Goal: Task Accomplishment & Management: Manage account settings

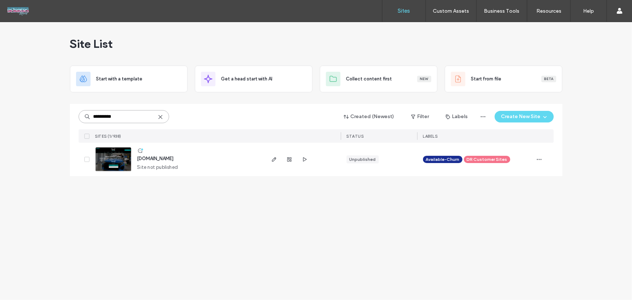
click at [129, 114] on input "**********" at bounding box center [124, 116] width 90 height 13
paste input "*********"
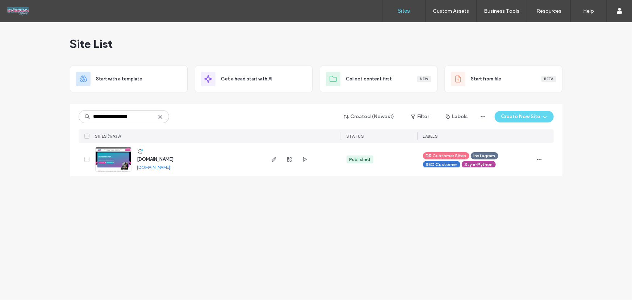
click at [247, 233] on div "**********" at bounding box center [316, 161] width 632 height 278
click at [139, 117] on input "**********" at bounding box center [124, 116] width 90 height 13
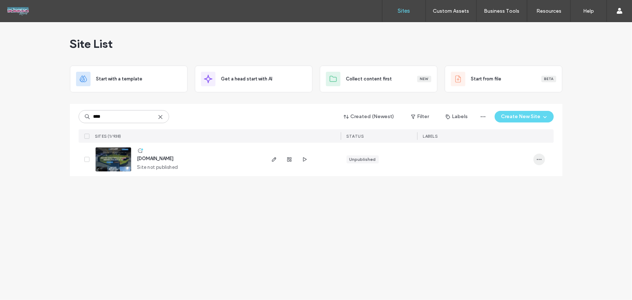
click at [539, 158] on icon "button" at bounding box center [539, 159] width 6 height 6
click at [519, 203] on span "Assign Label" at bounding box center [507, 205] width 26 height 7
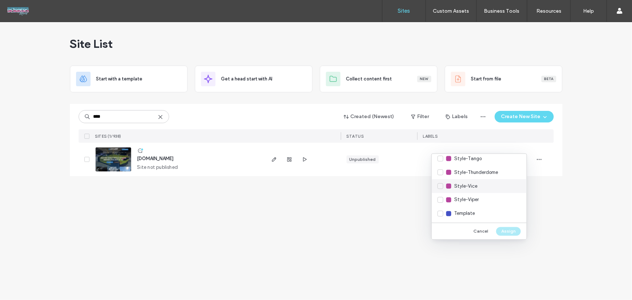
scroll to position [446, 0]
click at [443, 160] on div "Style-Tango" at bounding box center [478, 158] width 95 height 14
click at [508, 229] on button "Assign" at bounding box center [508, 231] width 25 height 9
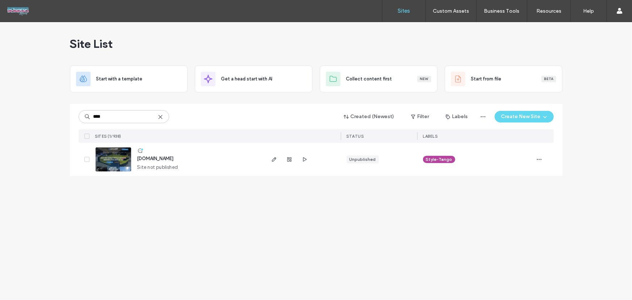
click at [208, 217] on div "Site List Start with a template Get a head start with AI Collect content first …" at bounding box center [316, 161] width 632 height 278
click at [138, 118] on input "****" at bounding box center [124, 116] width 90 height 13
click at [536, 162] on span "button" at bounding box center [539, 159] width 12 height 12
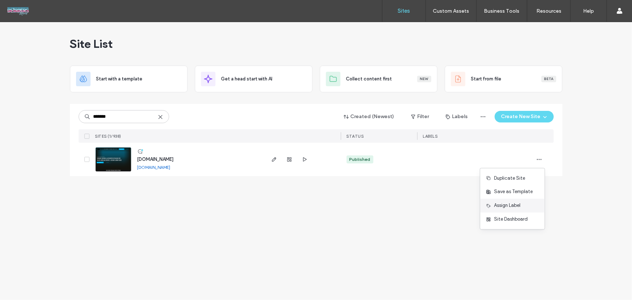
click at [517, 203] on span "Assign Label" at bounding box center [507, 205] width 26 height 7
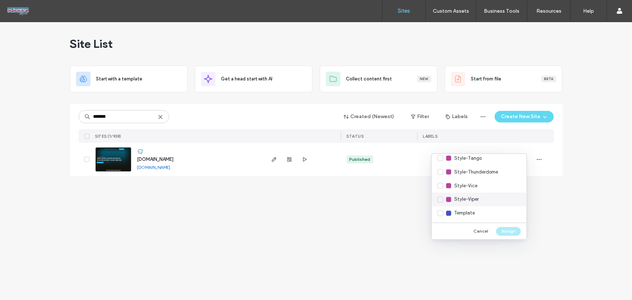
click at [474, 202] on span "Style-Viper" at bounding box center [466, 199] width 25 height 7
click at [507, 229] on button "Assign" at bounding box center [508, 231] width 25 height 9
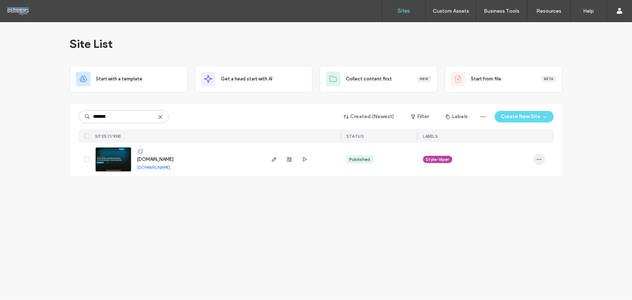
click at [541, 156] on icon "button" at bounding box center [539, 159] width 6 height 6
click at [514, 220] on span "Unassign Label" at bounding box center [510, 219] width 32 height 7
drag, startPoint x: 524, startPoint y: 217, endPoint x: 533, endPoint y: 178, distance: 40.0
click at [524, 218] on div "Site List Start with a template Get a head start with AI Collect content first …" at bounding box center [316, 161] width 632 height 278
click at [535, 159] on span "button" at bounding box center [539, 159] width 12 height 12
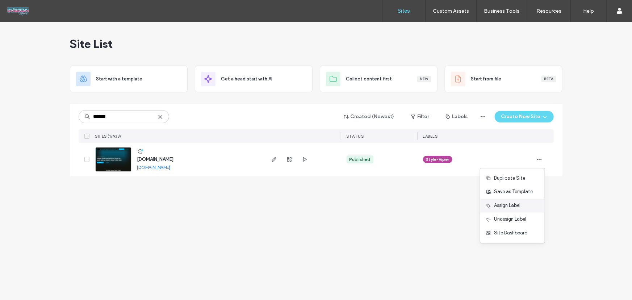
click at [512, 203] on span "Assign Label" at bounding box center [507, 205] width 26 height 7
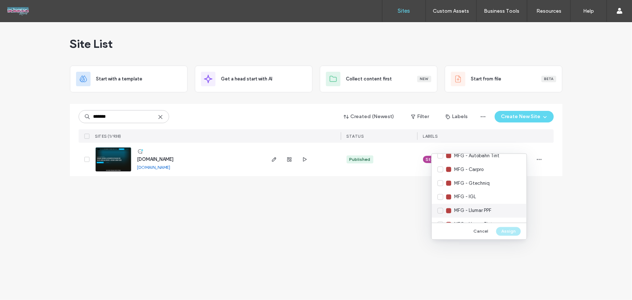
scroll to position [131, 0]
click at [471, 166] on span "MFG - Gtechniq" at bounding box center [471, 169] width 35 height 7
click at [510, 230] on button "Assign" at bounding box center [508, 231] width 25 height 9
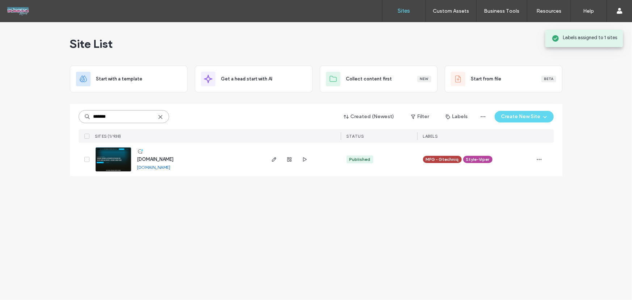
click at [117, 116] on input "*******" at bounding box center [124, 116] width 90 height 13
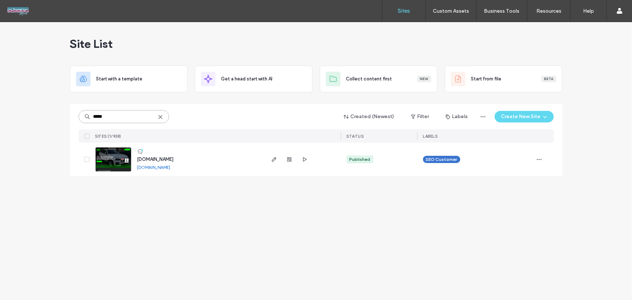
type input "*****"
click at [341, 193] on div "Site List Start with a template Get a head start with AI Collect content first …" at bounding box center [316, 161] width 632 height 278
click at [545, 161] on div at bounding box center [543, 159] width 20 height 33
click at [541, 161] on icon "button" at bounding box center [539, 159] width 6 height 6
click at [516, 202] on span "Assign Label" at bounding box center [507, 205] width 26 height 7
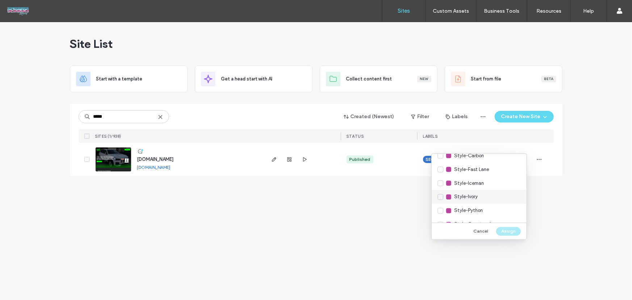
scroll to position [351, 0]
click at [481, 158] on span "Style-Carbon" at bounding box center [469, 156] width 30 height 7
click at [503, 229] on button "Assign" at bounding box center [508, 231] width 25 height 9
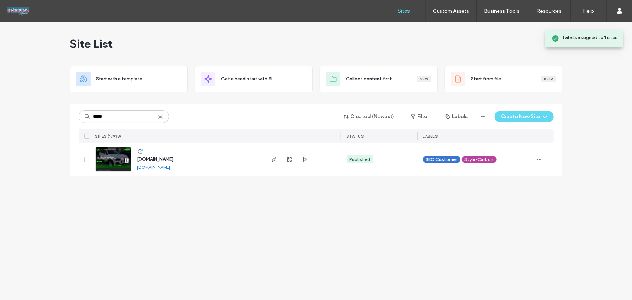
drag, startPoint x: 302, startPoint y: 230, endPoint x: 310, endPoint y: 231, distance: 8.4
click at [302, 231] on div "Site List Start with a template Get a head start with AI Collect content first …" at bounding box center [316, 161] width 632 height 278
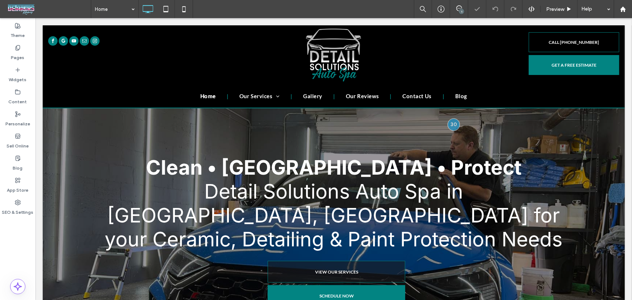
click at [463, 11] on div "1" at bounding box center [461, 11] width 5 height 5
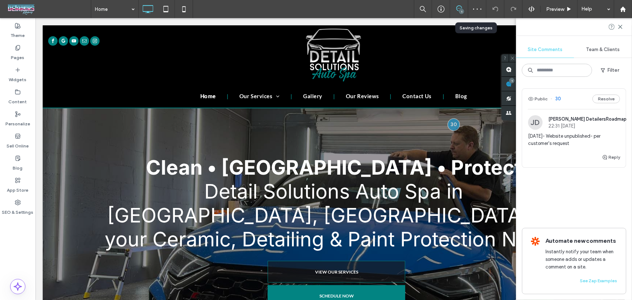
click at [556, 191] on div "Public 30 Resolve JD Jenny DetailersRoadmap 22:31 Mar 24 2025 3/24/25- Website …" at bounding box center [574, 145] width 104 height 115
click at [568, 138] on span "3/24/25- Website unpublished- per customer's request" at bounding box center [574, 139] width 92 height 14
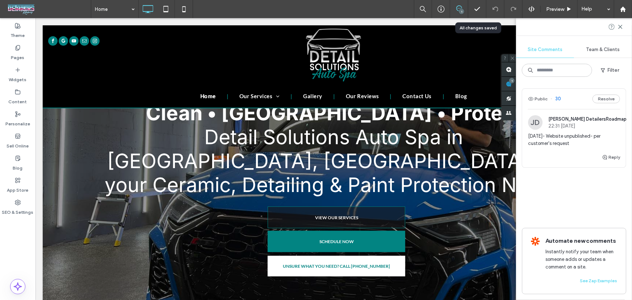
scroll to position [54, 0]
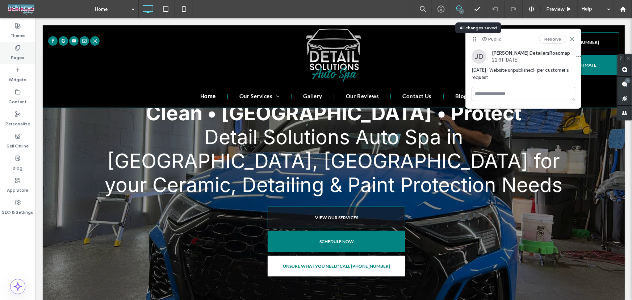
click at [15, 51] on label "Pages" at bounding box center [17, 56] width 13 height 10
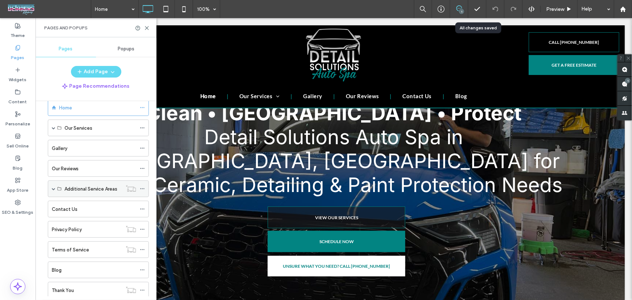
scroll to position [33, 0]
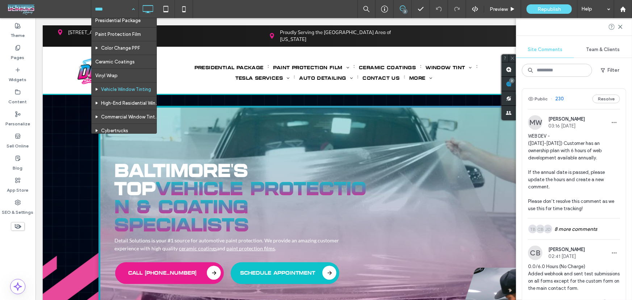
scroll to position [43, 0]
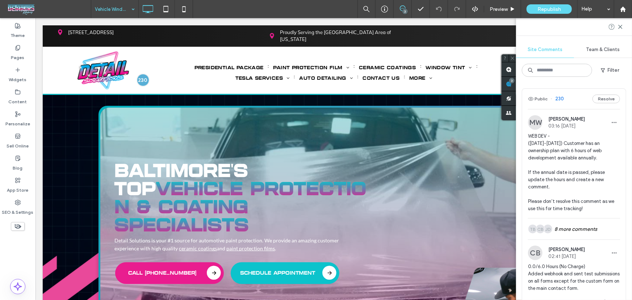
click at [619, 25] on div "Vehicle Window Tinting 3 Preview Republish Help Site Comments Team & Clients Fi…" at bounding box center [316, 150] width 632 height 300
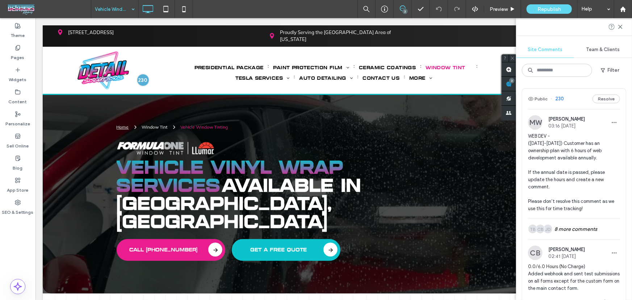
click at [621, 30] on div at bounding box center [574, 26] width 116 height 17
click at [620, 29] on icon at bounding box center [620, 27] width 6 height 6
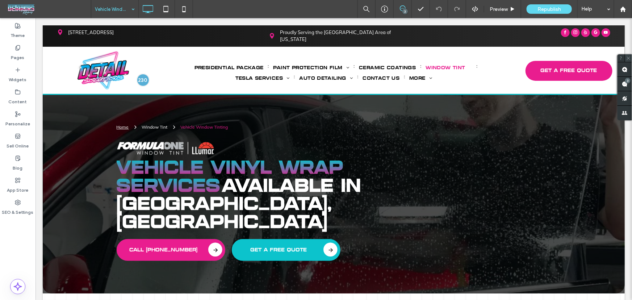
drag, startPoint x: 629, startPoint y: 55, endPoint x: 594, endPoint y: 25, distance: 46.2
click at [629, 55] on span at bounding box center [628, 58] width 8 height 8
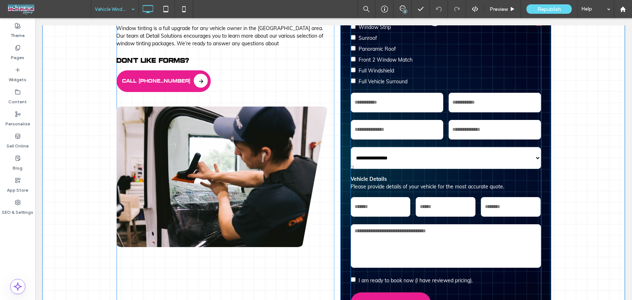
scroll to position [4026, 0]
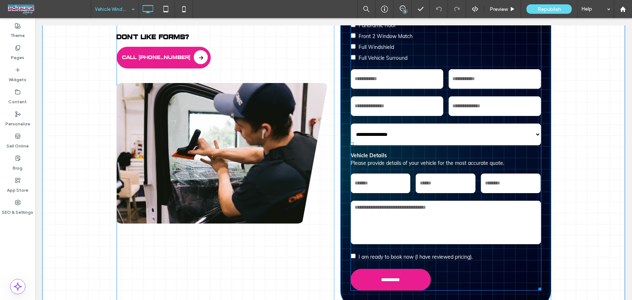
click at [497, 247] on div "Ready to book? I am ready to book now (I have reviewed pricing)." at bounding box center [444, 255] width 195 height 16
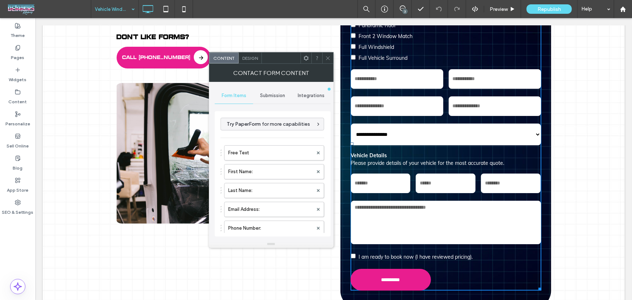
click at [276, 94] on span "Submission" at bounding box center [272, 96] width 25 height 6
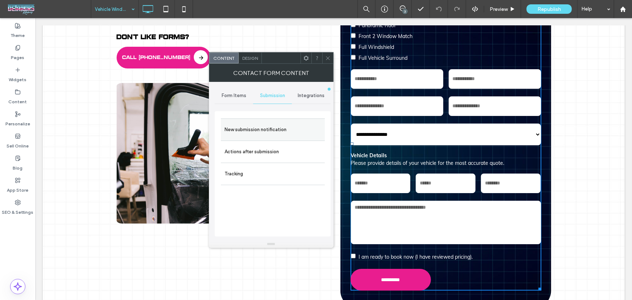
click at [274, 125] on label "New submission notification" at bounding box center [272, 129] width 97 height 14
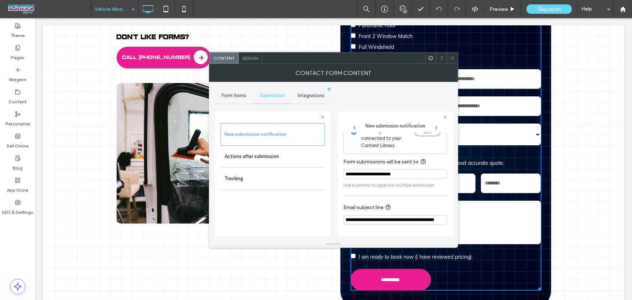
scroll to position [38, 0]
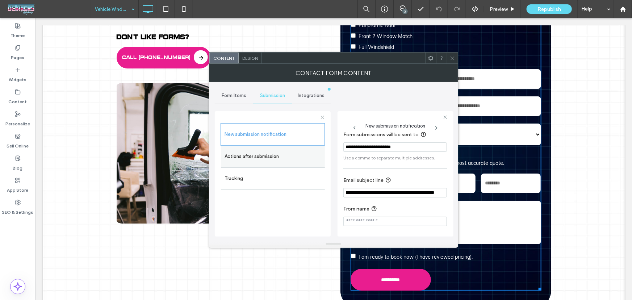
click at [279, 150] on label "Actions after submission" at bounding box center [272, 156] width 97 height 14
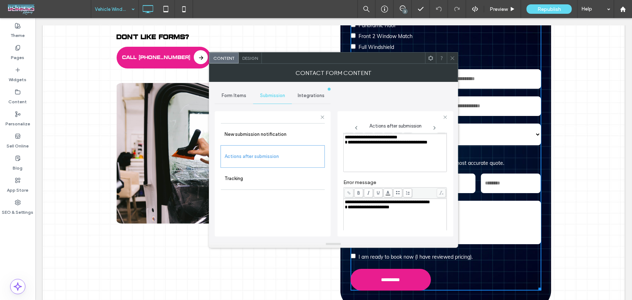
click at [300, 89] on div "Integrations" at bounding box center [311, 96] width 39 height 16
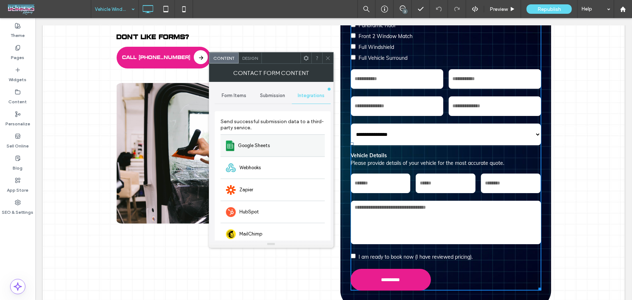
click at [257, 139] on div "Google Sheets" at bounding box center [272, 145] width 104 height 22
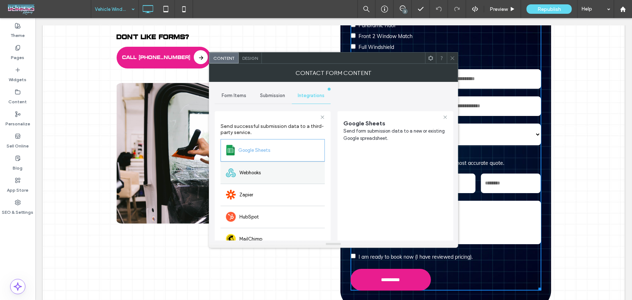
click at [249, 173] on span "Webhooks" at bounding box center [249, 172] width 21 height 7
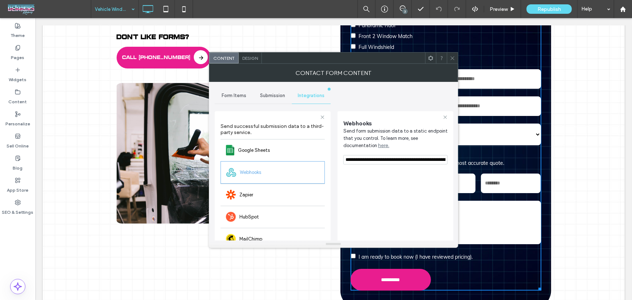
click at [412, 199] on div "**********" at bounding box center [395, 206] width 104 height 182
drag, startPoint x: 391, startPoint y: 157, endPoint x: 455, endPoint y: 167, distance: 64.9
click at [455, 167] on div "**********" at bounding box center [333, 161] width 249 height 159
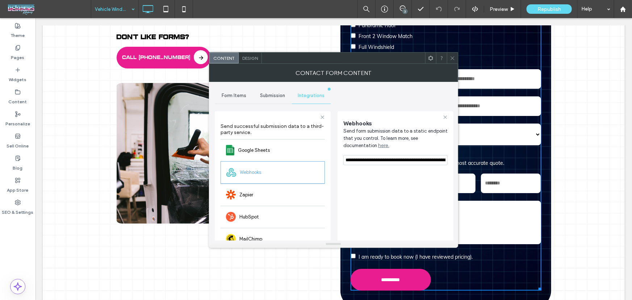
click at [398, 181] on div "**********" at bounding box center [395, 206] width 104 height 182
click at [307, 147] on div "Google Sheets" at bounding box center [272, 150] width 104 height 22
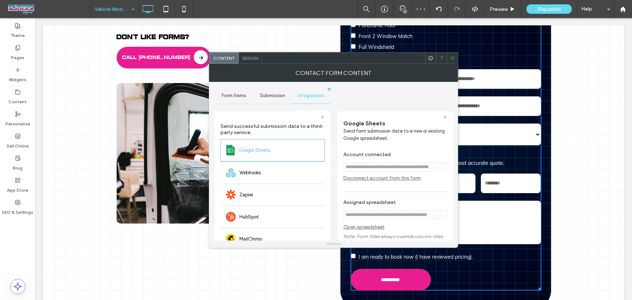
click at [453, 59] on icon at bounding box center [451, 57] width 5 height 5
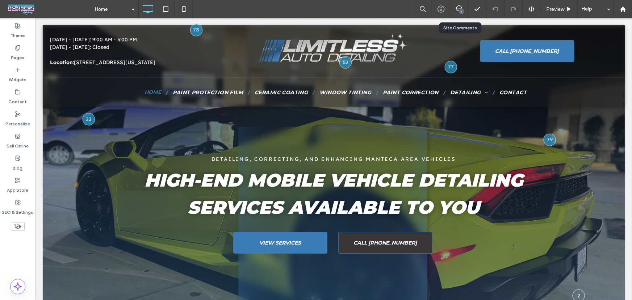
click at [456, 11] on div "7" at bounding box center [459, 8] width 18 height 7
click at [459, 10] on div "7" at bounding box center [461, 11] width 5 height 5
click at [623, 83] on div "7" at bounding box center [624, 84] width 14 height 14
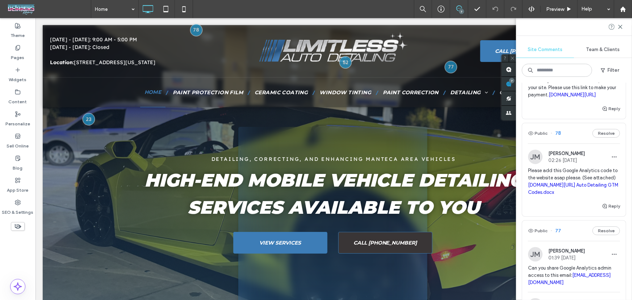
scroll to position [88, 0]
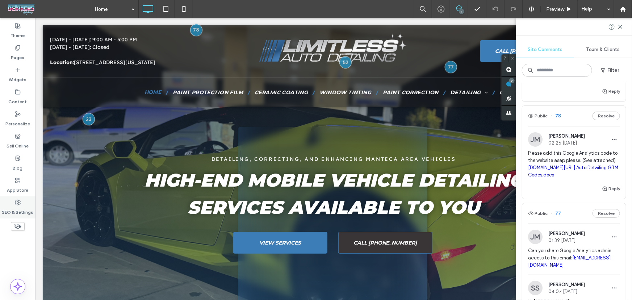
click at [10, 205] on label "SEO & Settings" at bounding box center [17, 210] width 31 height 10
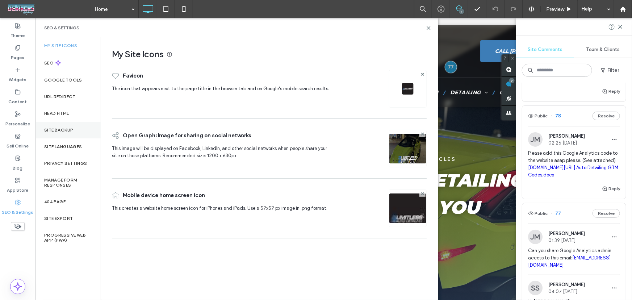
click at [65, 134] on div "Site Backup" at bounding box center [67, 130] width 65 height 17
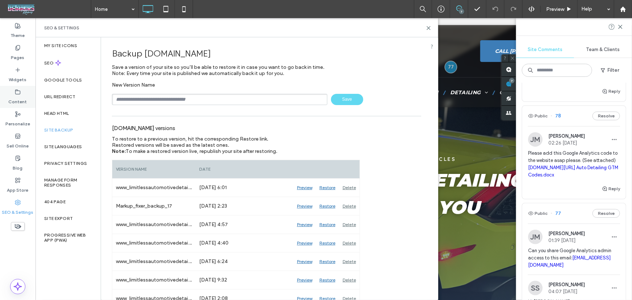
click at [21, 90] on div "Content" at bounding box center [17, 97] width 35 height 22
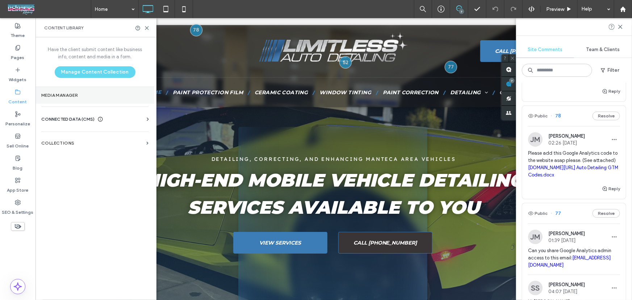
click at [61, 102] on section "Media Manager" at bounding box center [94, 95] width 119 height 17
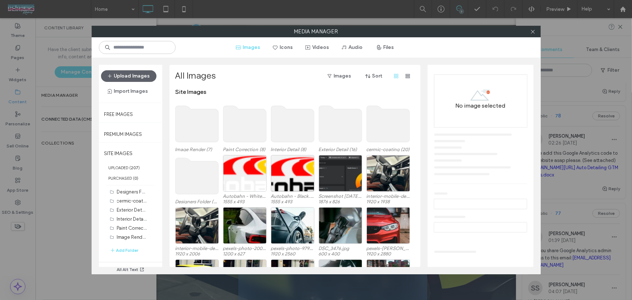
click at [63, 123] on div "Media Manager Images Icons Videos Audio Files Upload Images Import Images Free …" at bounding box center [316, 150] width 632 height 300
click at [65, 115] on div "Media Manager Images Icons Videos Audio Files Upload Images Import Images Free …" at bounding box center [316, 150] width 632 height 300
click at [62, 123] on div "Media Manager Images Icons Videos Audio Files Upload Images Import Images Free …" at bounding box center [316, 150] width 632 height 300
click at [532, 35] on span at bounding box center [532, 31] width 5 height 11
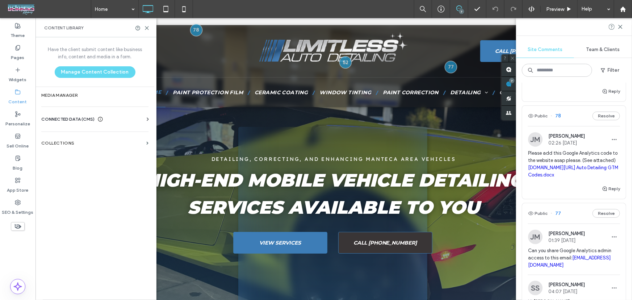
click at [89, 120] on span "CONNECTED DATA (CMS)" at bounding box center [67, 118] width 53 height 7
click at [66, 166] on section "Business Images" at bounding box center [96, 170] width 110 height 17
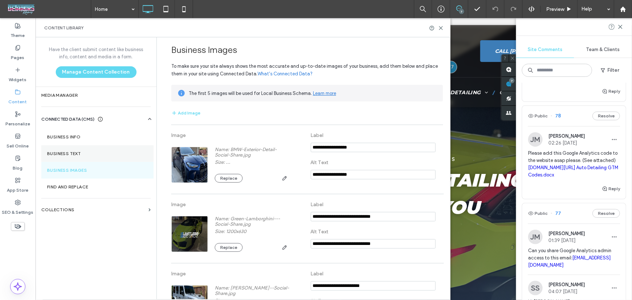
click at [75, 153] on label "Business Text" at bounding box center [97, 153] width 101 height 5
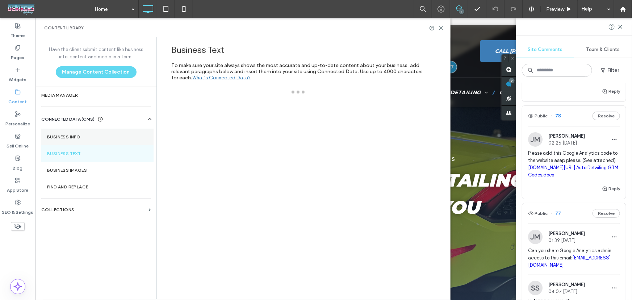
click at [77, 141] on section "Business Info" at bounding box center [97, 136] width 112 height 17
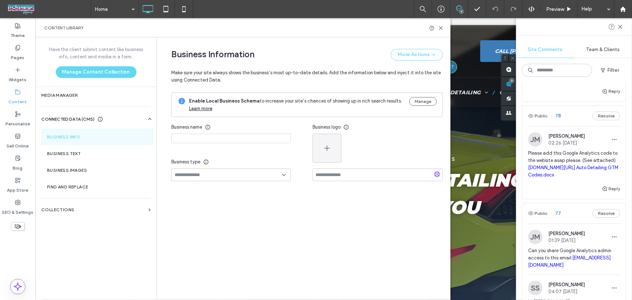
type input "**********"
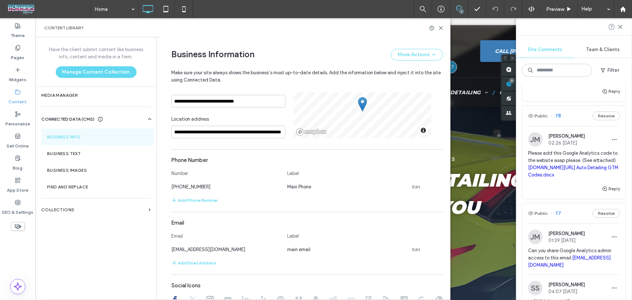
scroll to position [178, 0]
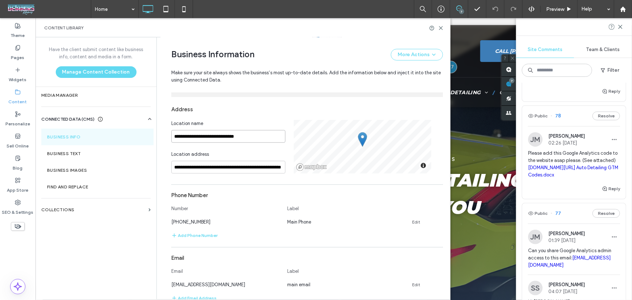
click at [231, 139] on input "**********" at bounding box center [228, 136] width 114 height 13
click at [216, 169] on input "**********" at bounding box center [228, 167] width 114 height 13
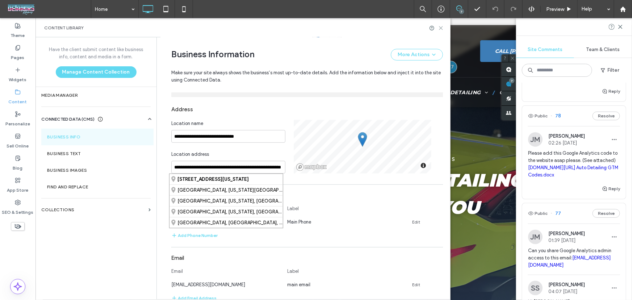
click at [440, 29] on use at bounding box center [440, 27] width 3 height 3
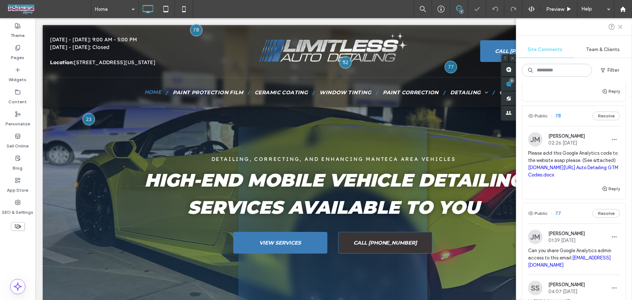
click at [620, 28] on icon at bounding box center [620, 27] width 6 height 6
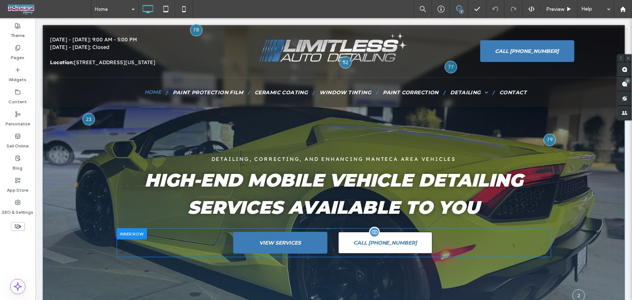
scroll to position [0, 0]
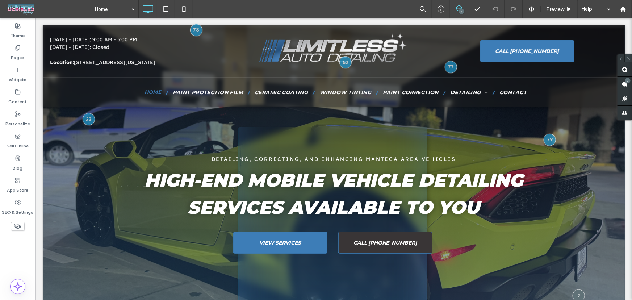
click at [629, 57] on icon at bounding box center [628, 58] width 5 height 5
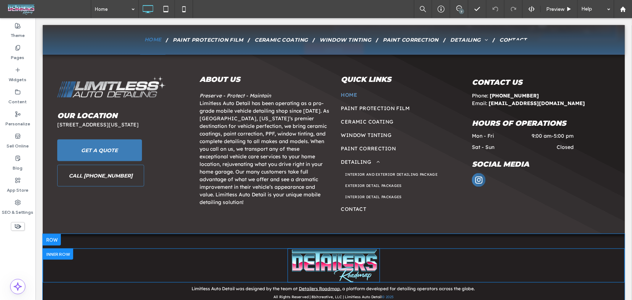
scroll to position [1806, 0]
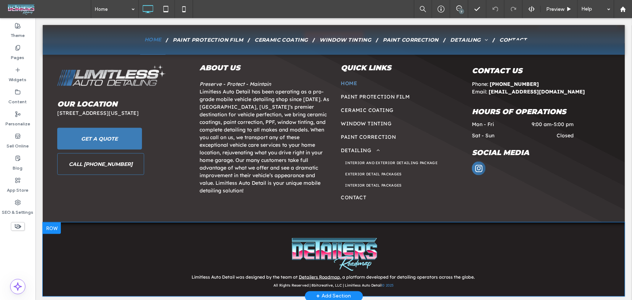
click at [339, 293] on div "+ Add Section" at bounding box center [333, 296] width 35 height 8
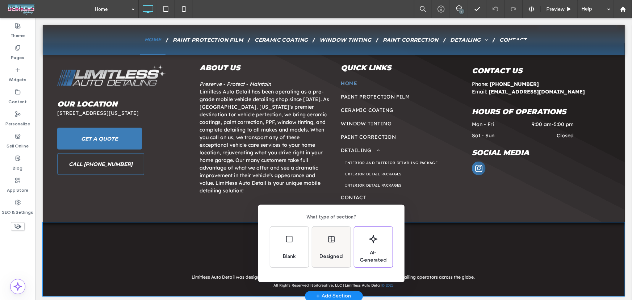
click at [332, 245] on div "Designed" at bounding box center [331, 247] width 38 height 41
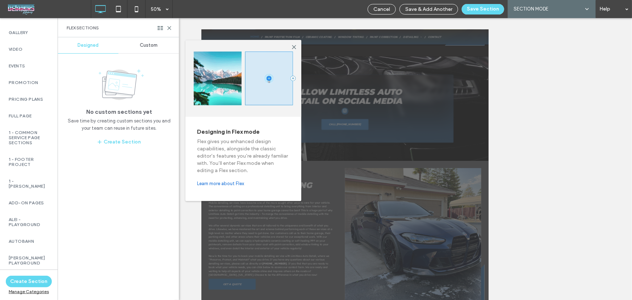
scroll to position [219, 0]
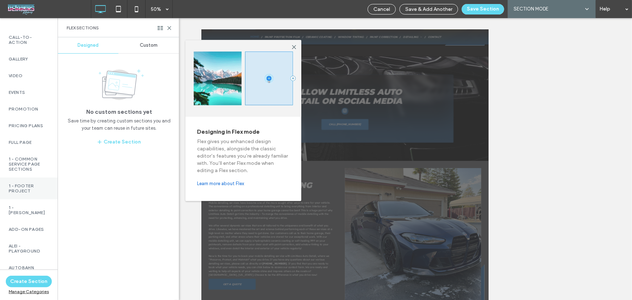
click at [17, 190] on label "1 - Footer Project" at bounding box center [29, 188] width 40 height 10
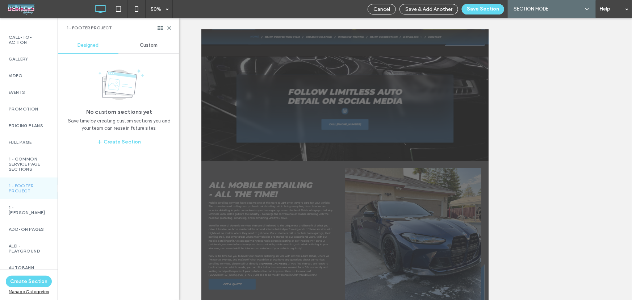
click at [152, 43] on span "Custom" at bounding box center [149, 45] width 18 height 6
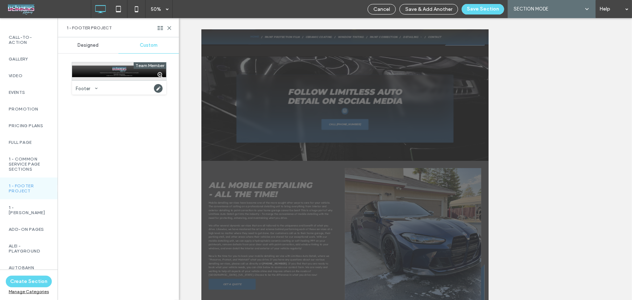
click at [127, 69] on div at bounding box center [119, 71] width 94 height 18
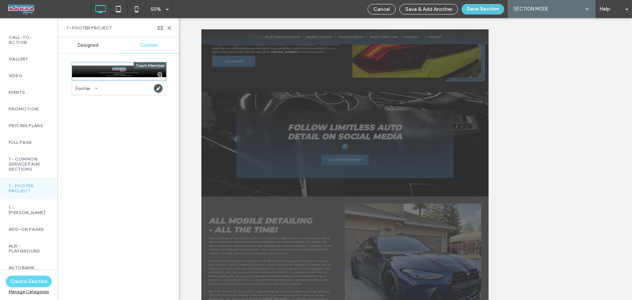
click at [479, 9] on button "Save Section" at bounding box center [482, 9] width 42 height 10
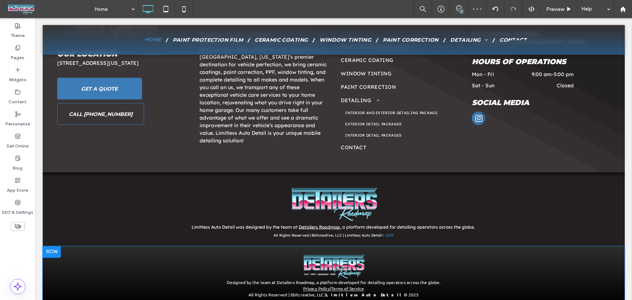
scroll to position [1864, 0]
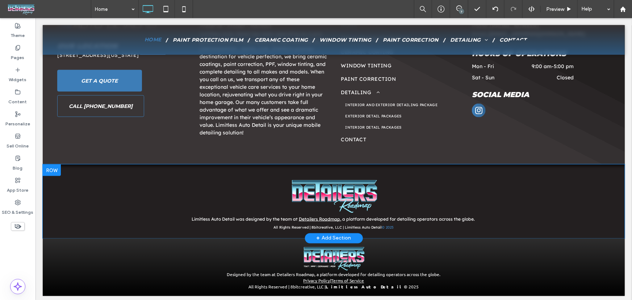
click at [57, 165] on div at bounding box center [51, 170] width 18 height 12
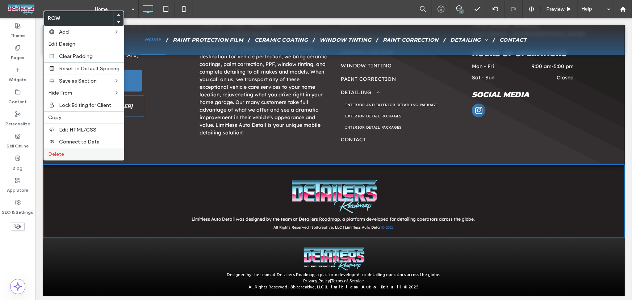
click at [65, 155] on label "Delete" at bounding box center [83, 154] width 71 height 6
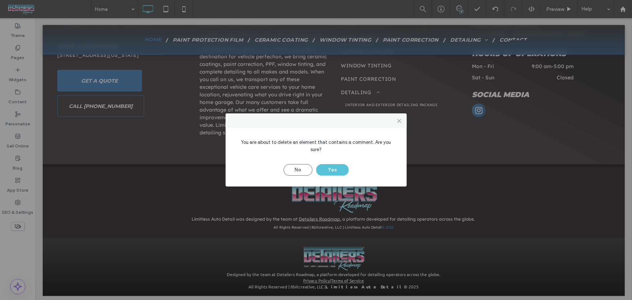
click at [342, 165] on button "Yes" at bounding box center [332, 170] width 33 height 12
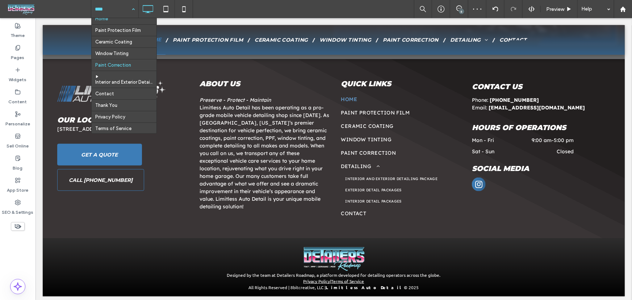
scroll to position [10, 0]
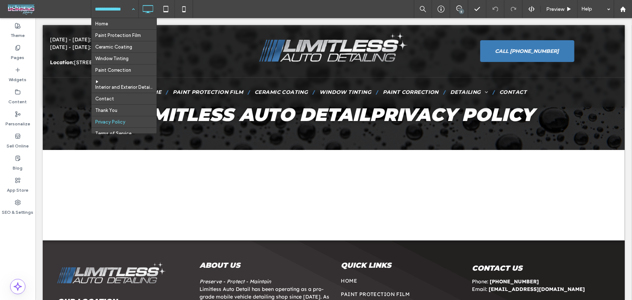
click at [113, 8] on input at bounding box center [113, 9] width 36 height 18
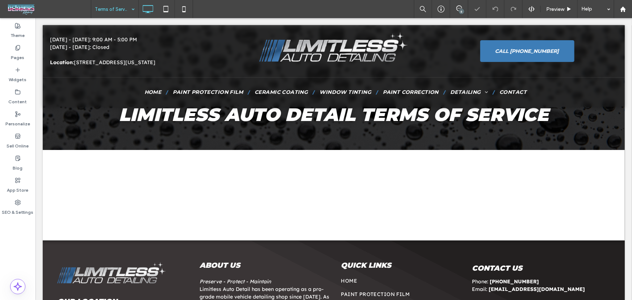
click at [122, 10] on input at bounding box center [113, 9] width 36 height 18
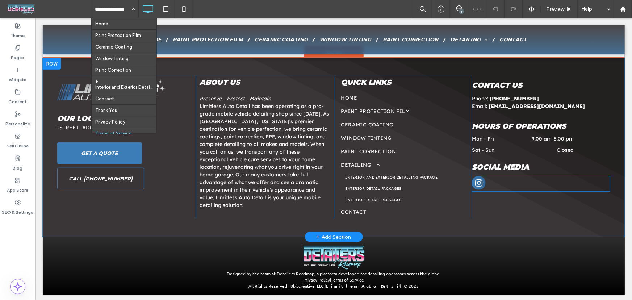
scroll to position [185, 0]
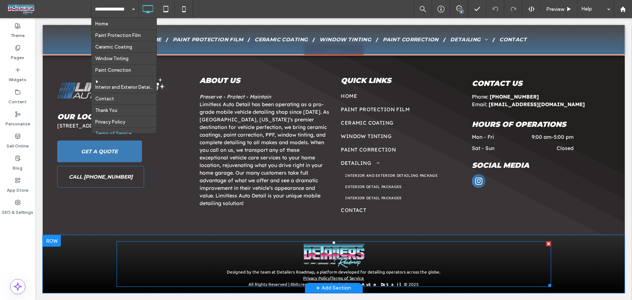
click at [464, 258] on span at bounding box center [333, 264] width 434 height 46
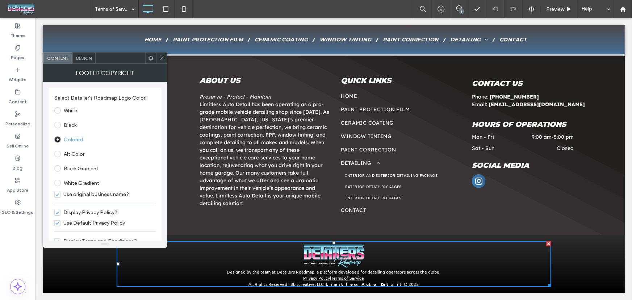
click at [58, 212] on span "Display Privacy Policy?" at bounding box center [85, 212] width 63 height 6
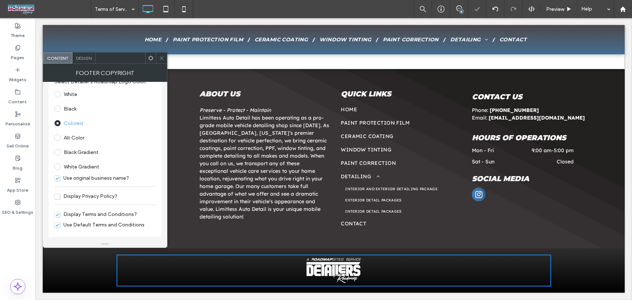
click at [57, 214] on span "Display Terms and Conditions?" at bounding box center [95, 214] width 83 height 6
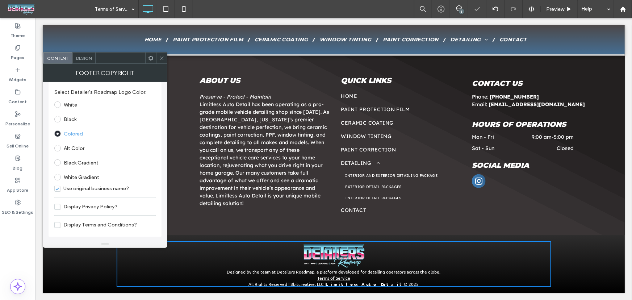
scroll to position [6, 0]
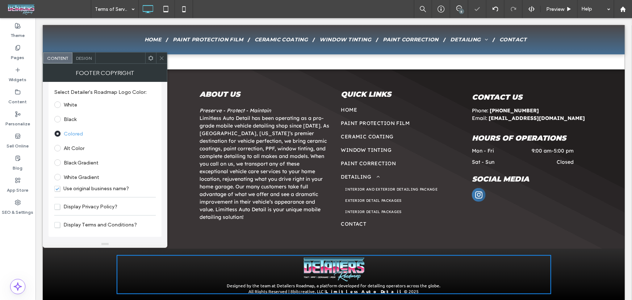
drag, startPoint x: 163, startPoint y: 61, endPoint x: 146, endPoint y: 60, distance: 17.1
click at [163, 61] on span at bounding box center [161, 57] width 5 height 11
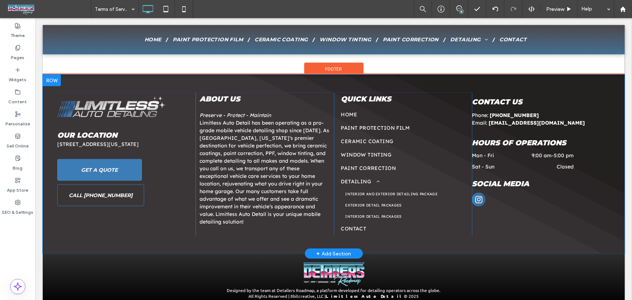
scroll to position [178, 0]
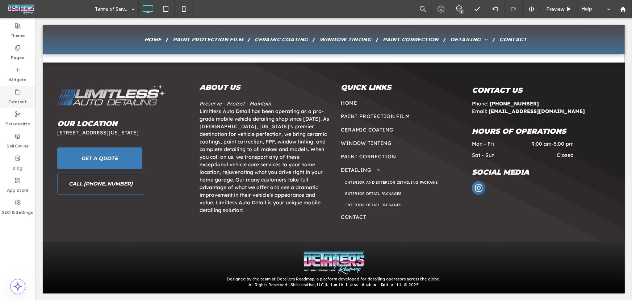
click at [18, 97] on label "Content" at bounding box center [18, 100] width 18 height 10
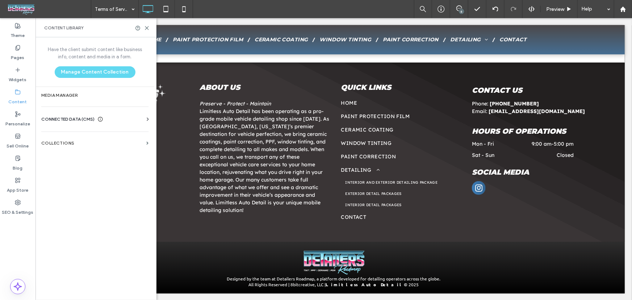
click at [63, 115] on div "CONNECTED DATA (CMS) Business Info Business Text Business Images Find and Repla…" at bounding box center [94, 119] width 119 height 19
click at [64, 120] on span "CONNECTED DATA (CMS)" at bounding box center [67, 118] width 53 height 7
click at [89, 135] on label "Business Info" at bounding box center [96, 136] width 98 height 5
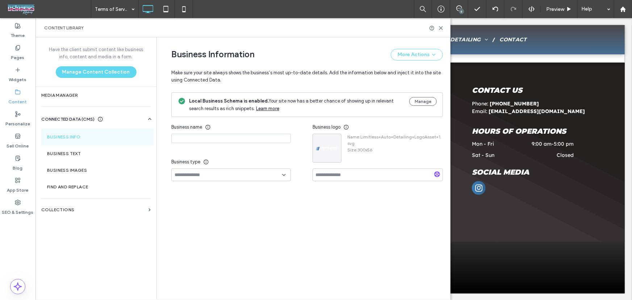
type input "**********"
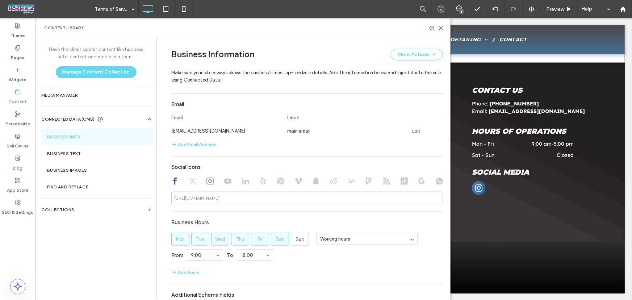
scroll to position [391, 0]
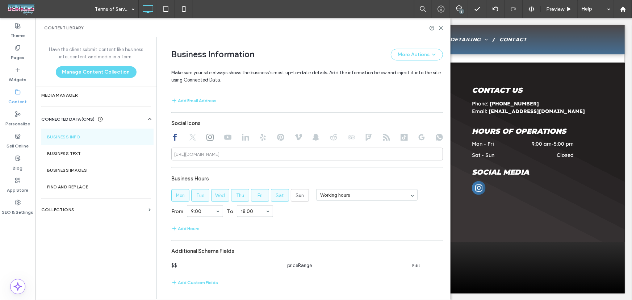
click at [206, 140] on use at bounding box center [209, 137] width 7 height 7
type input "**********"
click at [207, 157] on input "**********" at bounding box center [306, 154] width 271 height 13
drag, startPoint x: 293, startPoint y: 157, endPoint x: 161, endPoint y: 153, distance: 131.8
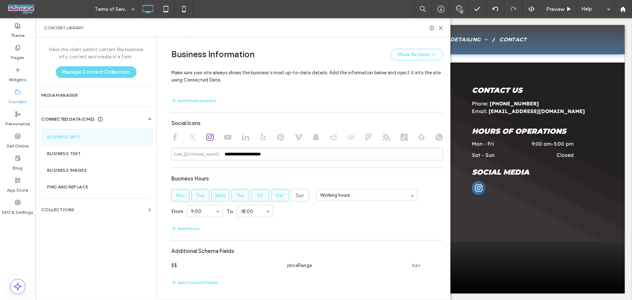
drag, startPoint x: 170, startPoint y: 155, endPoint x: 236, endPoint y: 151, distance: 65.6
click at [236, 151] on div "**********" at bounding box center [306, 154] width 271 height 13
copy div
click at [250, 155] on input "**********" at bounding box center [306, 154] width 271 height 13
click at [439, 29] on use at bounding box center [440, 27] width 3 height 3
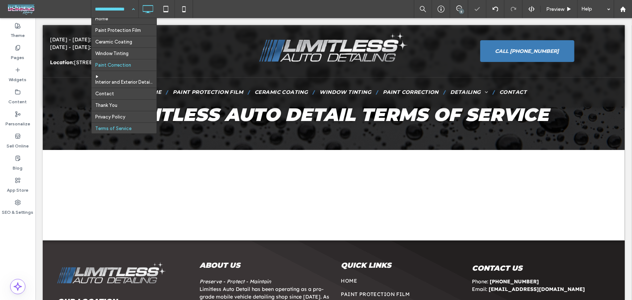
scroll to position [10, 0]
click at [14, 45] on div "Pages" at bounding box center [17, 53] width 35 height 22
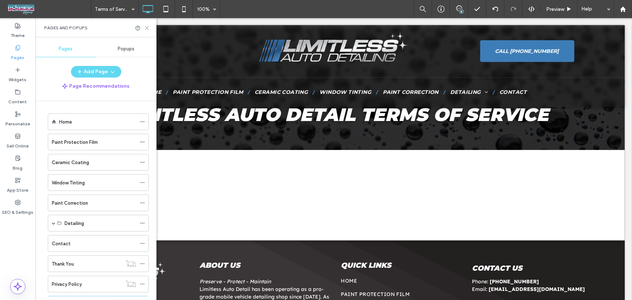
drag, startPoint x: 148, startPoint y: 27, endPoint x: 108, endPoint y: 12, distance: 42.1
click at [148, 27] on use at bounding box center [146, 27] width 3 height 3
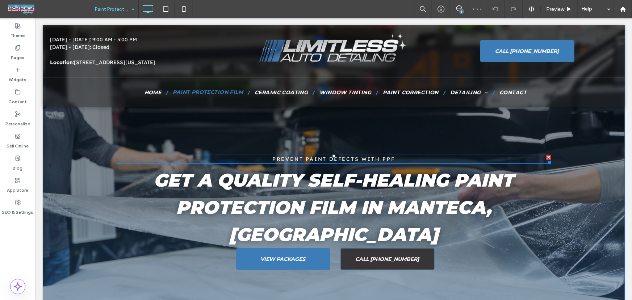
click at [330, 161] on span "PREVENT PAINT DEFECTS WITH PPF" at bounding box center [333, 158] width 123 height 7
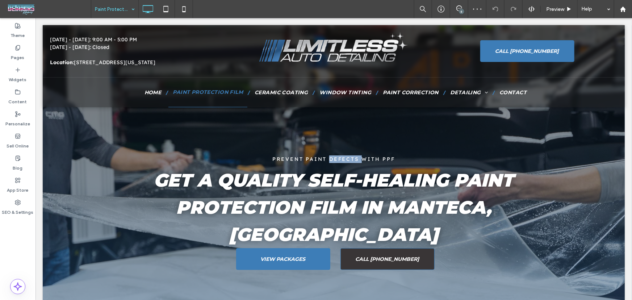
click at [330, 161] on span "PREVENT PAINT DEFECTS WITH PPF" at bounding box center [333, 158] width 123 height 7
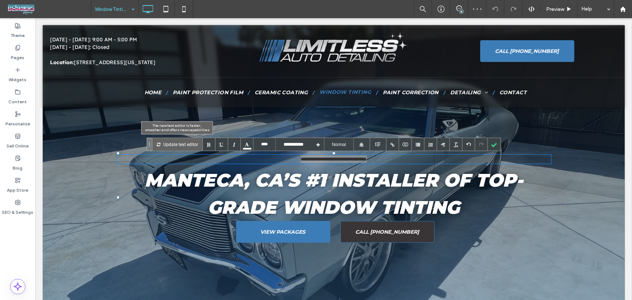
click at [188, 143] on p "Update text editor" at bounding box center [180, 144] width 35 height 13
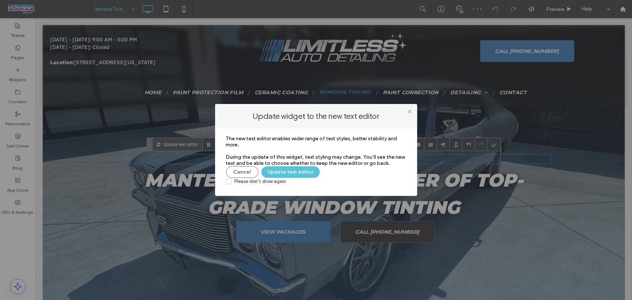
click at [303, 174] on button "Update text editor" at bounding box center [290, 172] width 58 height 12
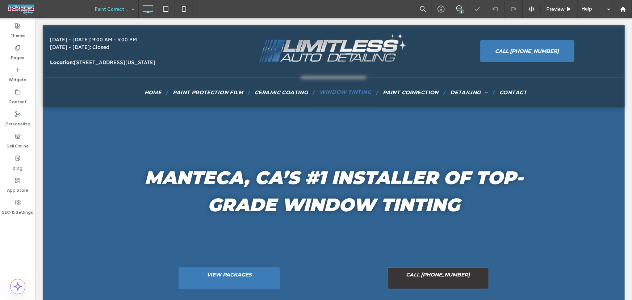
type input "**********"
type input "**"
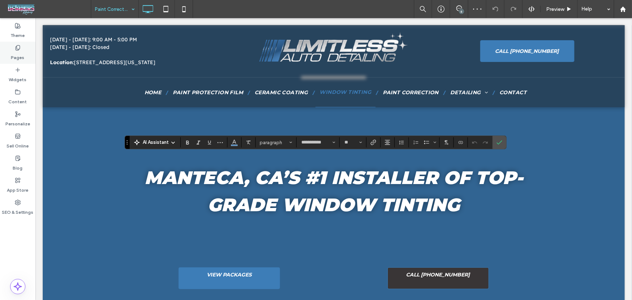
click at [14, 51] on label "Pages" at bounding box center [17, 56] width 13 height 10
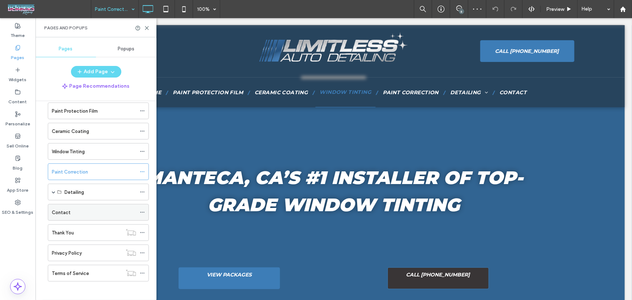
scroll to position [33, 0]
click at [53, 190] on span at bounding box center [54, 190] width 4 height 4
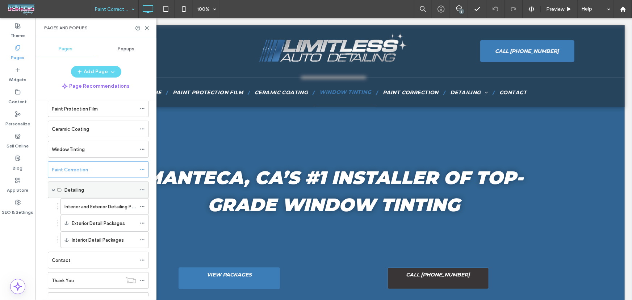
click at [53, 190] on span at bounding box center [54, 190] width 4 height 4
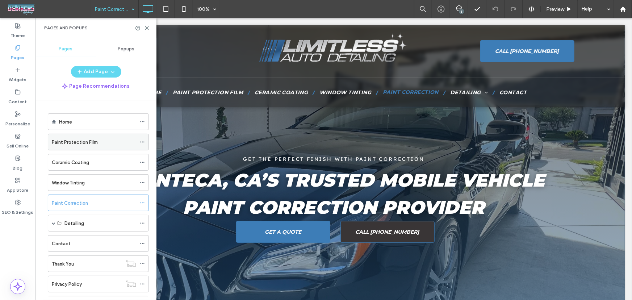
scroll to position [0, 0]
click at [141, 124] on span at bounding box center [142, 121] width 5 height 11
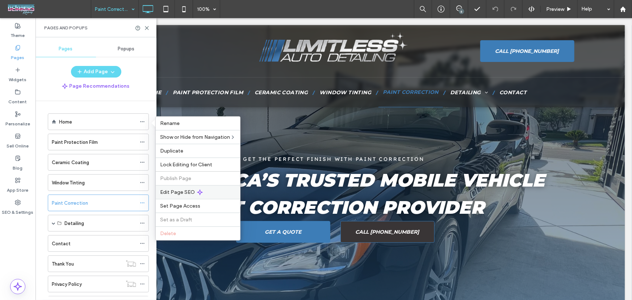
click at [198, 191] on use at bounding box center [199, 191] width 5 height 5
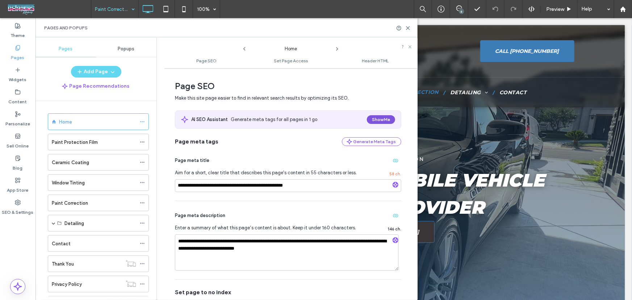
click at [385, 120] on button "Show Me" at bounding box center [381, 119] width 28 height 9
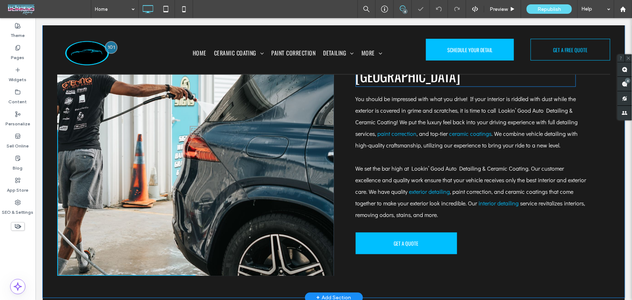
scroll to position [658, 0]
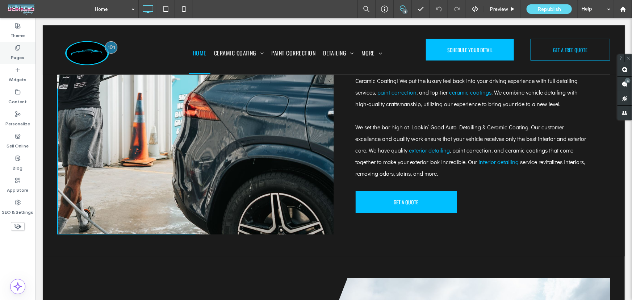
click at [14, 47] on div "Pages" at bounding box center [17, 53] width 35 height 22
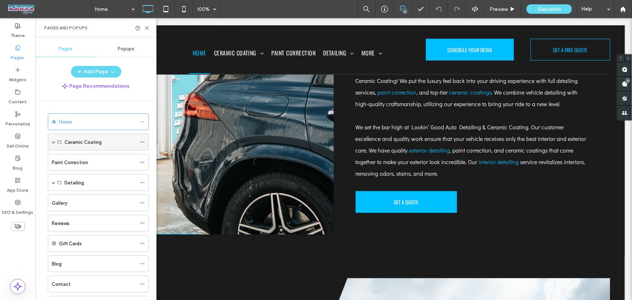
click at [54, 140] on span at bounding box center [54, 142] width 4 height 4
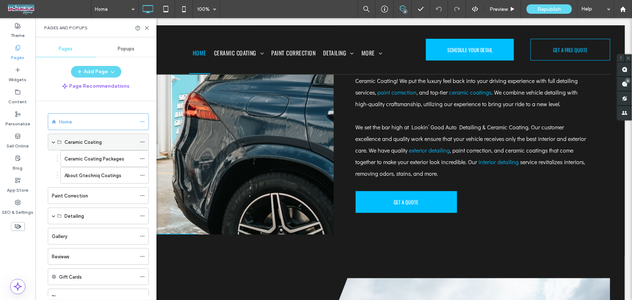
click at [54, 140] on span at bounding box center [54, 142] width 4 height 4
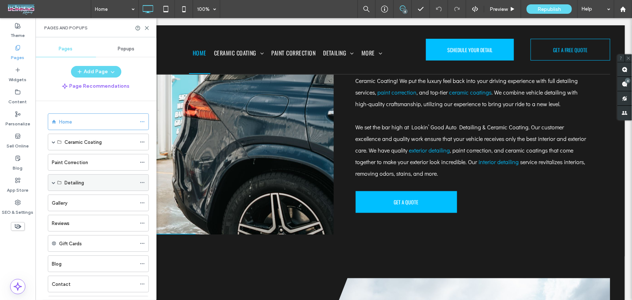
click at [54, 181] on span at bounding box center [54, 183] width 4 height 4
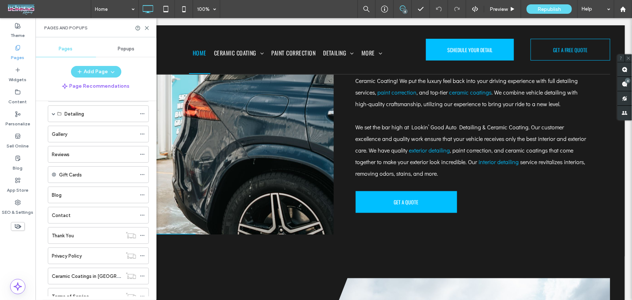
scroll to position [94, 0]
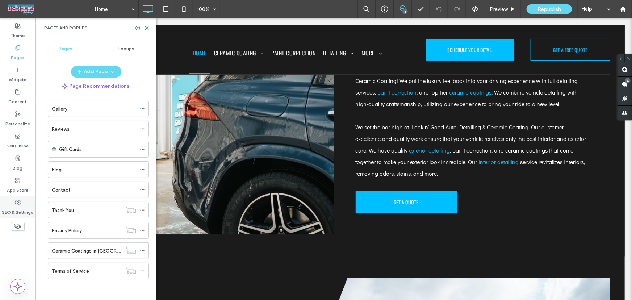
click at [18, 206] on label "SEO & Settings" at bounding box center [17, 210] width 31 height 10
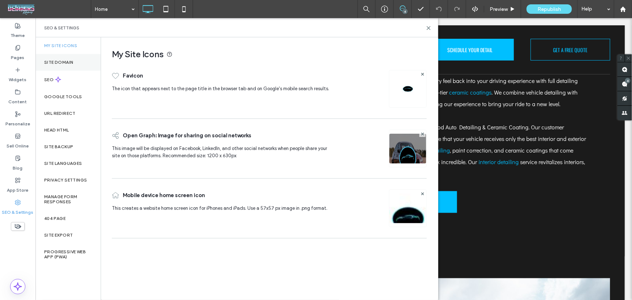
click at [58, 60] on label "Site Domain" at bounding box center [58, 62] width 29 height 5
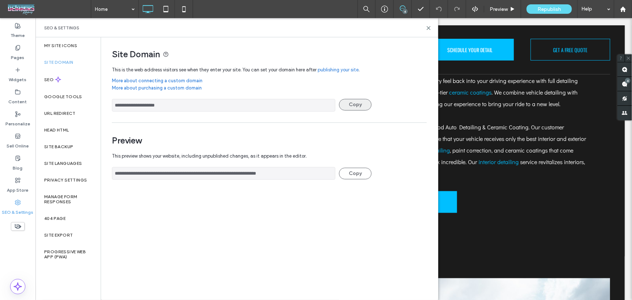
click at [359, 105] on button "Copy" at bounding box center [355, 105] width 33 height 12
click at [18, 58] on label "Pages" at bounding box center [17, 56] width 13 height 10
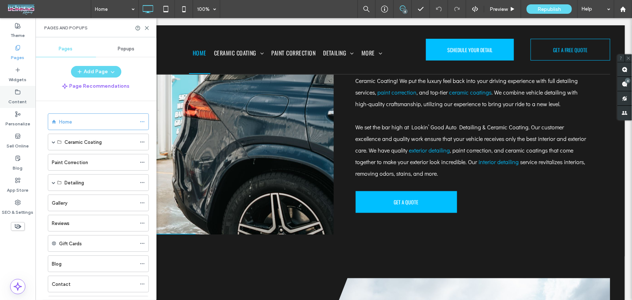
click at [14, 95] on label "Content" at bounding box center [18, 100] width 18 height 10
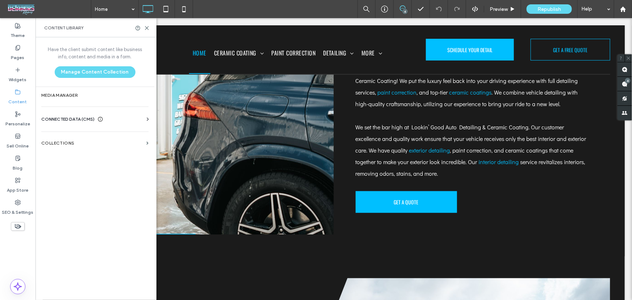
click at [86, 120] on span "CONNECTED DATA (CMS)" at bounding box center [67, 118] width 53 height 7
click at [72, 133] on section "Business Info" at bounding box center [96, 136] width 110 height 17
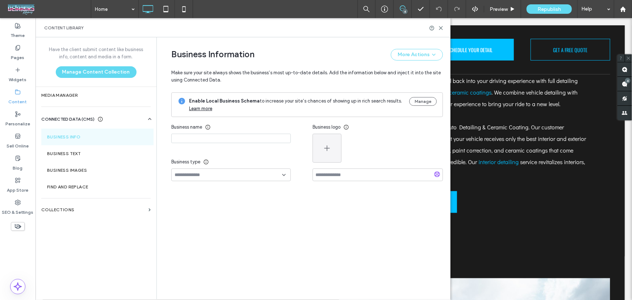
type input "**********"
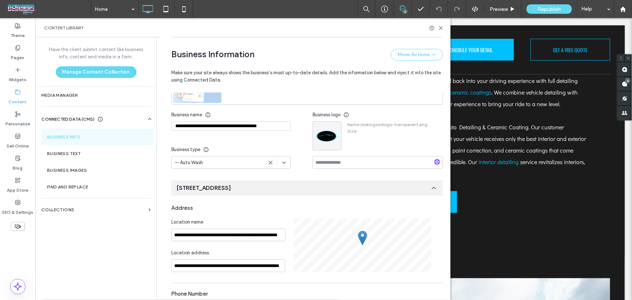
scroll to position [90, 0]
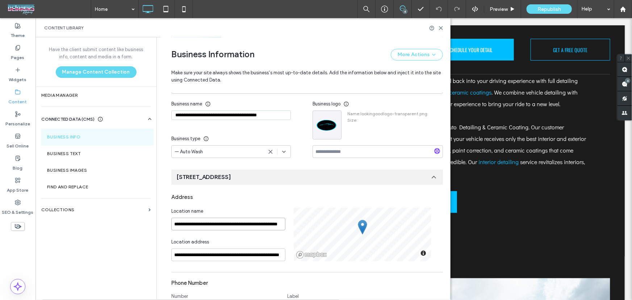
click at [258, 225] on input "**********" at bounding box center [228, 224] width 114 height 13
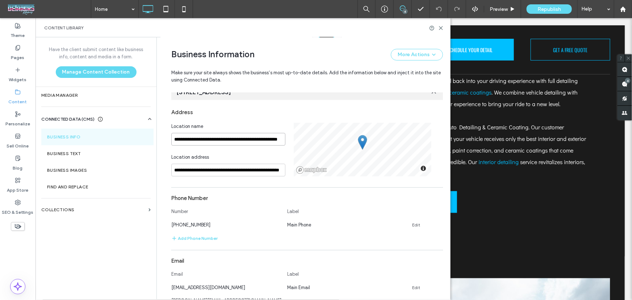
scroll to position [178, 0]
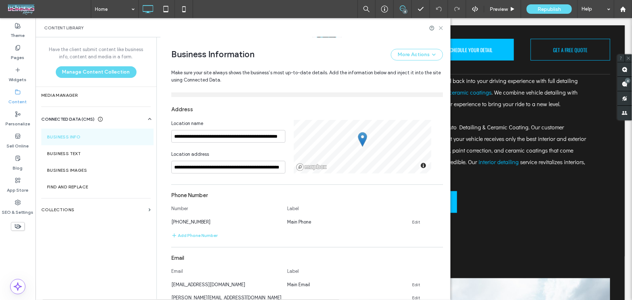
click at [439, 29] on use at bounding box center [440, 27] width 3 height 3
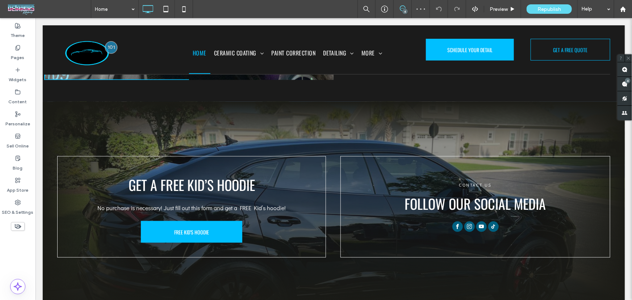
scroll to position [1867, 0]
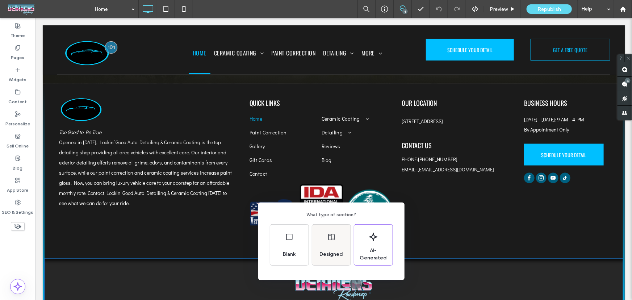
click at [332, 250] on span "Designed" at bounding box center [330, 253] width 29 height 7
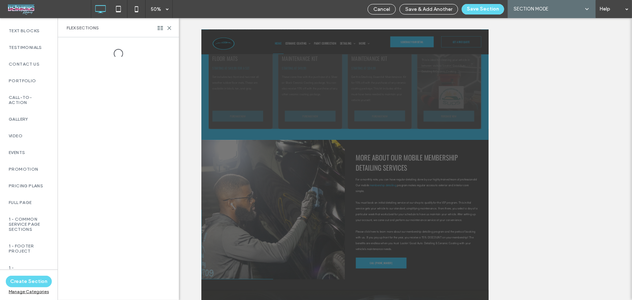
scroll to position [263, 0]
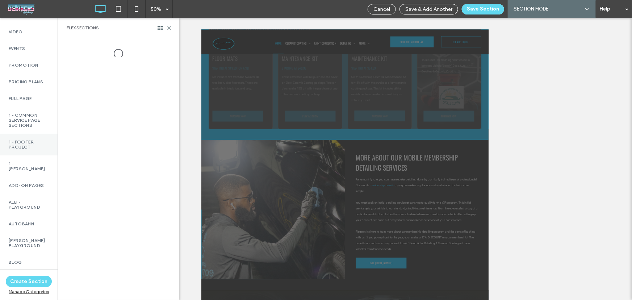
click at [25, 147] on label "1 - Footer Project" at bounding box center [29, 144] width 40 height 10
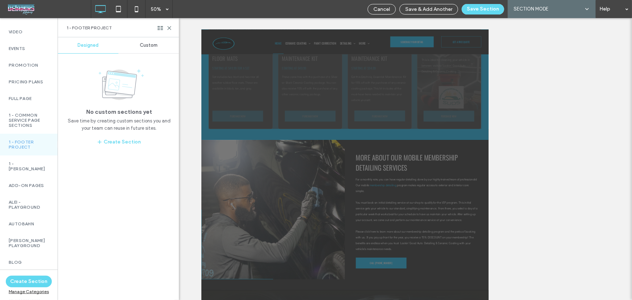
click at [157, 43] on span "Custom" at bounding box center [149, 45] width 18 height 6
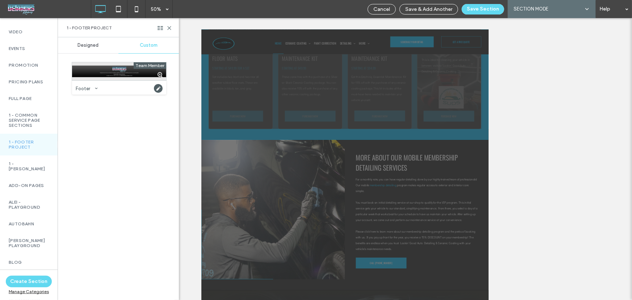
click at [108, 73] on div at bounding box center [119, 71] width 94 height 18
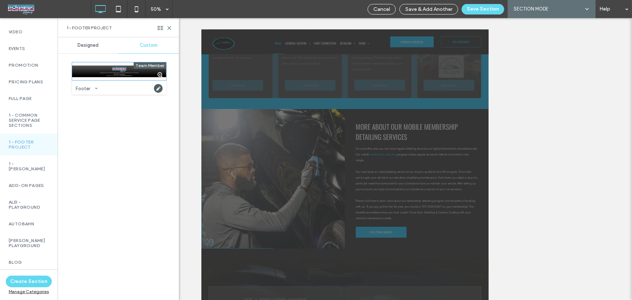
scroll to position [1270, 0]
click at [486, 8] on button "Save Section" at bounding box center [482, 9] width 42 height 10
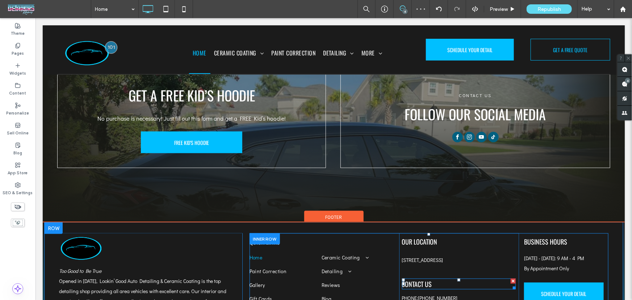
scroll to position [1928, 0]
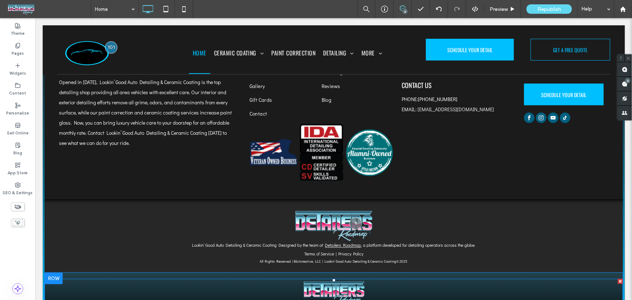
click at [440, 278] on span at bounding box center [333, 302] width 578 height 48
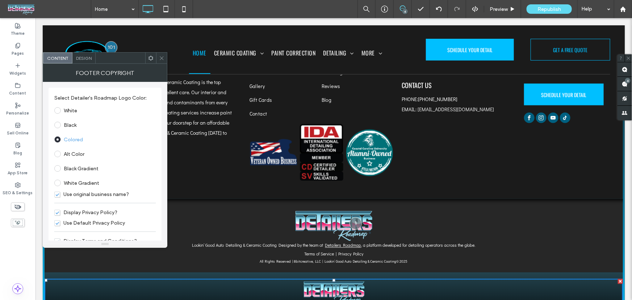
click at [161, 62] on span at bounding box center [161, 57] width 5 height 11
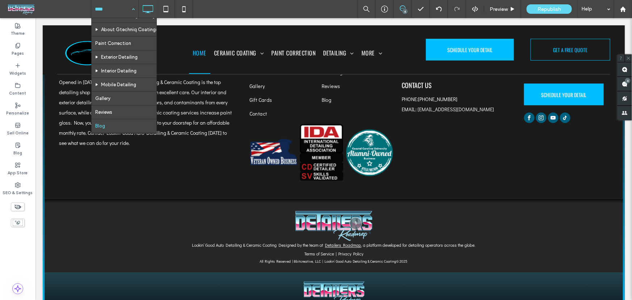
scroll to position [97, 0]
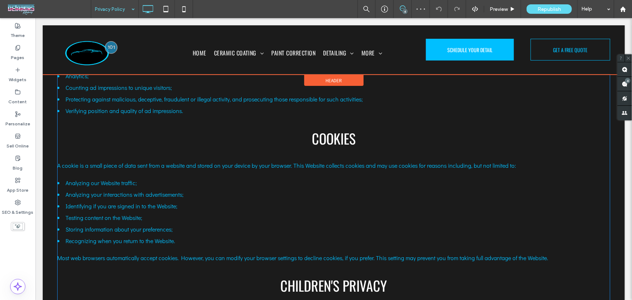
scroll to position [449, 0]
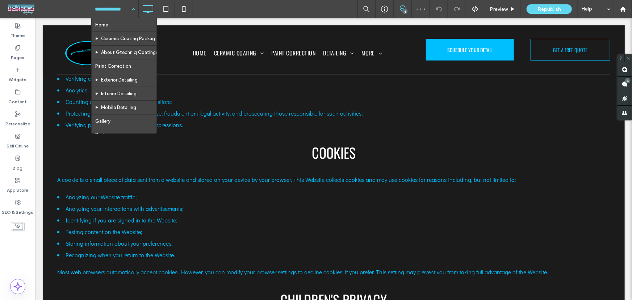
click at [120, 10] on input at bounding box center [113, 9] width 36 height 18
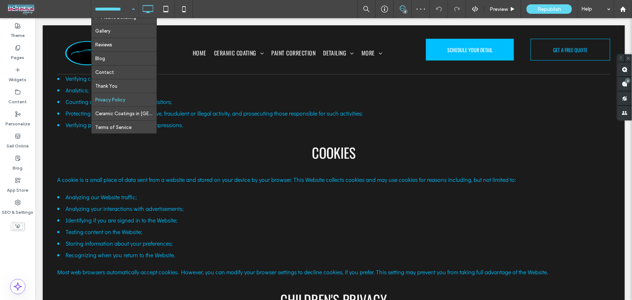
scroll to position [97, 0]
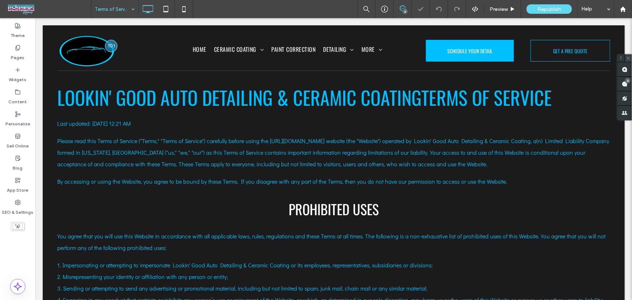
click at [628, 58] on icon at bounding box center [628, 58] width 5 height 5
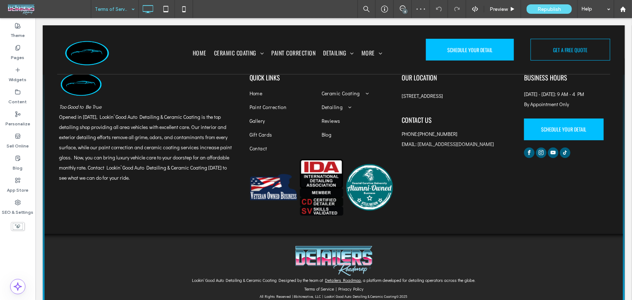
scroll to position [1260, 0]
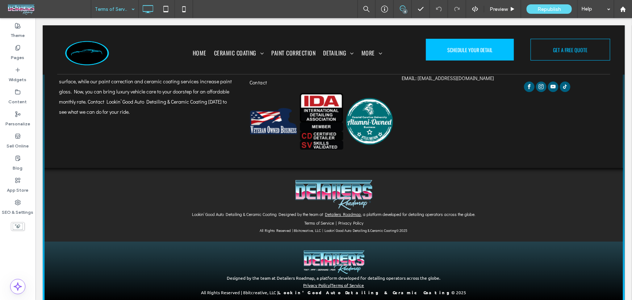
click at [400, 11] on icon at bounding box center [403, 8] width 6 height 6
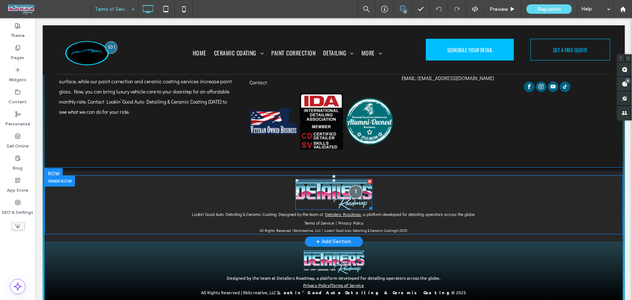
click at [351, 185] on div at bounding box center [354, 191] width 13 height 13
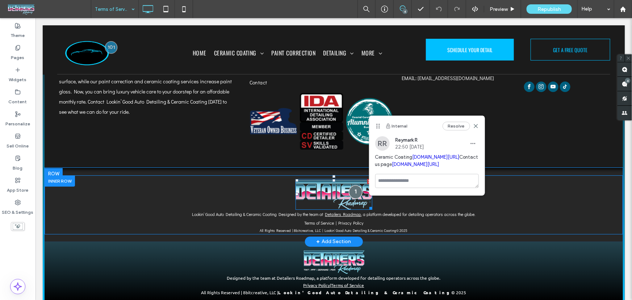
click at [351, 185] on div at bounding box center [354, 191] width 13 height 13
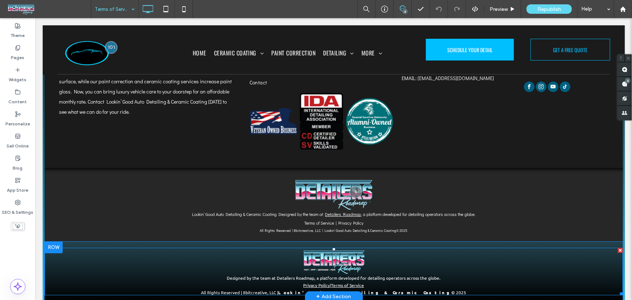
scroll to position [1245, 0]
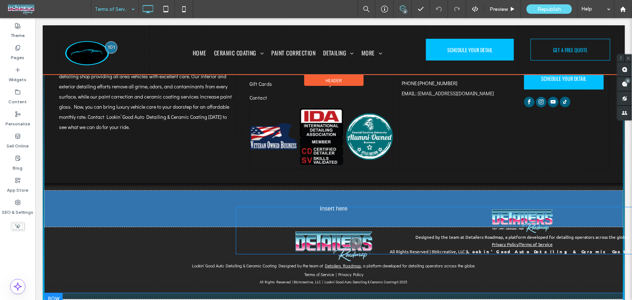
drag, startPoint x: 434, startPoint y: 252, endPoint x: 430, endPoint y: 211, distance: 41.4
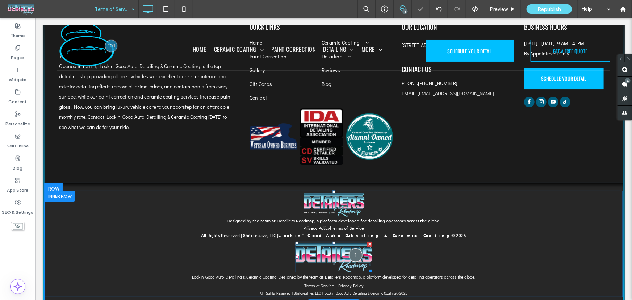
click at [354, 248] on div at bounding box center [354, 254] width 13 height 13
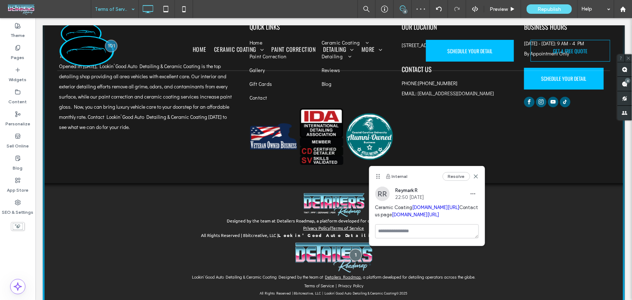
drag, startPoint x: 373, startPoint y: 209, endPoint x: 458, endPoint y: 263, distance: 100.6
click at [458, 224] on div "RR Reymark R 22:50 [DATE] Ceramic Coating [DOMAIN_NAME][URL] Contact us page [D…" at bounding box center [426, 205] width 115 height 38
copy span "Ceramic Coating [DOMAIN_NAME][URL] Contact us page [DOMAIN_NAME][URL]"
click at [478, 177] on div "Internal Resolve" at bounding box center [426, 176] width 115 height 20
click at [626, 72] on span at bounding box center [624, 69] width 14 height 14
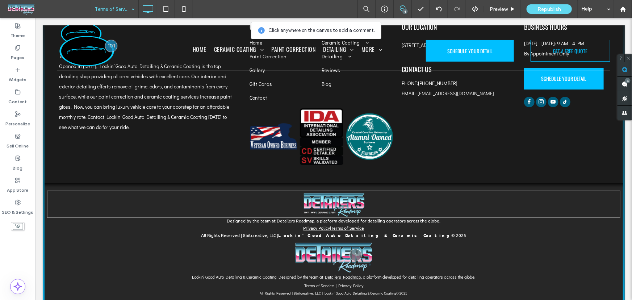
click at [370, 190] on link at bounding box center [333, 204] width 573 height 28
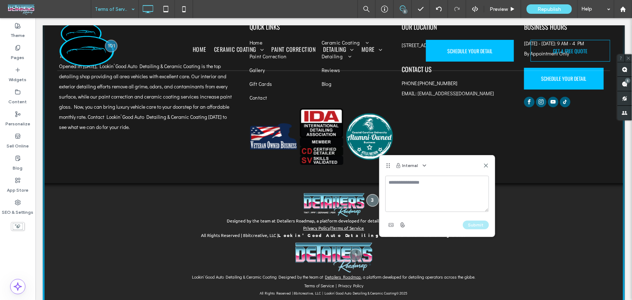
click at [402, 188] on textarea at bounding box center [437, 194] width 104 height 36
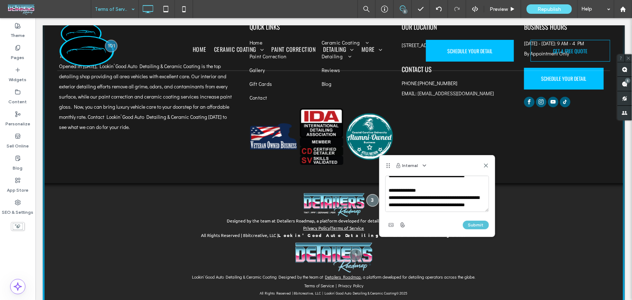
type textarea "**********"
click at [474, 225] on button "Submit" at bounding box center [476, 224] width 26 height 9
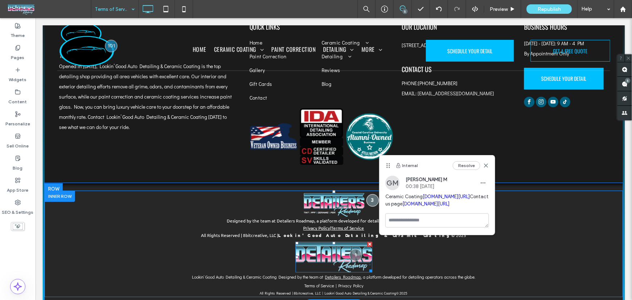
click at [367, 241] on div at bounding box center [369, 243] width 5 height 5
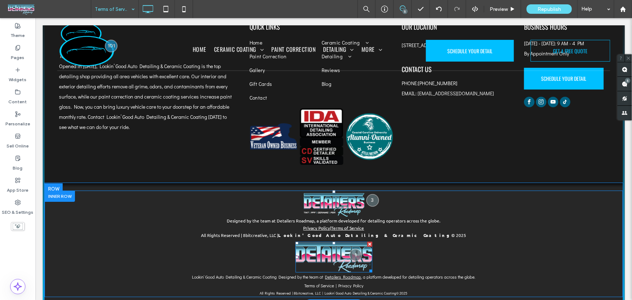
click at [367, 241] on div at bounding box center [369, 243] width 5 height 5
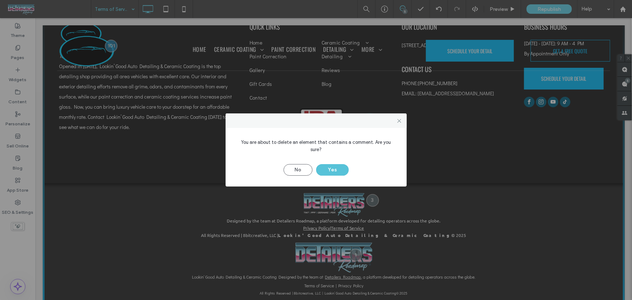
click at [334, 170] on button "Yes" at bounding box center [332, 170] width 33 height 12
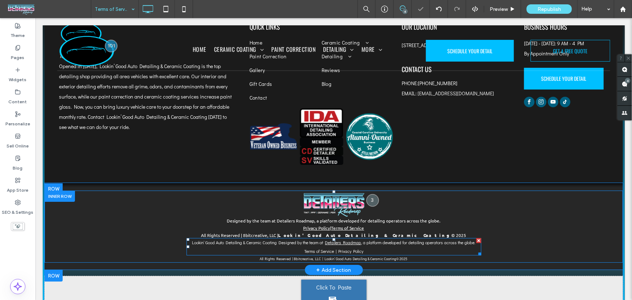
click at [476, 237] on div at bounding box center [478, 239] width 5 height 5
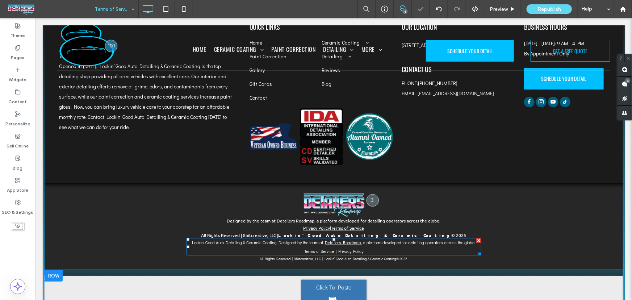
scroll to position [1245, 0]
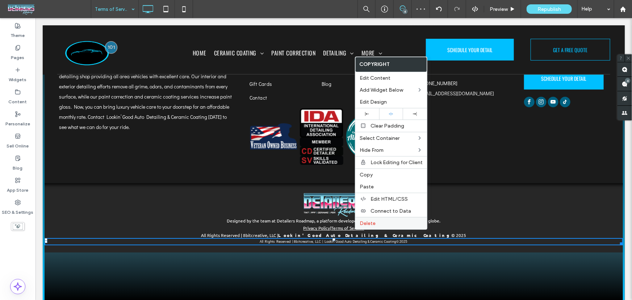
click at [362, 223] on span "Delete" at bounding box center [367, 223] width 16 height 6
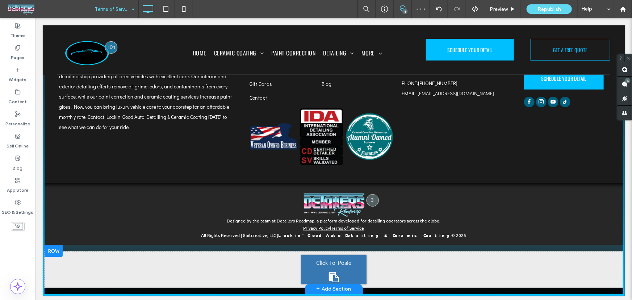
scroll to position [1238, 0]
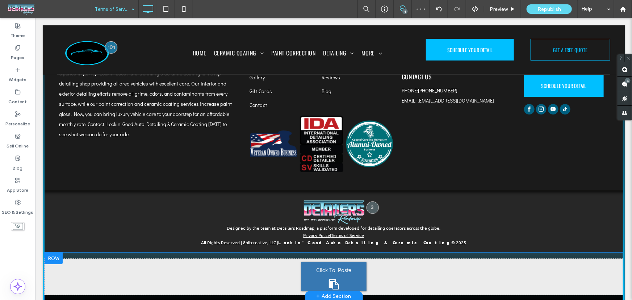
click at [58, 252] on div at bounding box center [53, 258] width 18 height 12
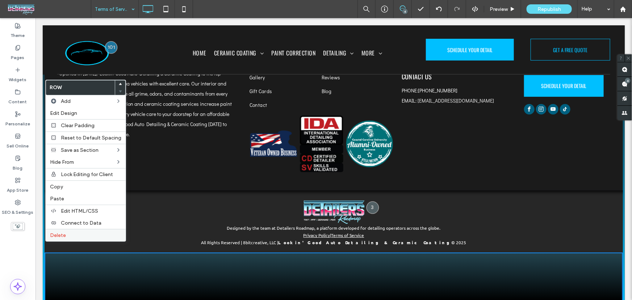
click at [64, 235] on span "Delete" at bounding box center [58, 235] width 16 height 6
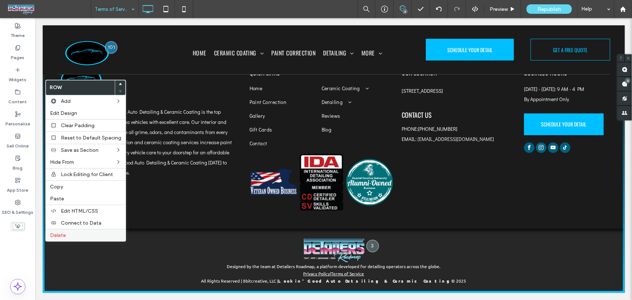
scroll to position [1189, 0]
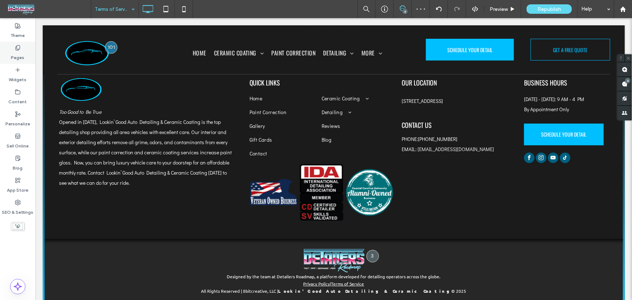
click at [15, 45] on icon at bounding box center [18, 48] width 6 height 6
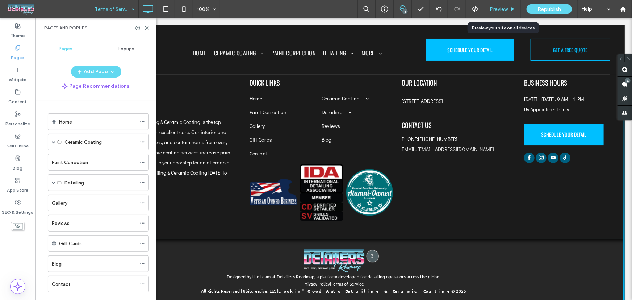
click at [507, 10] on span "Preview" at bounding box center [498, 9] width 18 height 6
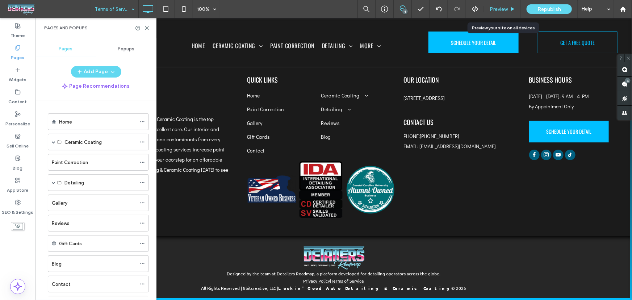
scroll to position [1175, 0]
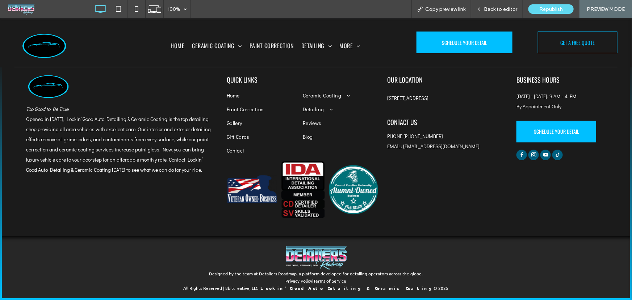
click at [520, 153] on span "facebook" at bounding box center [521, 154] width 10 height 10
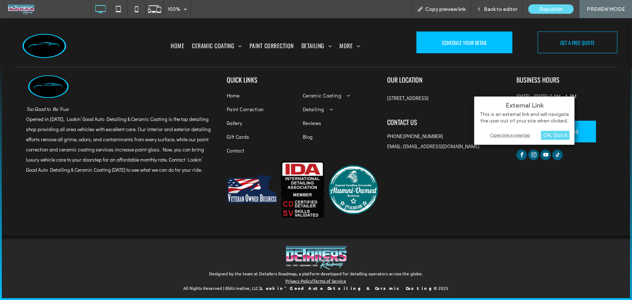
click at [518, 135] on div "Open link in new tab" at bounding box center [524, 135] width 90 height 8
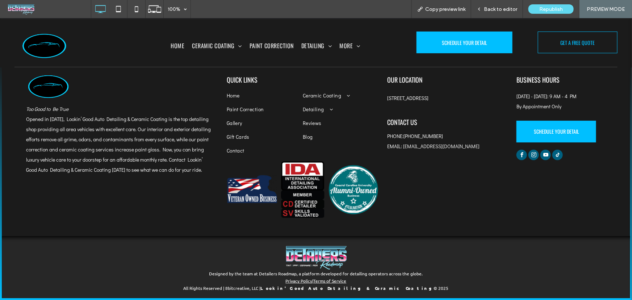
click at [529, 152] on span "instagram" at bounding box center [533, 154] width 10 height 10
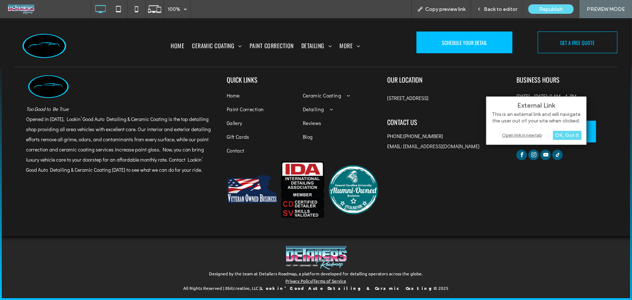
click at [510, 132] on div "Open link in new tab" at bounding box center [536, 135] width 90 height 8
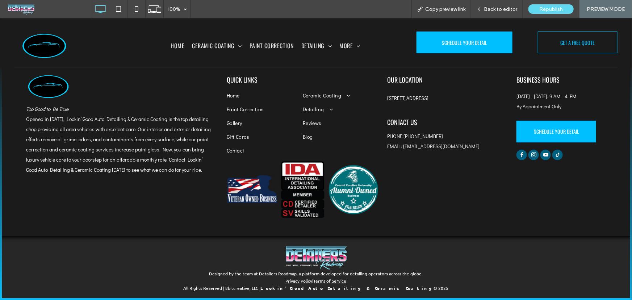
click at [519, 153] on span "facebook" at bounding box center [521, 154] width 10 height 10
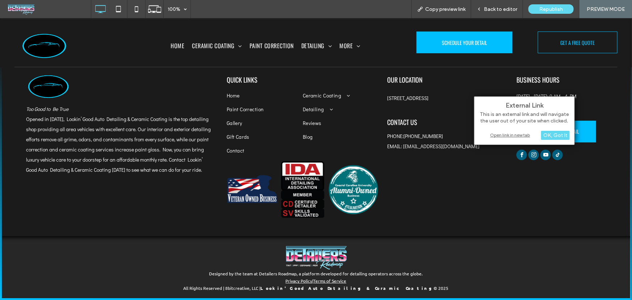
click at [515, 136] on div "Open link in new tab" at bounding box center [524, 135] width 90 height 8
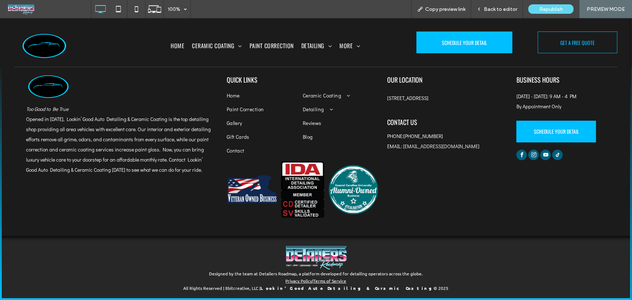
click at [542, 152] on span "youtube" at bounding box center [545, 154] width 10 height 10
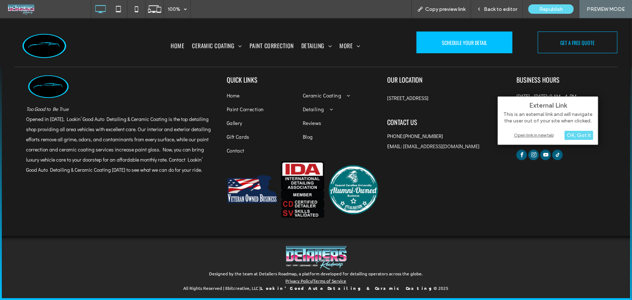
click at [535, 135] on div "Open link in new tab" at bounding box center [547, 135] width 90 height 8
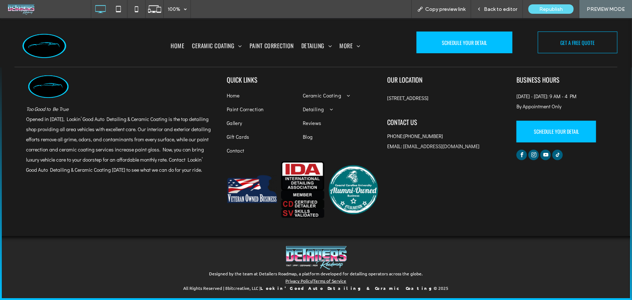
click at [556, 155] on span "tiktok" at bounding box center [557, 154] width 10 height 10
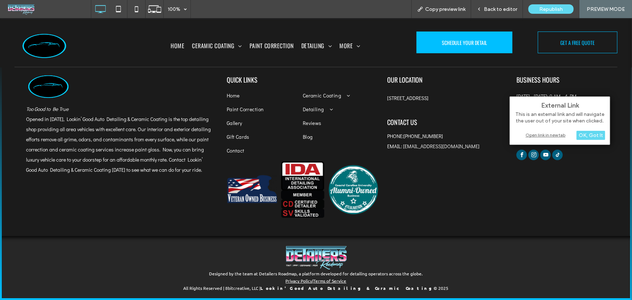
click at [547, 133] on div "Open link in new tab" at bounding box center [559, 135] width 90 height 8
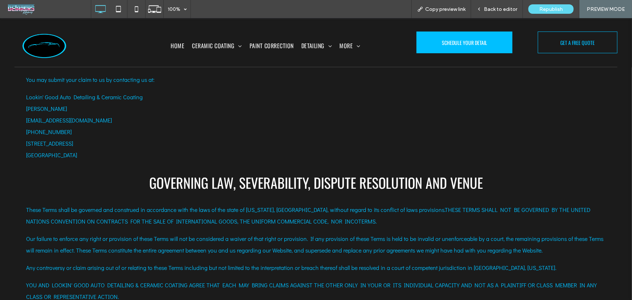
scroll to position [780, 0]
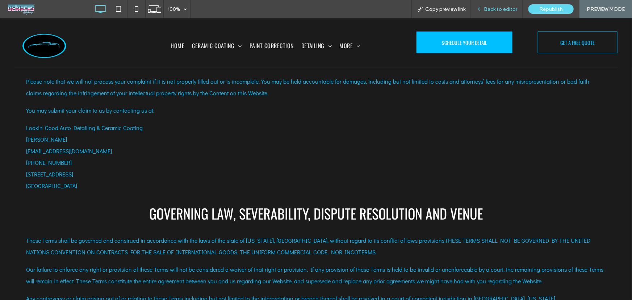
click at [497, 6] on span "Back to editor" at bounding box center [500, 9] width 33 height 6
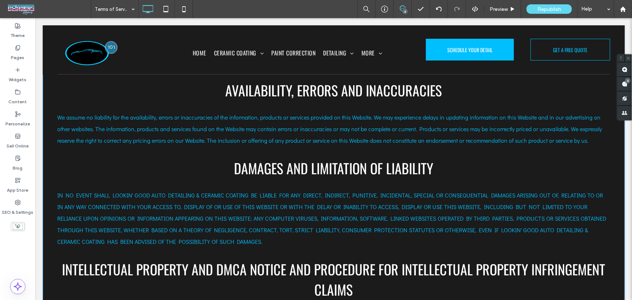
scroll to position [385, 0]
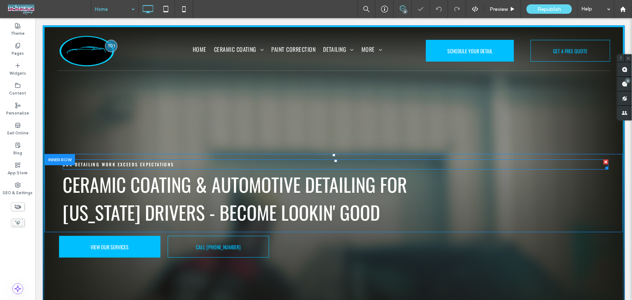
click at [132, 163] on span "OUR DETAILING WORK EXCEEDS EXPECTATIONS" at bounding box center [117, 164] width 111 height 6
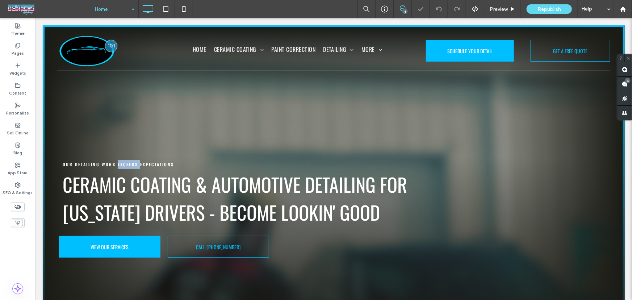
click at [132, 163] on span "OUR DETAILING WORK EXCEEDS EXPECTATIONS" at bounding box center [117, 164] width 111 height 6
type input "******"
type input "**"
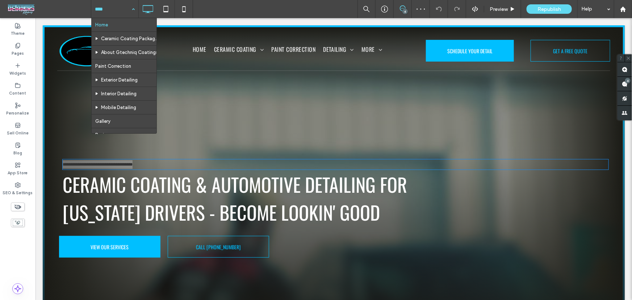
drag, startPoint x: 102, startPoint y: 0, endPoint x: 102, endPoint y: 5, distance: 5.4
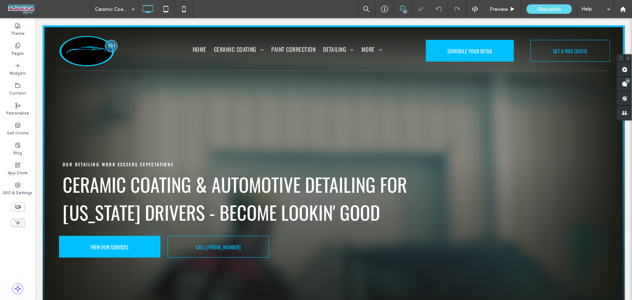
type input "**********"
type input "**"
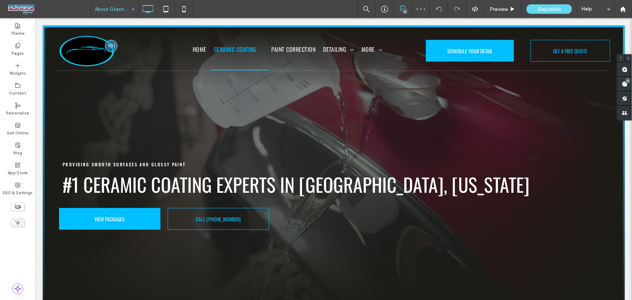
click at [121, 10] on div at bounding box center [316, 150] width 632 height 300
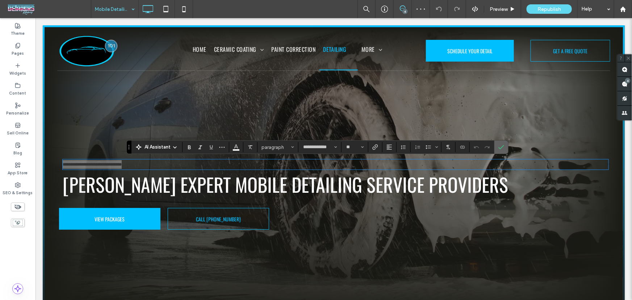
click at [501, 149] on icon "Confirm" at bounding box center [501, 147] width 6 height 6
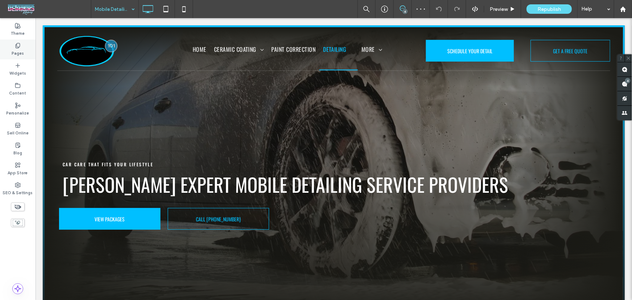
click at [18, 46] on icon at bounding box center [18, 46] width 6 height 6
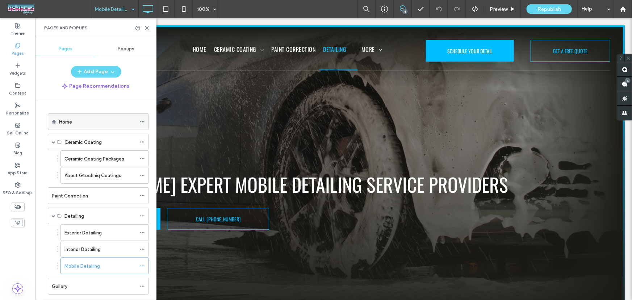
click at [143, 122] on icon at bounding box center [142, 121] width 5 height 5
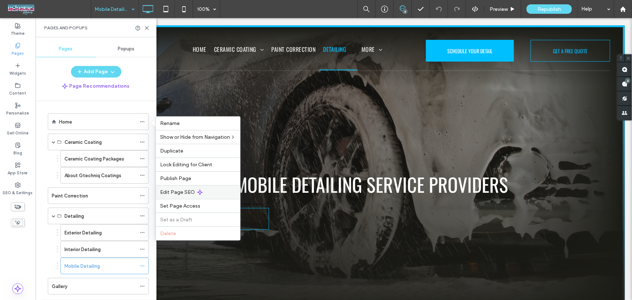
click at [171, 190] on span "Edit Page SEO" at bounding box center [177, 192] width 35 height 6
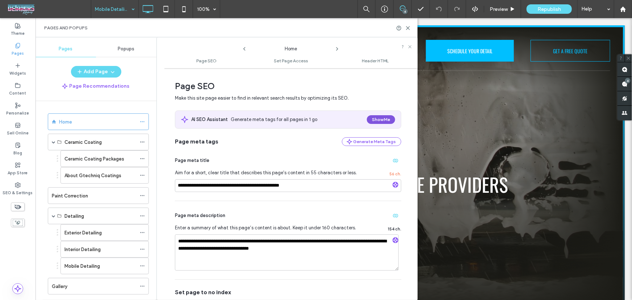
click at [373, 115] on button "Show Me" at bounding box center [381, 119] width 28 height 9
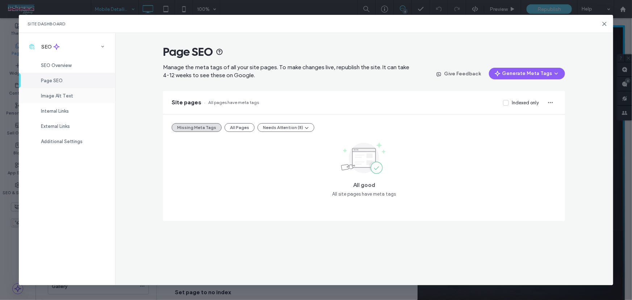
click at [49, 101] on div "Image Alt Text" at bounding box center [67, 95] width 96 height 15
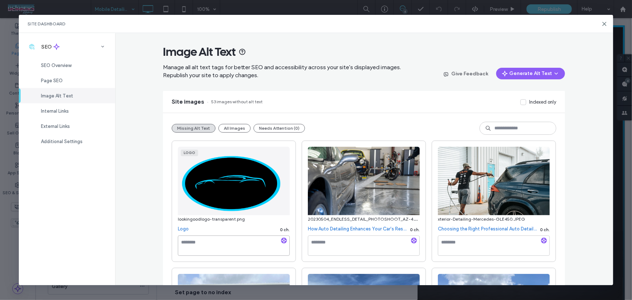
click at [227, 249] on textarea at bounding box center [234, 245] width 112 height 20
type textarea "**********"
click at [249, 243] on textarea at bounding box center [234, 245] width 112 height 20
paste textarea "**********"
type textarea "**********"
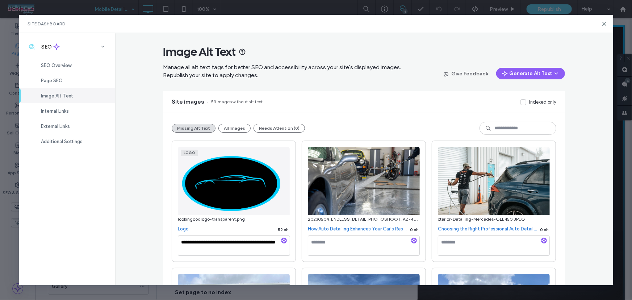
click at [573, 209] on div "**********" at bounding box center [363, 159] width 497 height 252
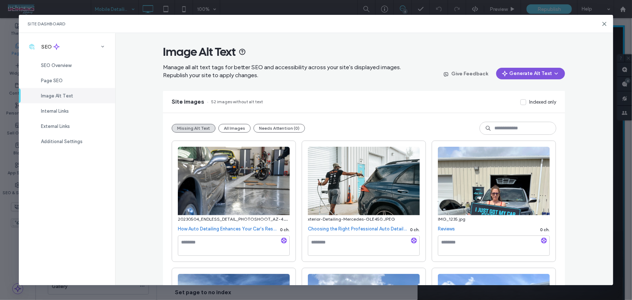
click at [531, 76] on button "Generate Alt Text" at bounding box center [530, 74] width 69 height 12
click at [507, 95] on span "Generate Missing Alt Text Only" at bounding box center [521, 92] width 66 height 7
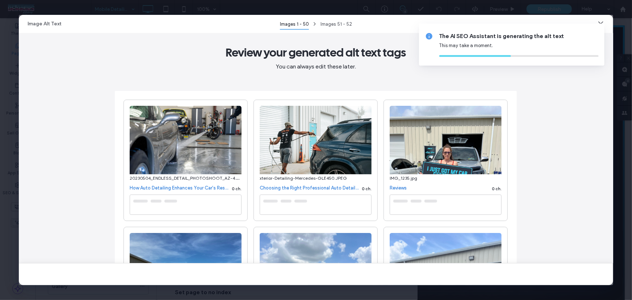
type textarea "**********"
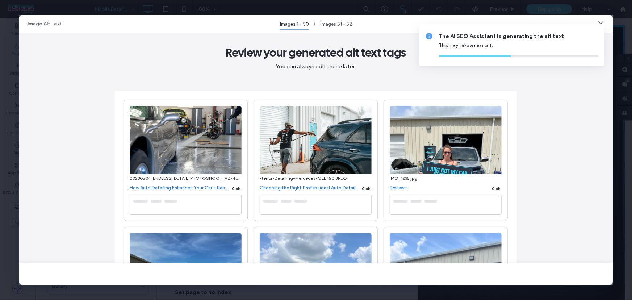
type textarea "**********"
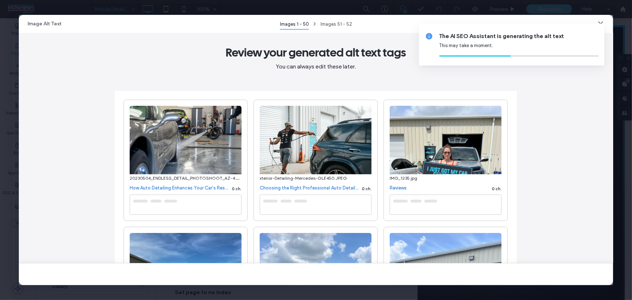
type textarea "**********"
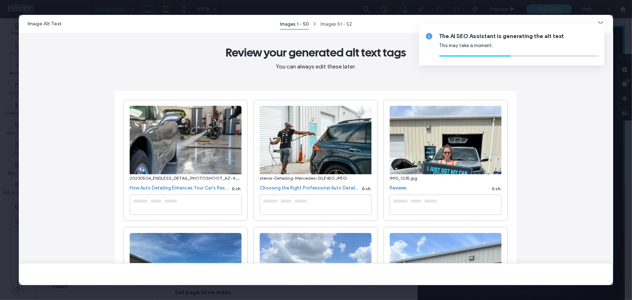
type textarea "**********"
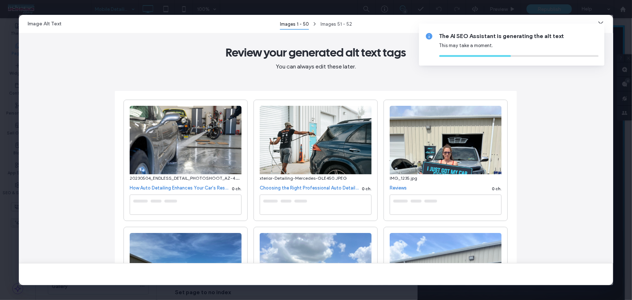
type textarea "**********"
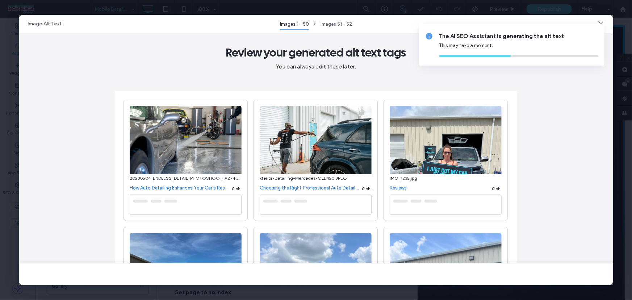
type textarea "**********"
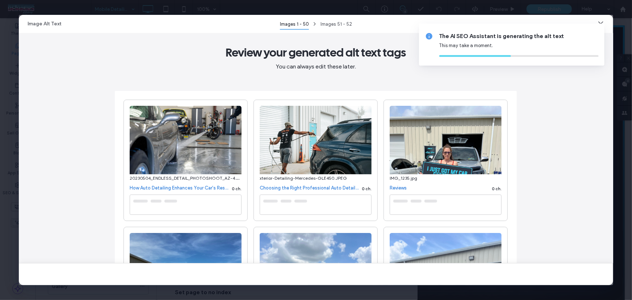
type textarea "**********"
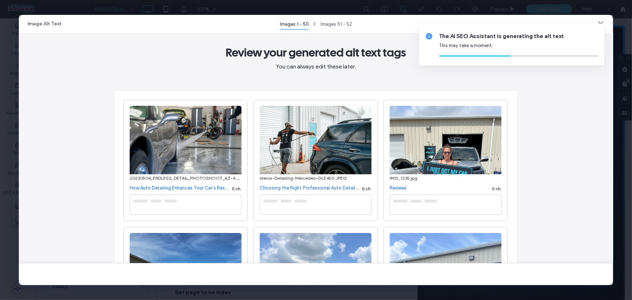
type textarea "**********"
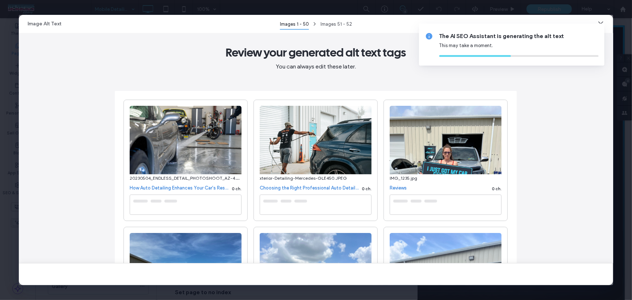
type textarea "**********"
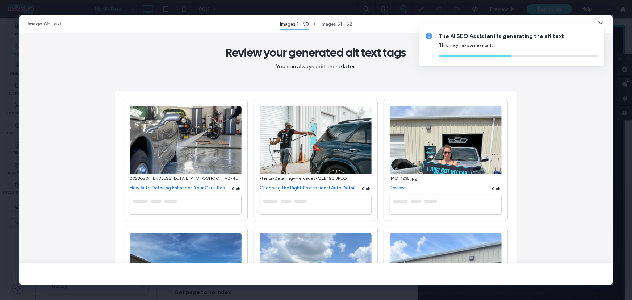
type textarea "**********"
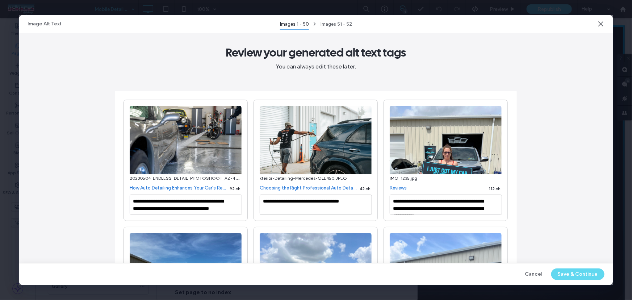
drag, startPoint x: 577, startPoint y: 271, endPoint x: 573, endPoint y: 267, distance: 5.7
click at [576, 271] on button "Save & Continue" at bounding box center [577, 274] width 53 height 12
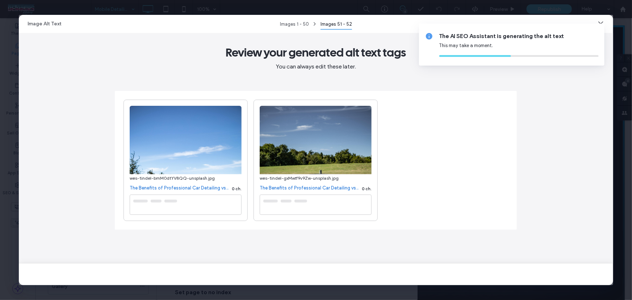
type textarea "**********"
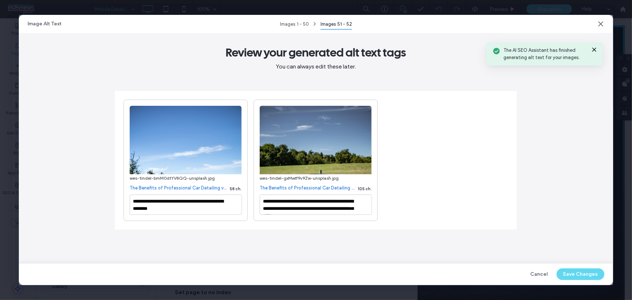
click at [596, 49] on icon at bounding box center [594, 50] width 6 height 6
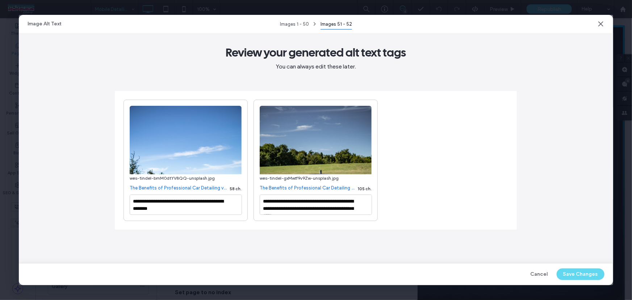
click at [555, 123] on div "**********" at bounding box center [316, 164] width 594 height 147
click at [589, 279] on button "Save Changes" at bounding box center [580, 274] width 48 height 12
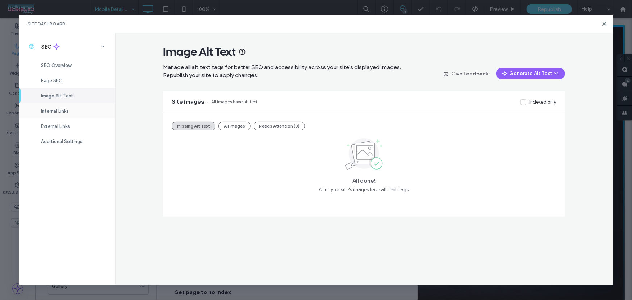
click at [72, 110] on div "Internal Links" at bounding box center [67, 110] width 96 height 15
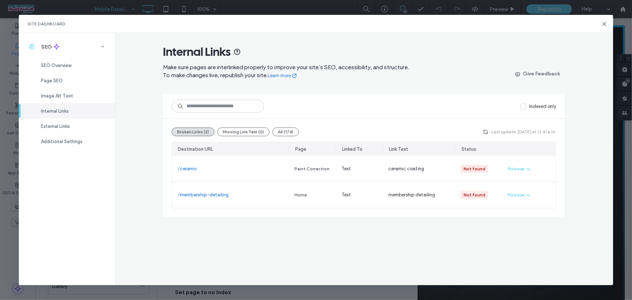
click at [539, 250] on div "Internal Links Make sure pages are interlinked properly to improve your site’s …" at bounding box center [363, 159] width 497 height 252
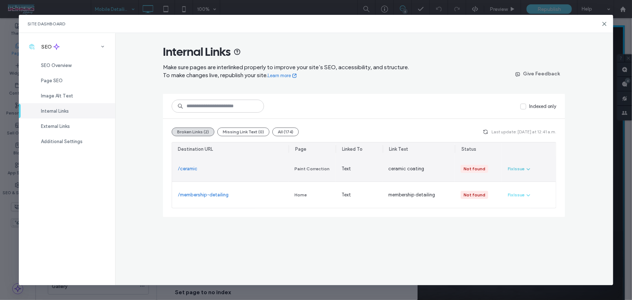
click at [521, 166] on div "Fix Issue" at bounding box center [515, 168] width 17 height 7
click at [520, 185] on span "Fix in Editor" at bounding box center [526, 185] width 25 height 7
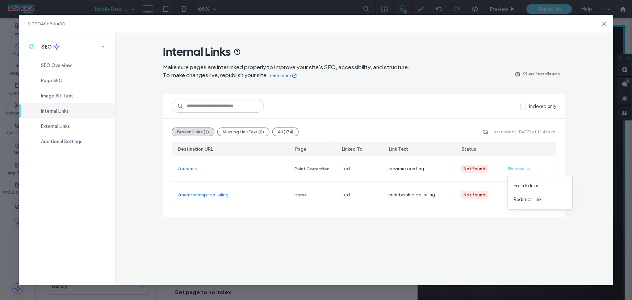
drag, startPoint x: 514, startPoint y: 235, endPoint x: 296, endPoint y: 48, distance: 287.4
click at [513, 235] on div "Internal Links Make sure pages are interlinked properly to improve your site’s …" at bounding box center [363, 159] width 497 height 252
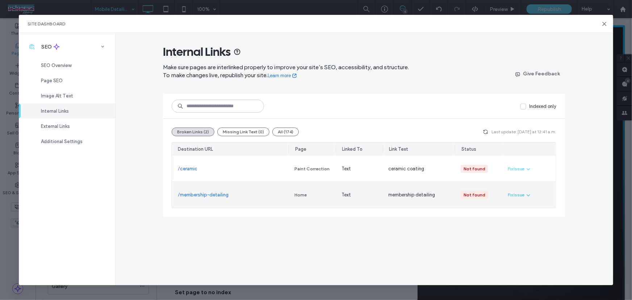
click at [512, 195] on div "Fix Issue" at bounding box center [515, 194] width 17 height 7
click at [518, 210] on span "Fix in Editor" at bounding box center [526, 211] width 25 height 7
click at [198, 195] on link "/membership-detailing" at bounding box center [203, 194] width 51 height 7
click at [206, 195] on link "/membership-detailing" at bounding box center [203, 194] width 51 height 7
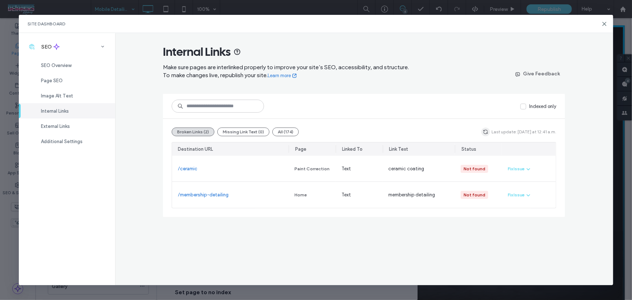
click at [484, 128] on span "button" at bounding box center [485, 131] width 9 height 9
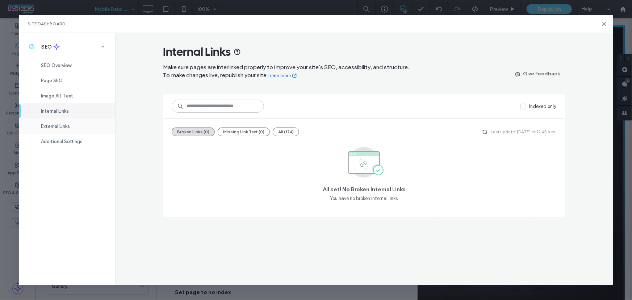
click at [43, 128] on span "External Links" at bounding box center [55, 125] width 29 height 5
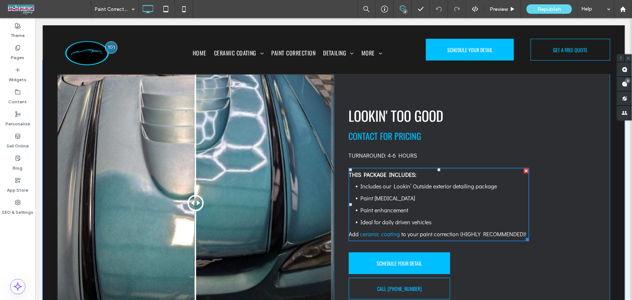
click at [417, 204] on li "Paint enhancement" at bounding box center [444, 210] width 168 height 12
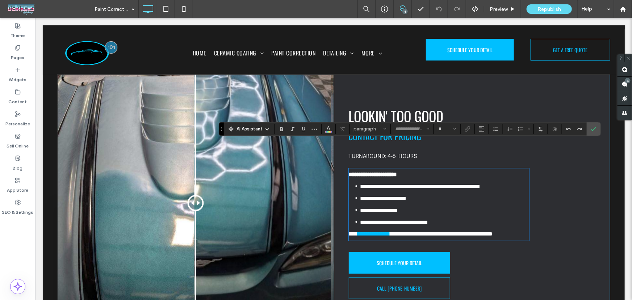
type input "**********"
type input "**"
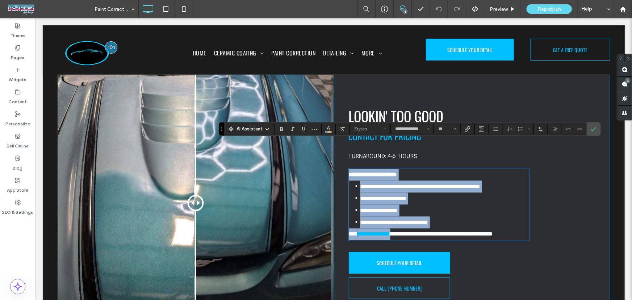
click at [390, 231] on link "**********" at bounding box center [373, 233] width 33 height 5
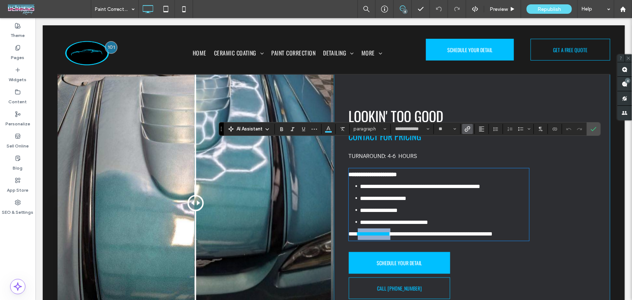
drag, startPoint x: 396, startPoint y: 207, endPoint x: 358, endPoint y: 207, distance: 38.0
click at [358, 228] on p "**********" at bounding box center [438, 234] width 180 height 12
click at [468, 131] on icon "Link" at bounding box center [467, 129] width 6 height 6
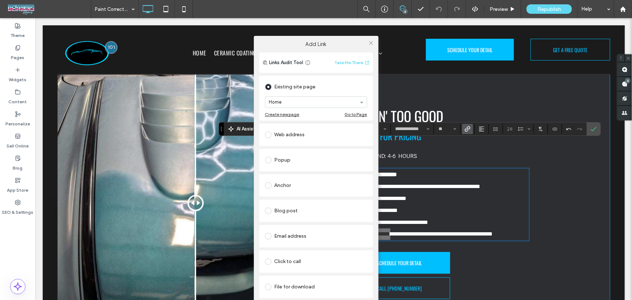
click at [294, 185] on div "Anchor" at bounding box center [316, 186] width 102 height 12
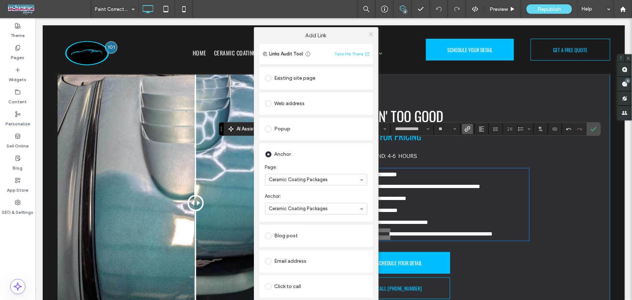
click at [369, 35] on use at bounding box center [371, 35] width 4 height 4
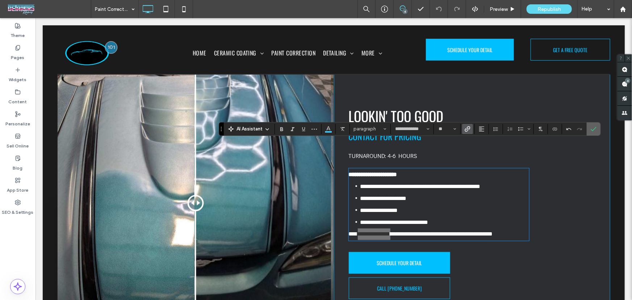
click at [588, 128] on label "Confirm" at bounding box center [593, 128] width 11 height 13
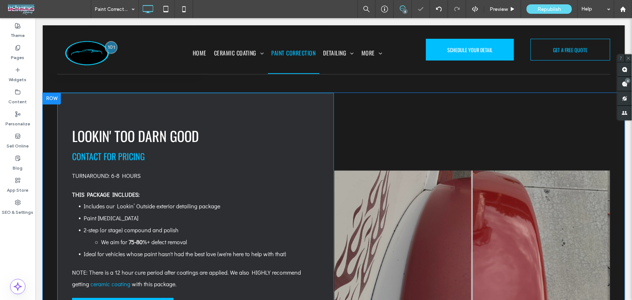
scroll to position [913, 0]
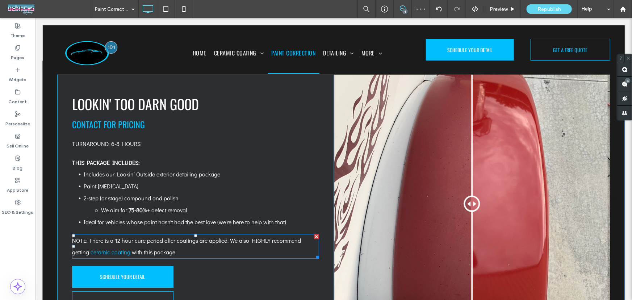
click at [162, 236] on span "NOTE: There is a 12 hour cure period after coatings are applied. We also HIGHLY…" at bounding box center [186, 245] width 229 height 19
type input "**********"
type input "**"
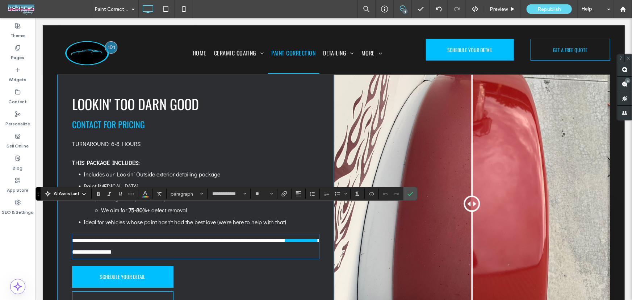
click at [285, 237] on link "**********" at bounding box center [301, 239] width 33 height 5
drag, startPoint x: 129, startPoint y: 225, endPoint x: 164, endPoint y: 216, distance: 36.1
click at [285, 237] on link "**********" at bounding box center [301, 239] width 33 height 5
click at [283, 193] on icon "Link" at bounding box center [284, 194] width 6 height 6
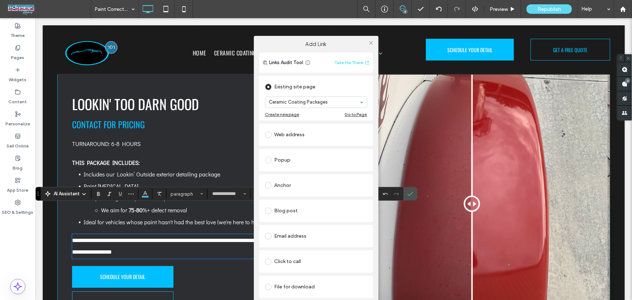
click at [283, 186] on div "Anchor" at bounding box center [316, 186] width 102 height 12
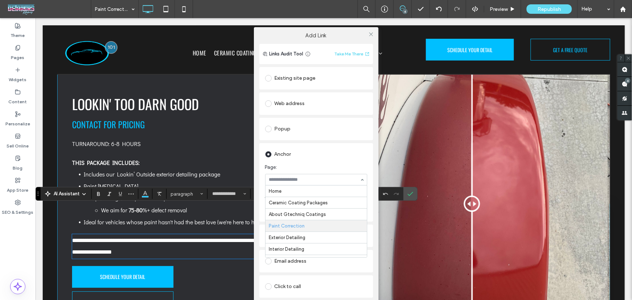
scroll to position [36, 0]
click at [317, 81] on div "Existing site page" at bounding box center [316, 78] width 102 height 12
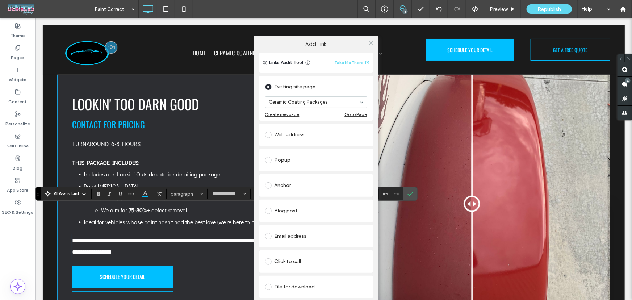
click at [371, 41] on icon at bounding box center [370, 42] width 5 height 5
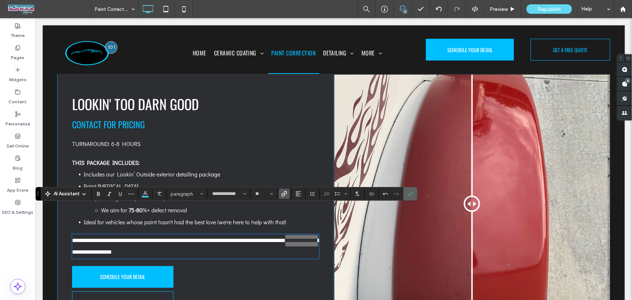
click at [409, 195] on icon "Confirm" at bounding box center [410, 194] width 6 height 6
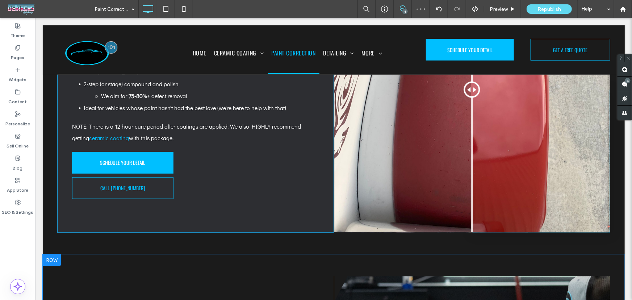
scroll to position [1176, 0]
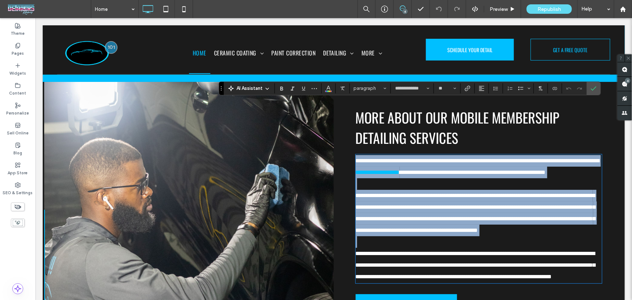
click at [443, 155] on p "**********" at bounding box center [478, 166] width 246 height 23
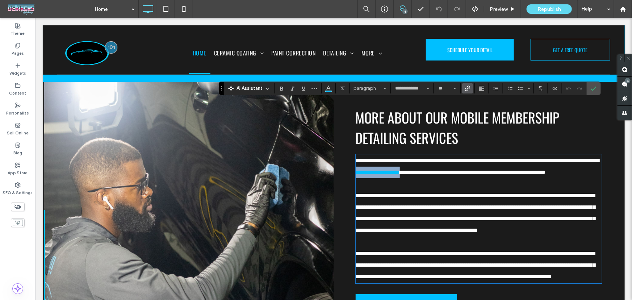
drag, startPoint x: 434, startPoint y: 121, endPoint x: 380, endPoint y: 120, distance: 53.9
click at [380, 155] on p "**********" at bounding box center [478, 166] width 246 height 23
click at [468, 88] on use "Link" at bounding box center [466, 87] width 5 height 5
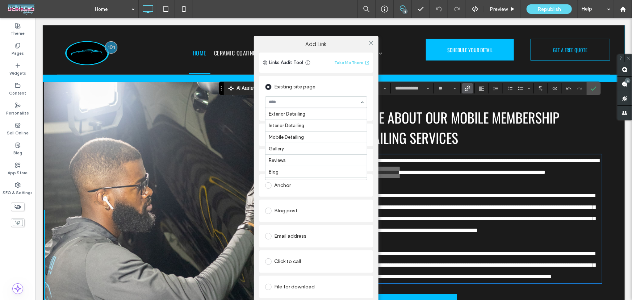
scroll to position [21, 0]
click at [373, 45] on div at bounding box center [371, 43] width 11 height 11
click at [593, 86] on div "Add Link Links Audit Tool Take Me There Existing site page Home Create new page…" at bounding box center [316, 177] width 632 height 300
click at [371, 43] on use at bounding box center [371, 43] width 4 height 4
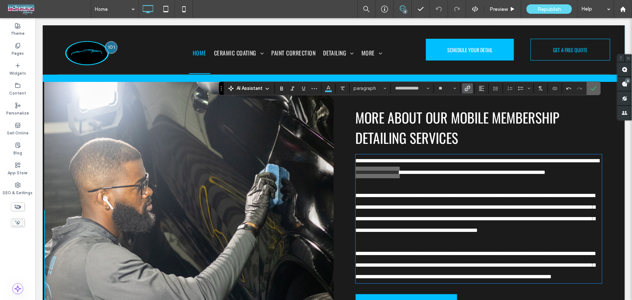
click at [595, 92] on span "Confirm" at bounding box center [593, 88] width 6 height 12
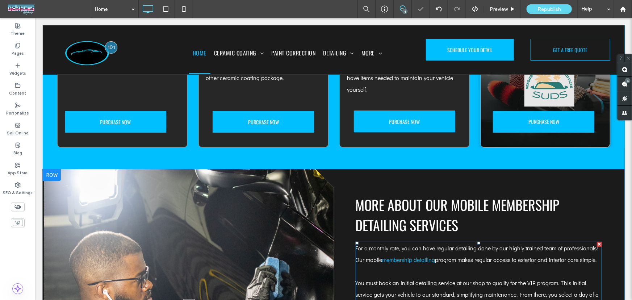
scroll to position [1283, 0]
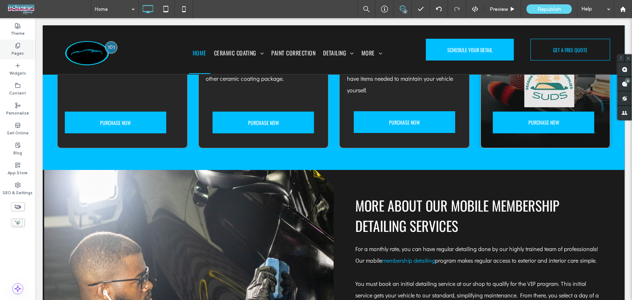
click at [18, 53] on label "Pages" at bounding box center [18, 52] width 12 height 8
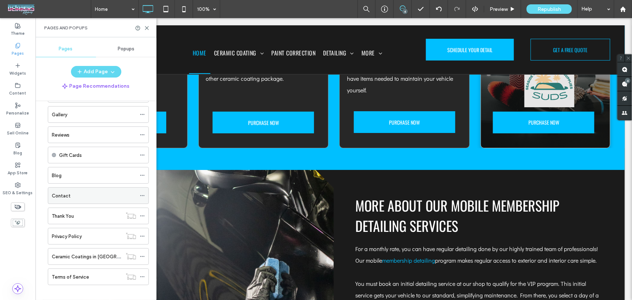
scroll to position [94, 0]
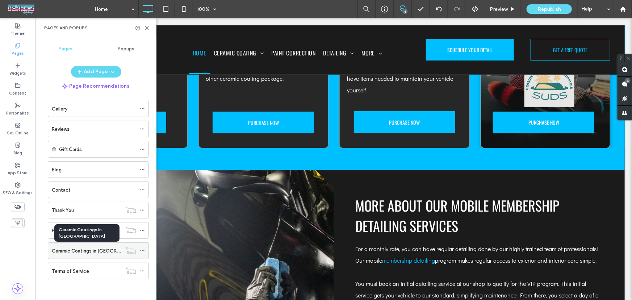
click at [98, 250] on label "Ceramic Coatings in [GEOGRAPHIC_DATA]" at bounding box center [99, 250] width 94 height 13
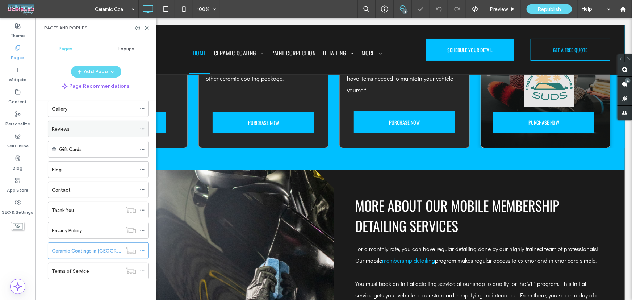
scroll to position [6, 0]
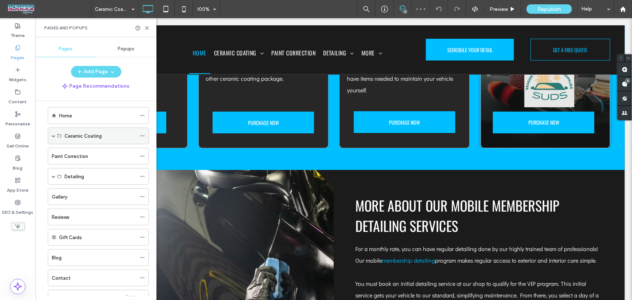
click at [51, 138] on div "Ceramic Coating" at bounding box center [98, 135] width 101 height 17
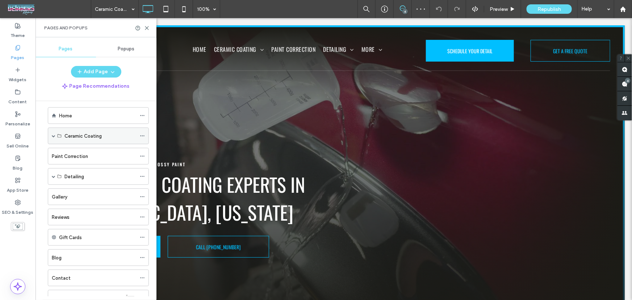
scroll to position [0, 0]
click at [52, 137] on span at bounding box center [54, 136] width 4 height 4
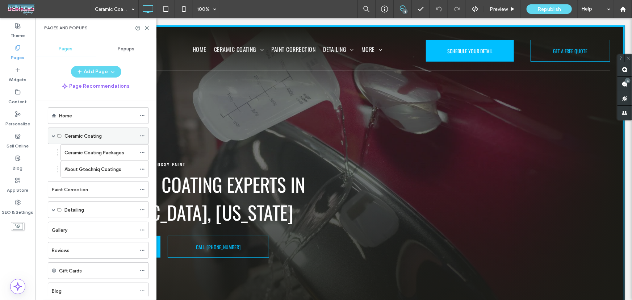
click at [52, 136] on span at bounding box center [54, 136] width 4 height 4
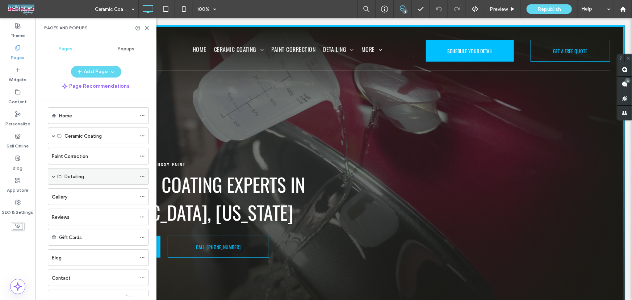
click at [54, 175] on span at bounding box center [54, 176] width 4 height 4
click at [89, 175] on div "Detailing" at bounding box center [100, 177] width 72 height 8
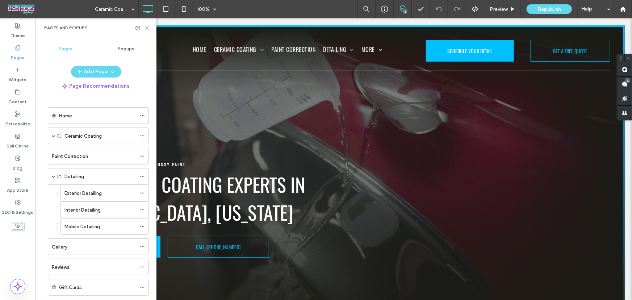
drag, startPoint x: 148, startPoint y: 29, endPoint x: 112, endPoint y: 10, distance: 40.3
click at [148, 29] on use at bounding box center [146, 27] width 3 height 3
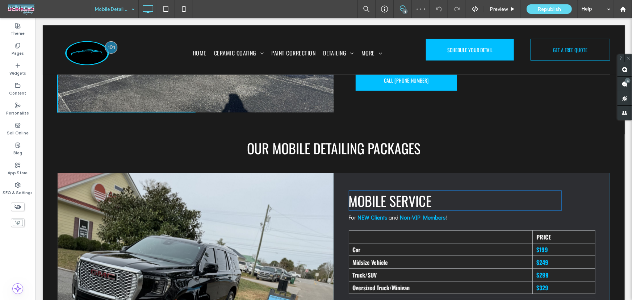
scroll to position [394, 0]
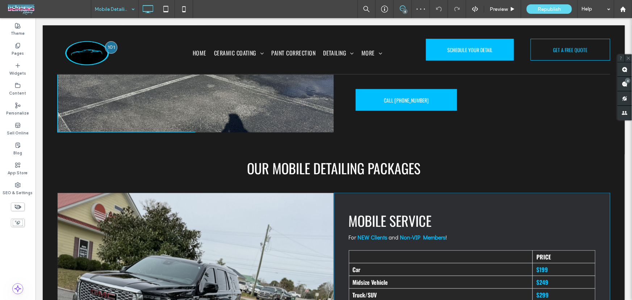
click at [110, 10] on input at bounding box center [113, 9] width 36 height 18
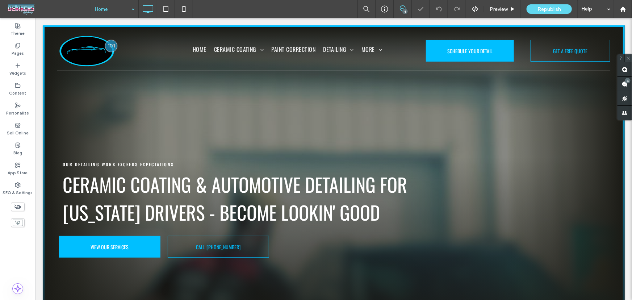
click at [629, 60] on icon at bounding box center [628, 58] width 5 height 5
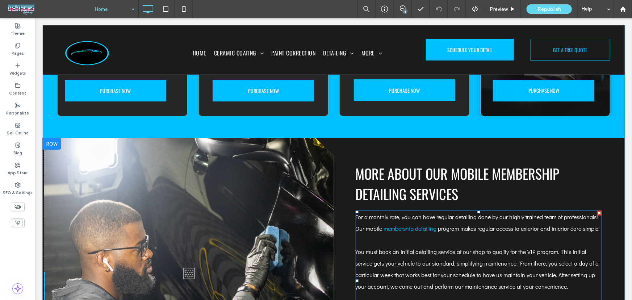
scroll to position [1312, 0]
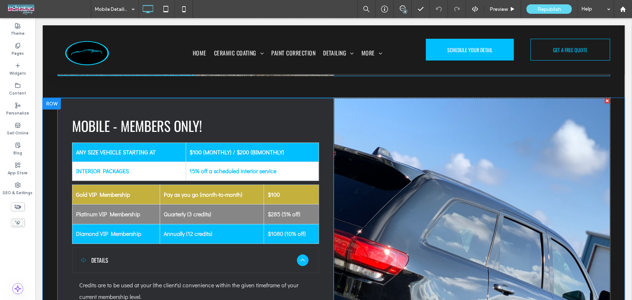
scroll to position [789, 0]
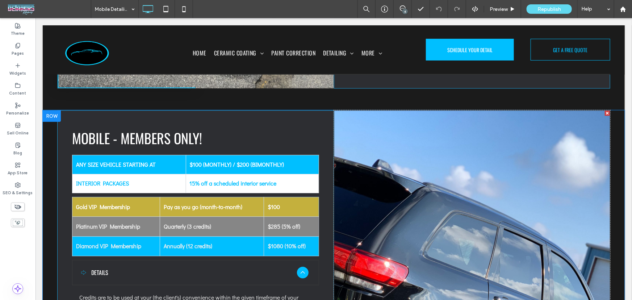
click at [54, 113] on div at bounding box center [51, 116] width 18 height 12
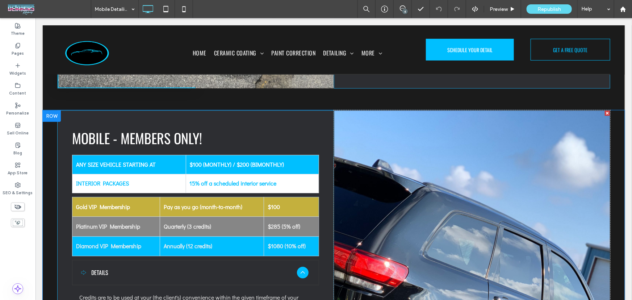
click at [51, 115] on div at bounding box center [51, 116] width 18 height 12
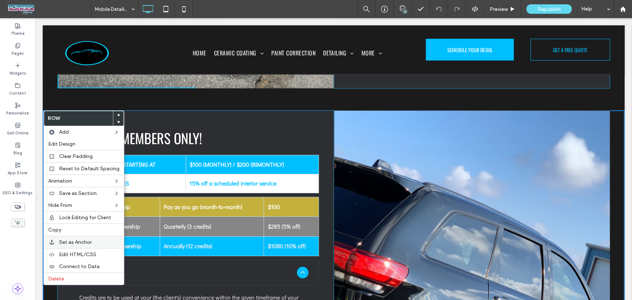
click at [90, 243] on span "Set as Anchor" at bounding box center [75, 242] width 33 height 6
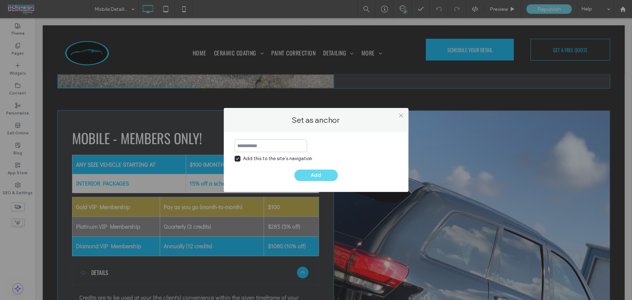
click at [240, 158] on span at bounding box center [238, 159] width 6 height 6
click at [279, 143] on input at bounding box center [271, 145] width 72 height 13
type input "**********"
click at [316, 182] on div "**********" at bounding box center [316, 162] width 185 height 60
click at [318, 173] on button "Add" at bounding box center [315, 175] width 43 height 12
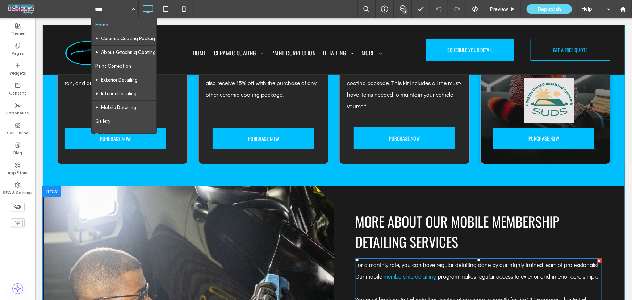
click at [422, 258] on p "For a monthly rate, you can have regular detailing done by our highly trained t…" at bounding box center [478, 269] width 246 height 23
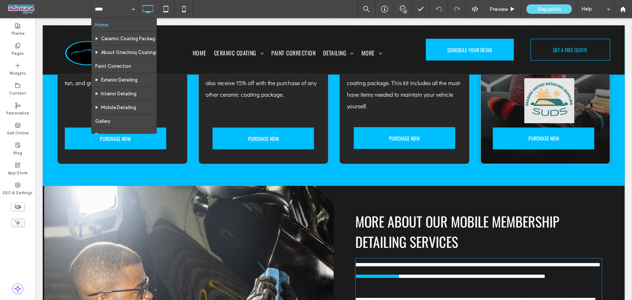
scroll to position [1388, 0]
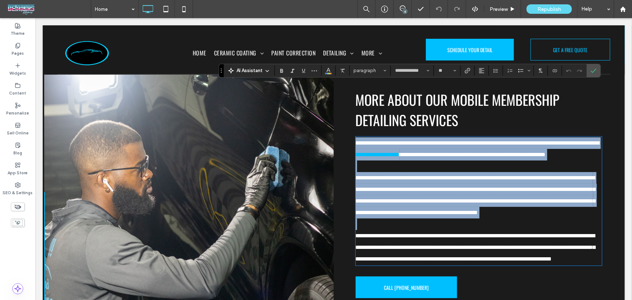
click at [444, 218] on p at bounding box center [478, 224] width 246 height 12
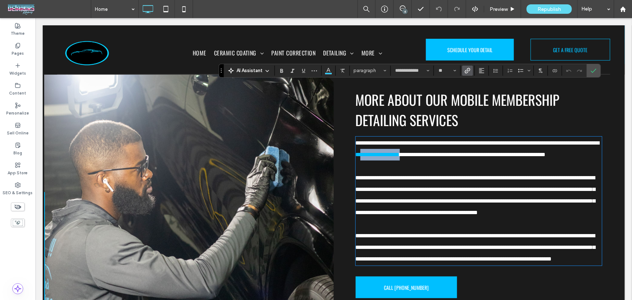
drag, startPoint x: 434, startPoint y: 101, endPoint x: 387, endPoint y: 101, distance: 47.4
click at [387, 137] on p "**********" at bounding box center [478, 148] width 246 height 23
click at [416, 137] on p "**********" at bounding box center [478, 148] width 246 height 23
drag, startPoint x: 434, startPoint y: 101, endPoint x: 381, endPoint y: 101, distance: 52.5
click at [381, 137] on p "**********" at bounding box center [478, 148] width 246 height 23
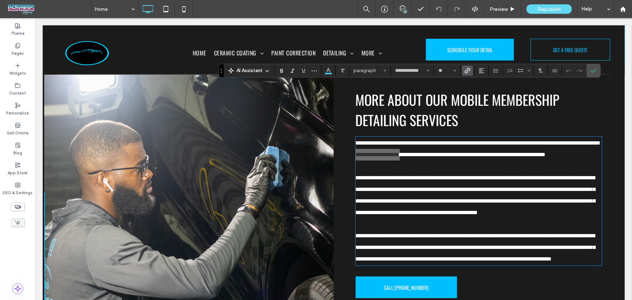
click at [467, 72] on icon "Link" at bounding box center [467, 71] width 6 height 6
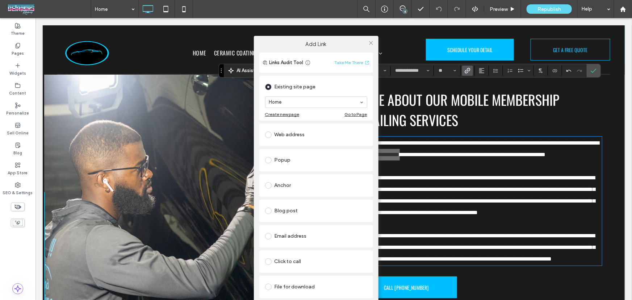
click at [288, 185] on div "Anchor" at bounding box center [316, 186] width 102 height 12
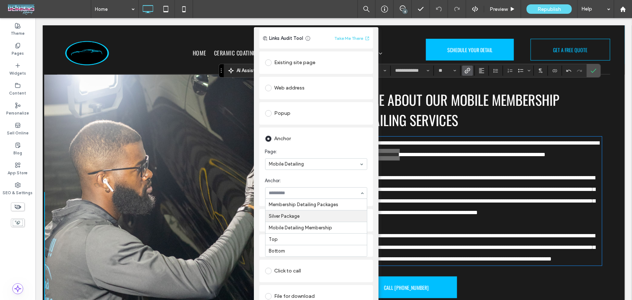
scroll to position [16, 0]
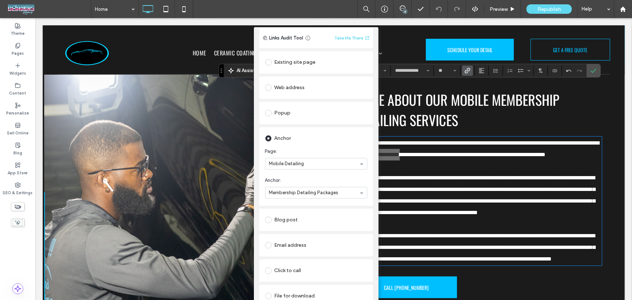
click at [591, 73] on div "Add Link Links Audit Tool Take Me There Existing site page Home Create new page…" at bounding box center [316, 177] width 632 height 300
click at [593, 71] on div "Add Link Links Audit Tool Take Me There Existing site page Home Create new page…" at bounding box center [316, 177] width 632 height 300
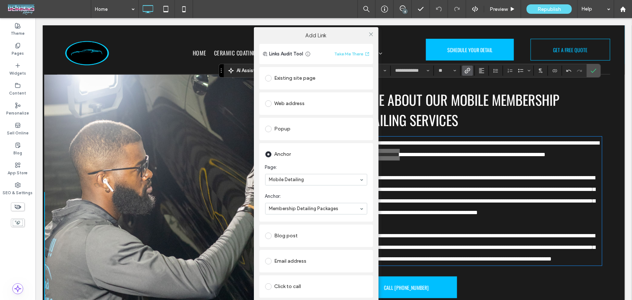
scroll to position [0, 0]
click at [369, 36] on icon at bounding box center [370, 33] width 5 height 5
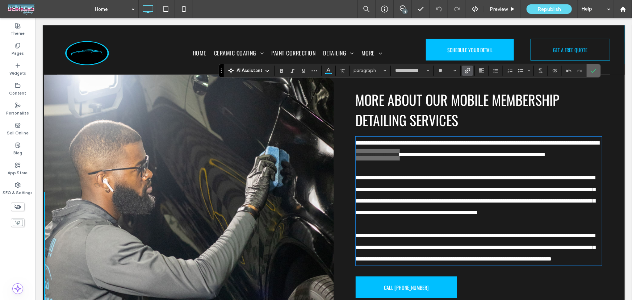
click at [590, 68] on icon "Confirm" at bounding box center [593, 71] width 6 height 6
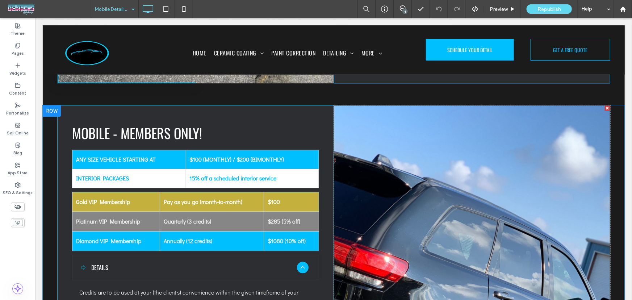
scroll to position [789, 0]
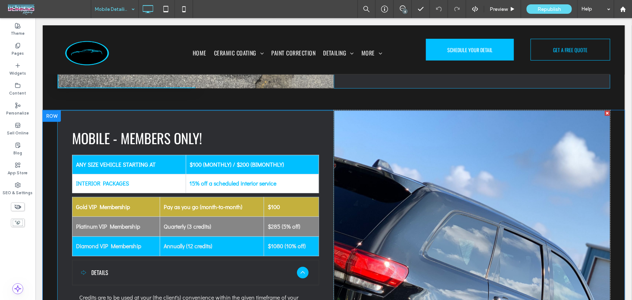
click at [47, 114] on div at bounding box center [51, 116] width 18 height 12
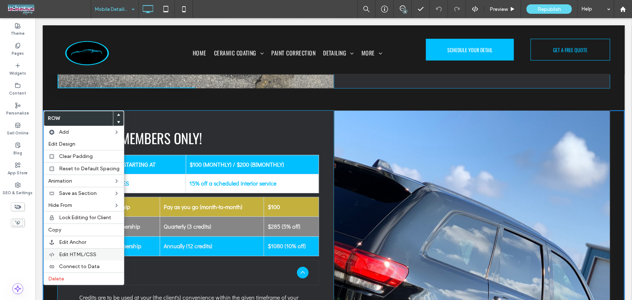
click at [70, 254] on span "Edit HTML/CSS" at bounding box center [77, 254] width 37 height 6
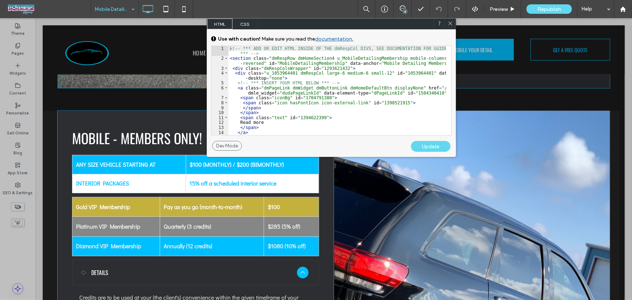
click at [449, 18] on div at bounding box center [449, 23] width 11 height 11
drag, startPoint x: 452, startPoint y: 23, endPoint x: 262, endPoint y: 31, distance: 189.8
click at [452, 23] on icon at bounding box center [449, 23] width 5 height 5
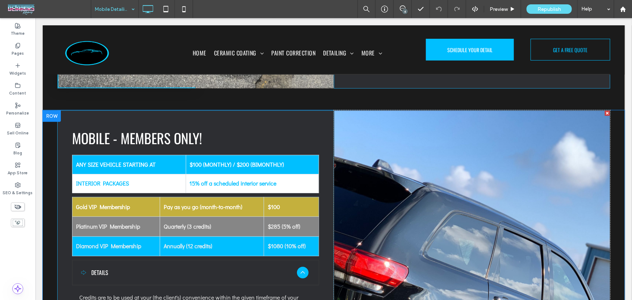
click at [48, 112] on div at bounding box center [51, 116] width 18 height 12
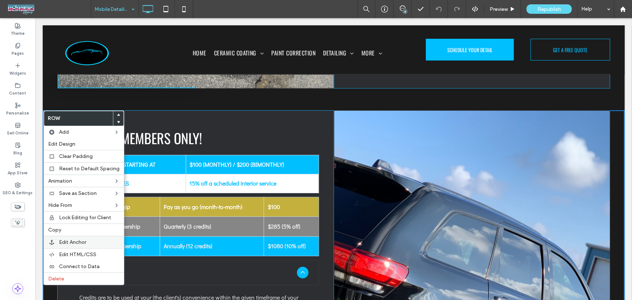
click at [79, 243] on span "Edit Anchor" at bounding box center [72, 242] width 27 height 6
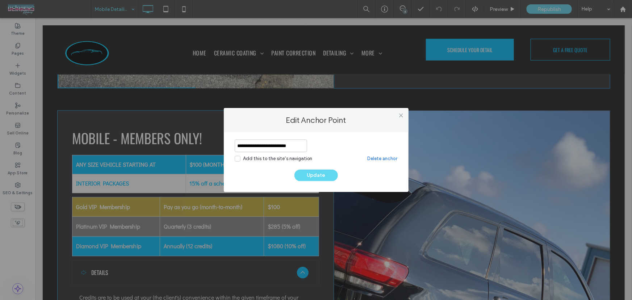
click at [389, 160] on link "Delete anchor" at bounding box center [382, 158] width 30 height 7
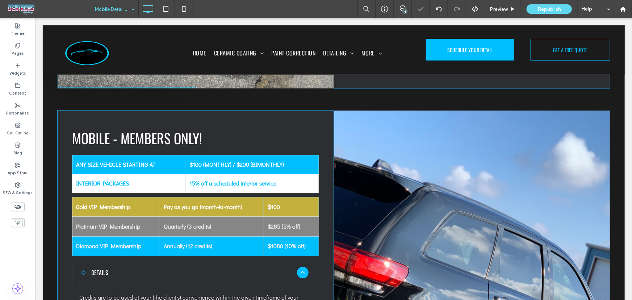
click at [385, 157] on link "Delete anchor" at bounding box center [382, 158] width 30 height 7
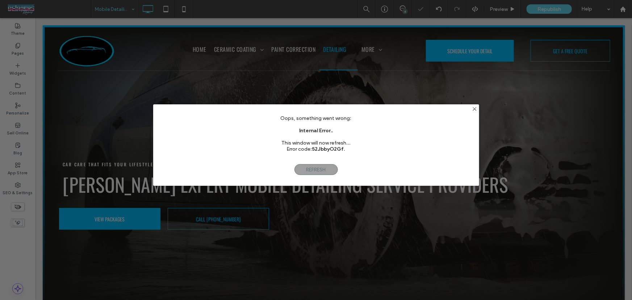
scroll to position [0, 0]
click at [474, 109] on use at bounding box center [474, 109] width 4 height 4
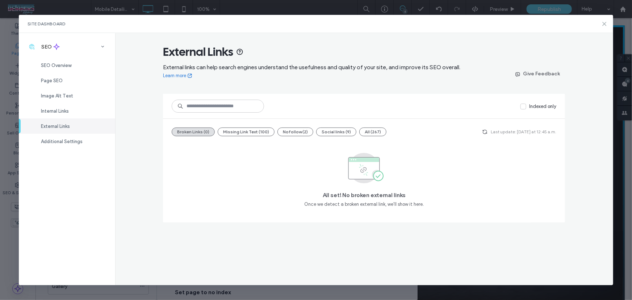
click at [604, 24] on icon at bounding box center [604, 24] width 6 height 6
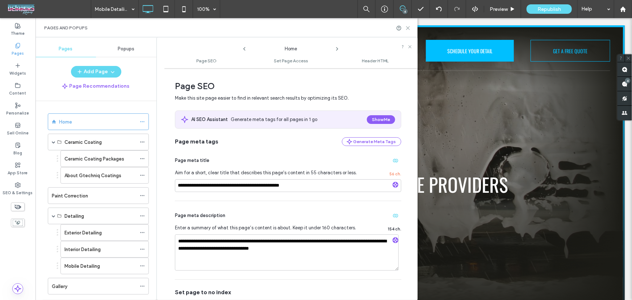
click at [405, 29] on icon at bounding box center [407, 27] width 5 height 5
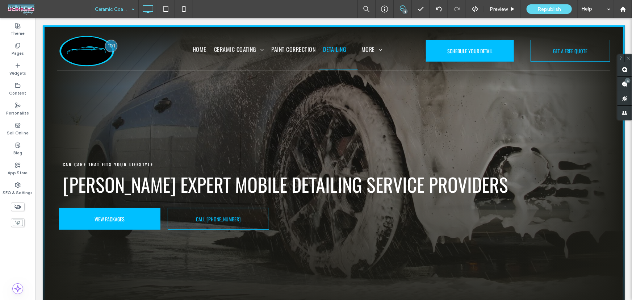
click at [116, 14] on input at bounding box center [113, 9] width 36 height 18
click at [118, 9] on input at bounding box center [113, 9] width 36 height 18
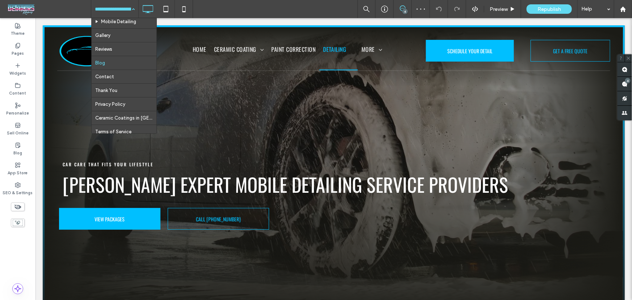
scroll to position [88, 0]
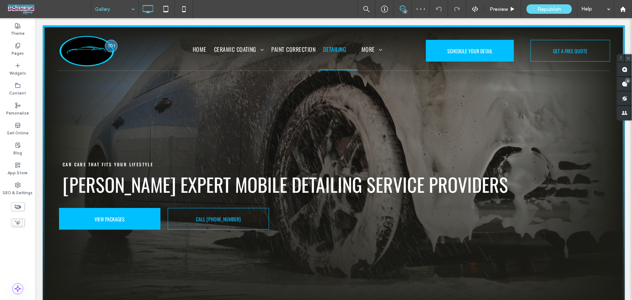
click at [630, 58] on icon at bounding box center [628, 58] width 5 height 5
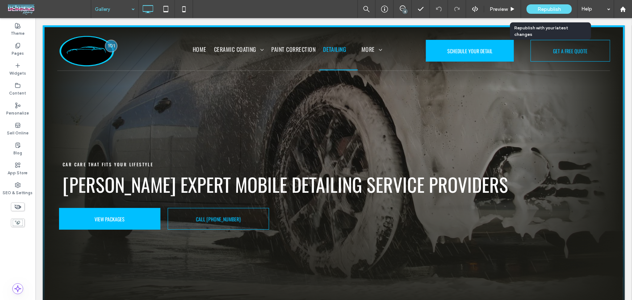
click at [540, 7] on span "Republish" at bounding box center [549, 9] width 24 height 6
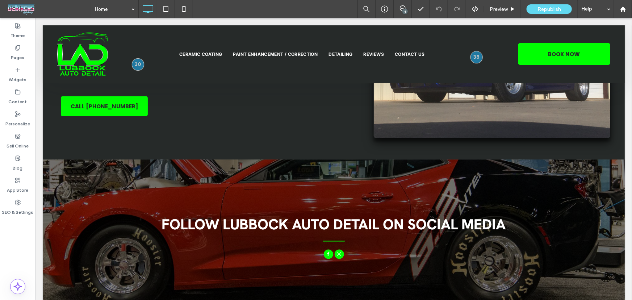
scroll to position [2135, 0]
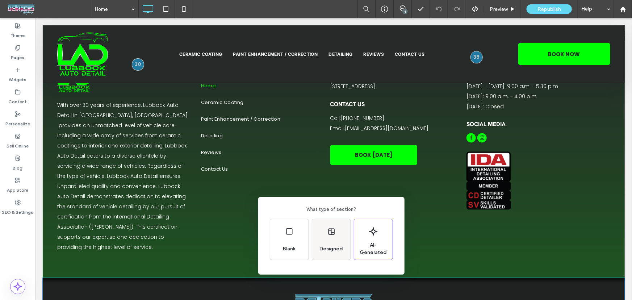
click at [334, 242] on div "Designed" at bounding box center [330, 249] width 29 height 16
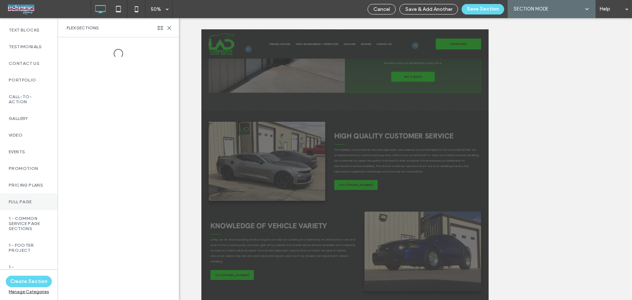
scroll to position [175, 0]
click at [26, 236] on label "1 - Footer Project" at bounding box center [29, 232] width 40 height 10
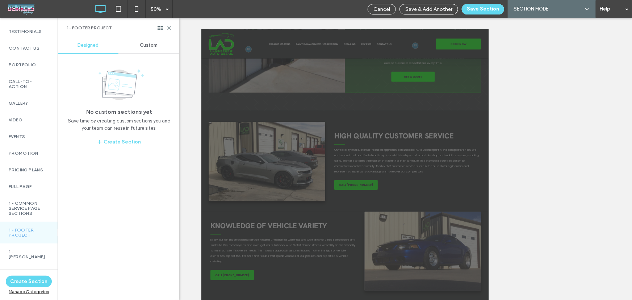
click at [153, 47] on span "Custom" at bounding box center [149, 45] width 18 height 6
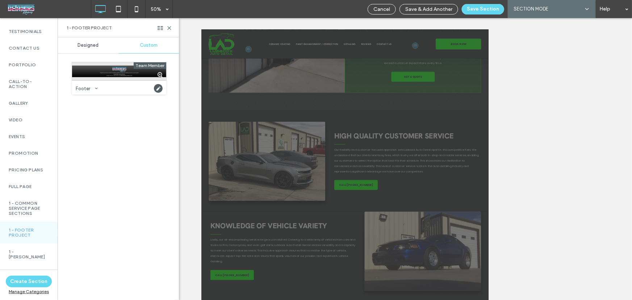
click at [121, 63] on div at bounding box center [119, 71] width 94 height 18
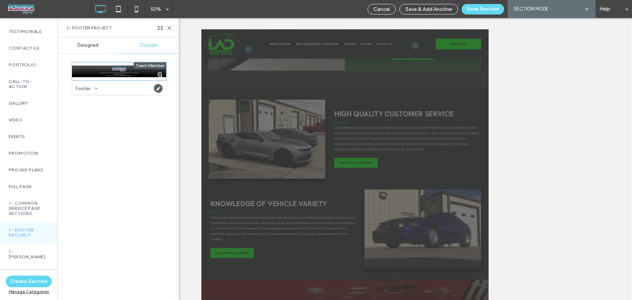
scroll to position [1519, 0]
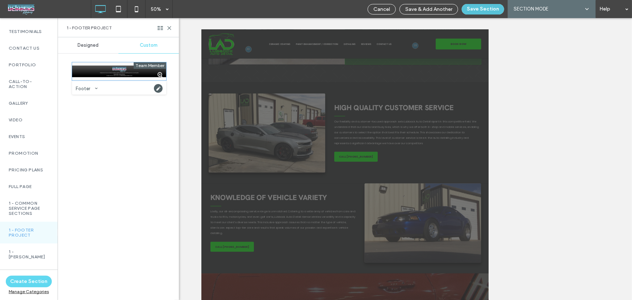
click at [497, 12] on button "Save Section" at bounding box center [482, 9] width 42 height 10
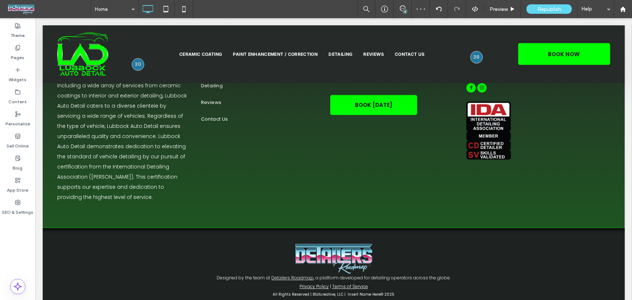
scroll to position [2194, 0]
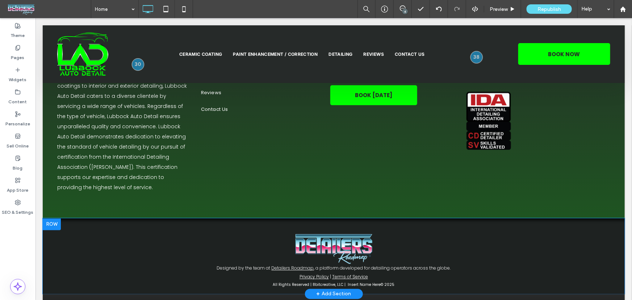
click at [56, 218] on div at bounding box center [51, 224] width 18 height 12
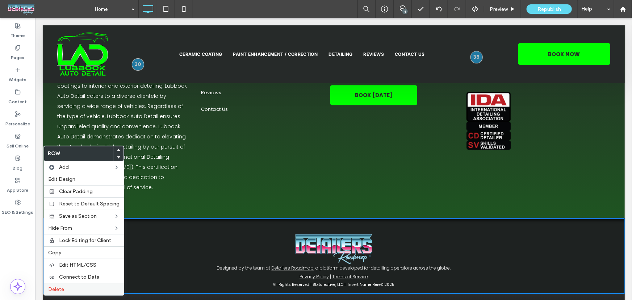
drag, startPoint x: 78, startPoint y: 285, endPoint x: 86, endPoint y: 286, distance: 8.3
click at [78, 286] on div "Delete" at bounding box center [84, 289] width 80 height 12
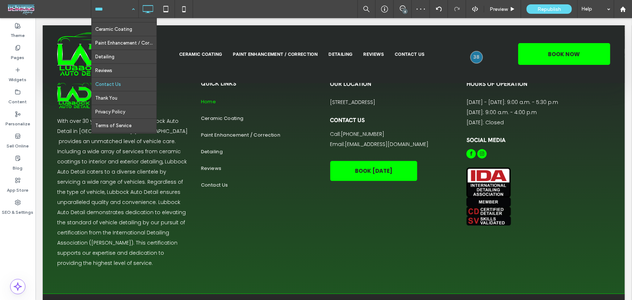
scroll to position [26, 0]
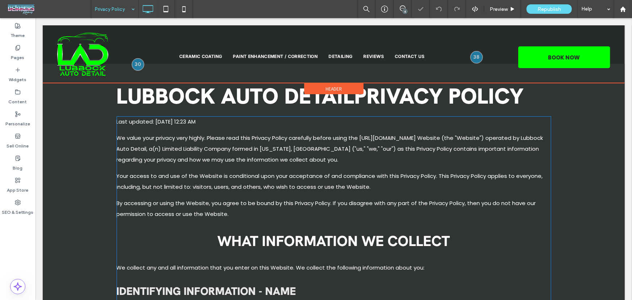
scroll to position [131, 0]
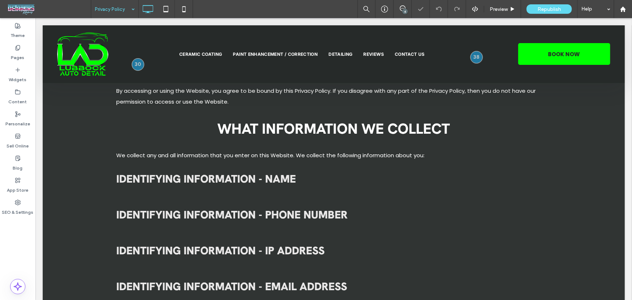
click at [109, 6] on input at bounding box center [113, 9] width 36 height 18
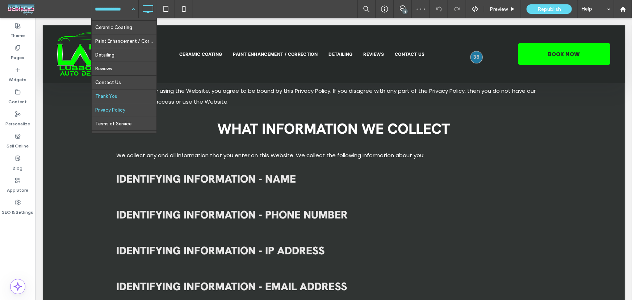
scroll to position [26, 0]
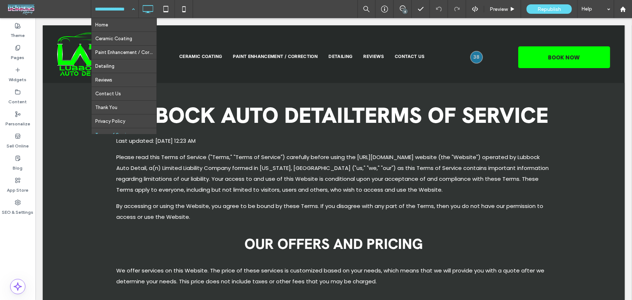
click at [119, 7] on input at bounding box center [113, 9] width 36 height 18
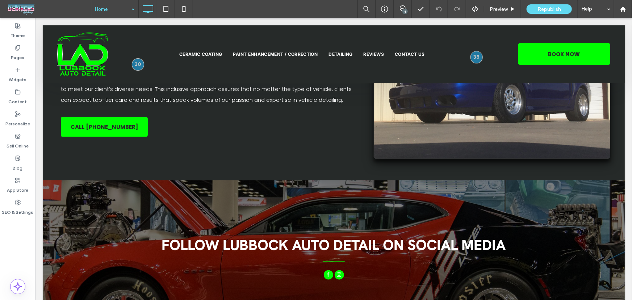
scroll to position [1842, 0]
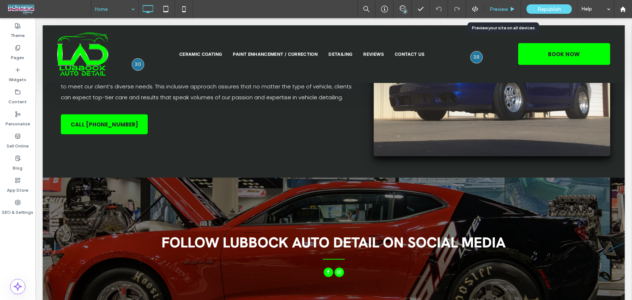
click at [501, 6] on span "Preview" at bounding box center [498, 9] width 18 height 6
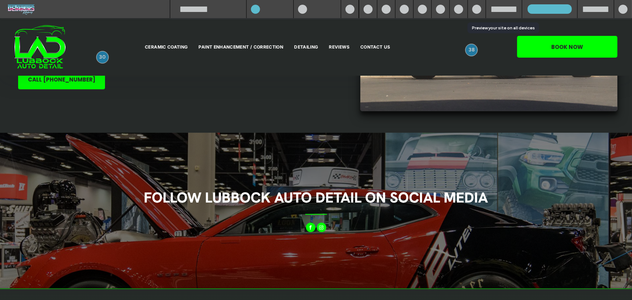
scroll to position [1811, 0]
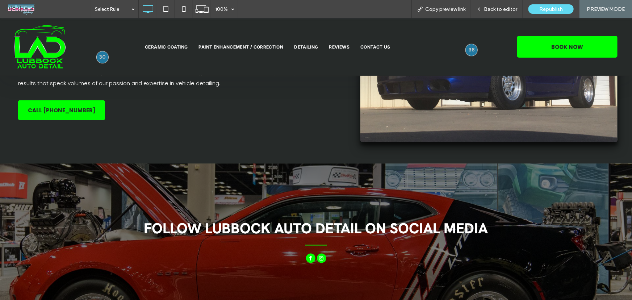
click at [309, 253] on span "facebook" at bounding box center [310, 257] width 9 height 9
click at [308, 253] on span "facebook" at bounding box center [310, 257] width 9 height 9
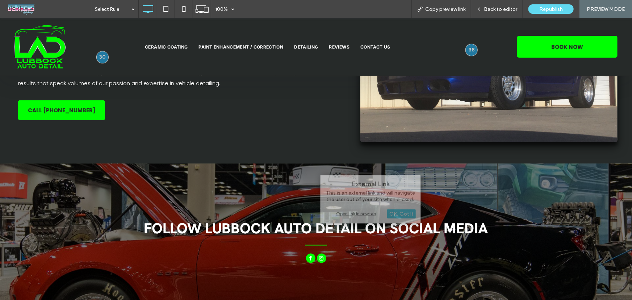
click at [351, 212] on div "Open link in new tab" at bounding box center [370, 214] width 90 height 8
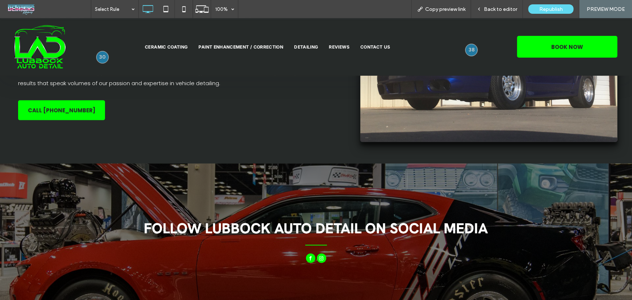
click at [322, 253] on span "instagram" at bounding box center [321, 257] width 9 height 9
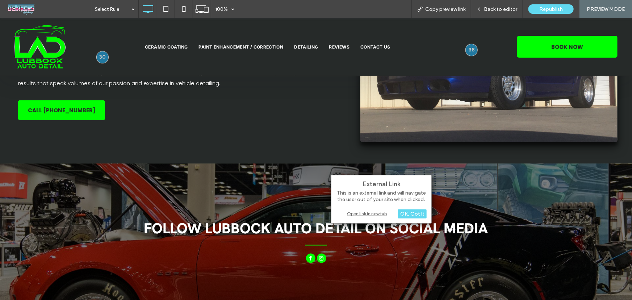
click at [355, 212] on div "Open link in new tab" at bounding box center [381, 214] width 90 height 8
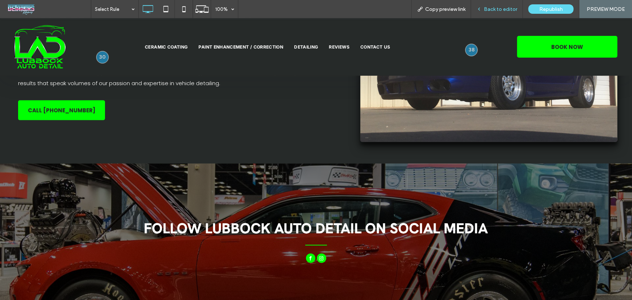
click at [498, 9] on span "Back to editor" at bounding box center [500, 9] width 33 height 6
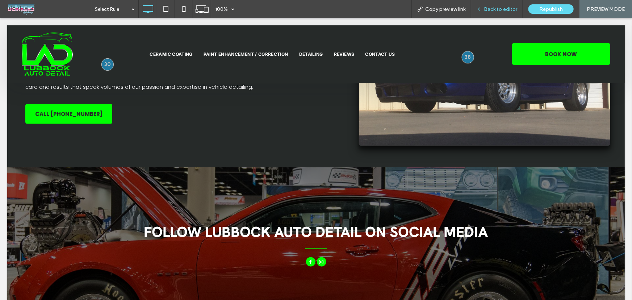
scroll to position [1854, 0]
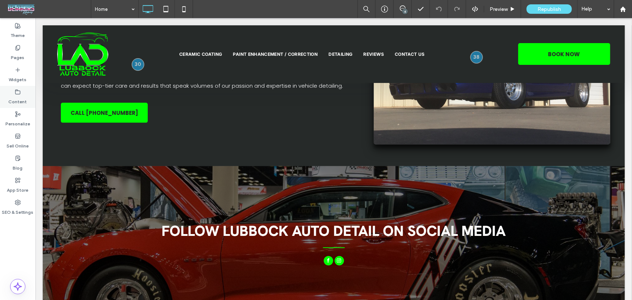
click at [11, 93] on div "Content" at bounding box center [17, 97] width 35 height 22
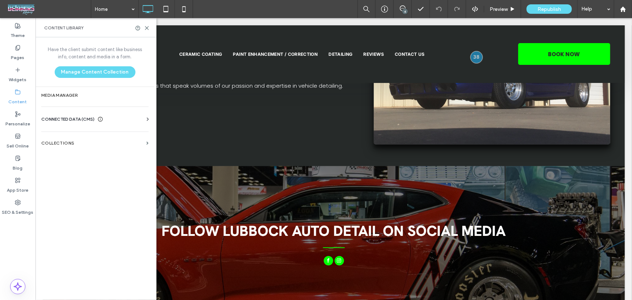
click at [57, 123] on div "Business Info Business Text Business Images Find and Replace" at bounding box center [96, 126] width 110 height 6
click at [60, 120] on span "CONNECTED DATA (CMS)" at bounding box center [67, 118] width 53 height 7
click at [66, 140] on section "Business Info" at bounding box center [96, 136] width 110 height 17
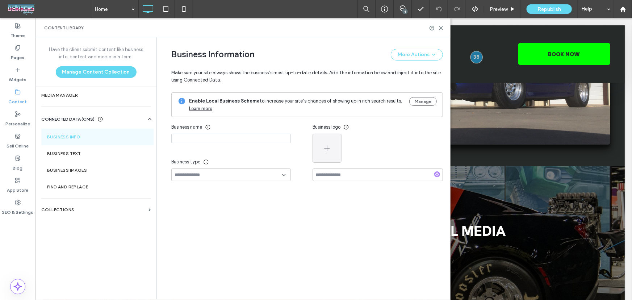
type input "**********"
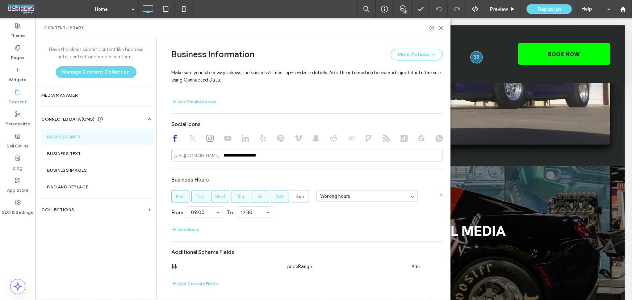
scroll to position [376, 0]
drag, startPoint x: 280, startPoint y: 152, endPoint x: 134, endPoint y: 152, distance: 146.2
click at [151, 152] on div "**********" at bounding box center [242, 168] width 415 height 262
type input "*"
click at [131, 264] on div "Have the client submit content like business info, content and media in a form.…" at bounding box center [95, 167] width 121 height 261
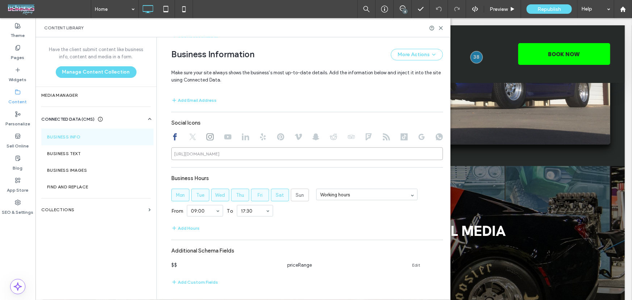
click at [227, 157] on input at bounding box center [306, 153] width 271 height 13
type input "**********"
drag, startPoint x: 169, startPoint y: 152, endPoint x: 227, endPoint y: 159, distance: 58.3
click at [227, 159] on div "**********" at bounding box center [306, 153] width 271 height 13
copy div
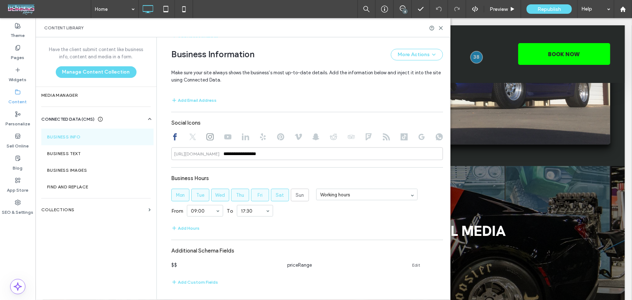
click at [101, 244] on div "Have the client submit content like business info, content and media in a form.…" at bounding box center [95, 167] width 121 height 261
click at [442, 26] on icon at bounding box center [440, 27] width 5 height 5
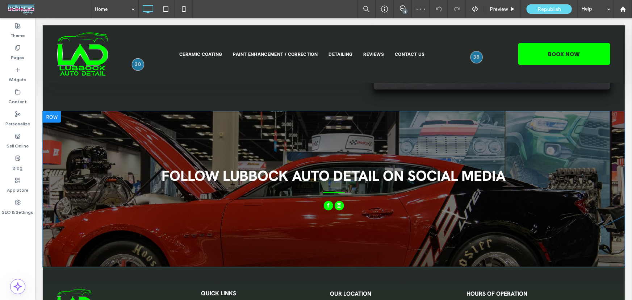
scroll to position [1899, 0]
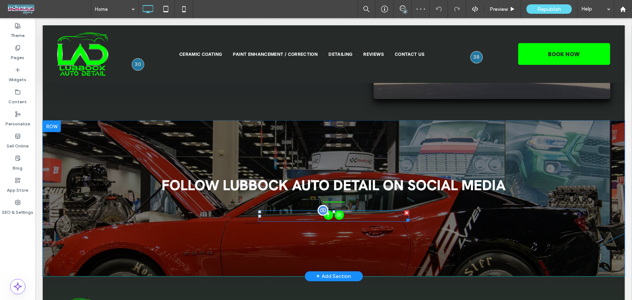
click at [346, 210] on div at bounding box center [333, 215] width 151 height 11
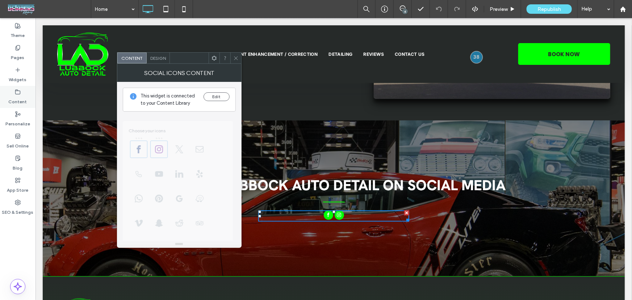
click at [17, 100] on label "Content" at bounding box center [18, 100] width 18 height 10
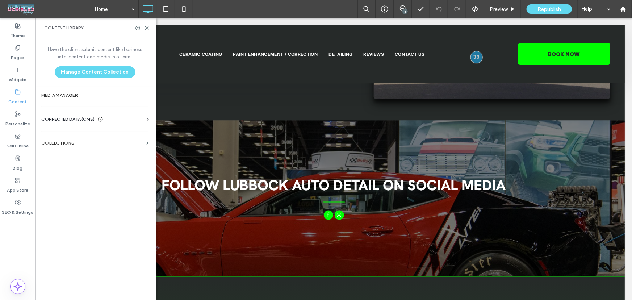
click at [66, 121] on span "CONNECTED DATA (CMS)" at bounding box center [67, 118] width 53 height 7
click at [86, 138] on label "Business Info" at bounding box center [96, 136] width 98 height 5
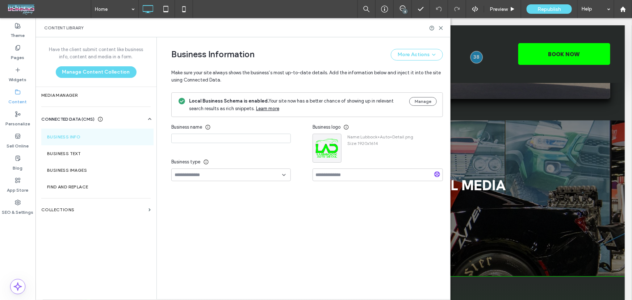
type input "**********"
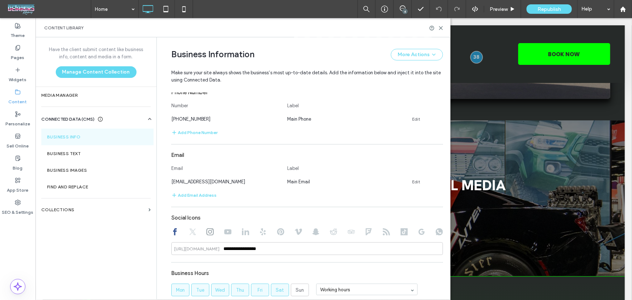
scroll to position [391, 0]
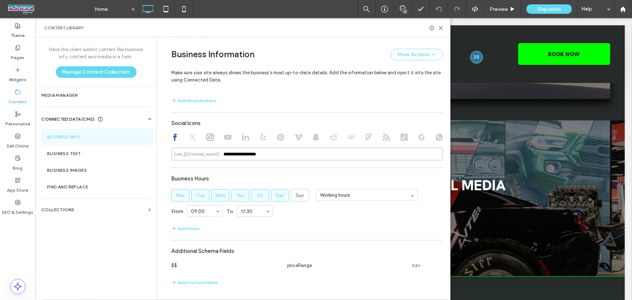
drag, startPoint x: 259, startPoint y: 154, endPoint x: 193, endPoint y: 150, distance: 66.7
click at [206, 151] on div "**********" at bounding box center [306, 154] width 271 height 13
type input "*"
click at [437, 26] on div at bounding box center [436, 27] width 14 height 5
click at [442, 29] on icon at bounding box center [440, 27] width 5 height 5
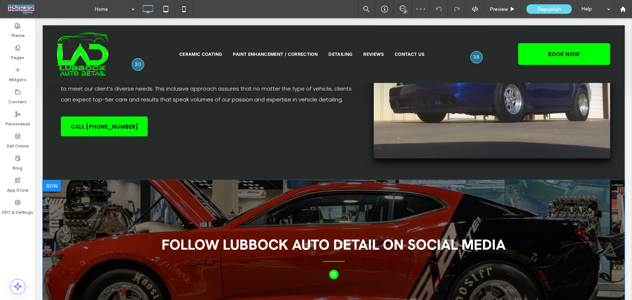
scroll to position [1846, 0]
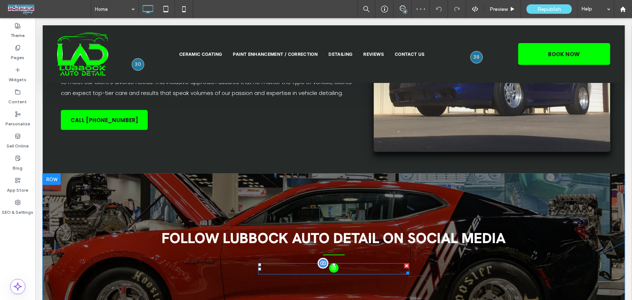
click at [336, 263] on div at bounding box center [333, 268] width 151 height 11
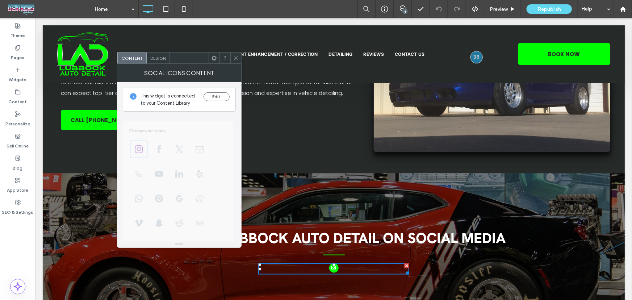
click at [155, 59] on span "Design" at bounding box center [158, 57] width 16 height 5
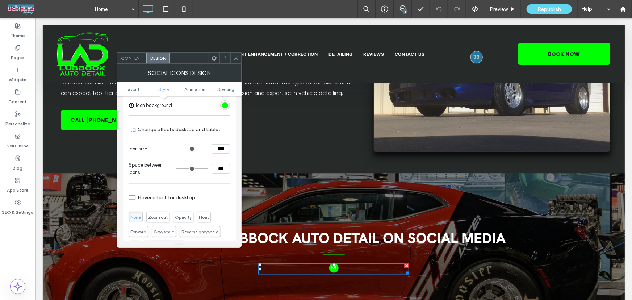
scroll to position [88, 0]
click at [216, 149] on input "****" at bounding box center [221, 146] width 18 height 9
drag, startPoint x: 254, startPoint y: 165, endPoint x: 250, endPoint y: 146, distance: 19.2
type input "****"
type input "**"
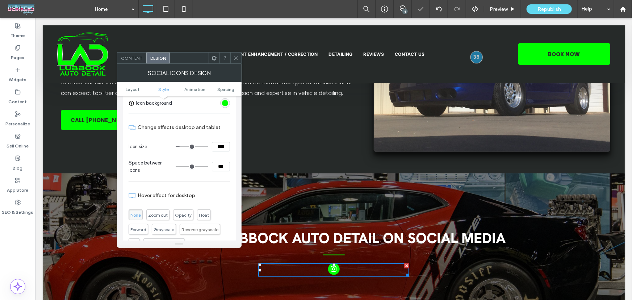
drag, startPoint x: 236, startPoint y: 55, endPoint x: 239, endPoint y: 44, distance: 11.1
click at [236, 55] on icon at bounding box center [235, 57] width 5 height 5
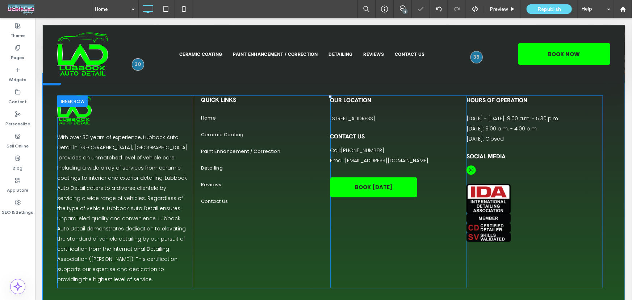
scroll to position [2110, 0]
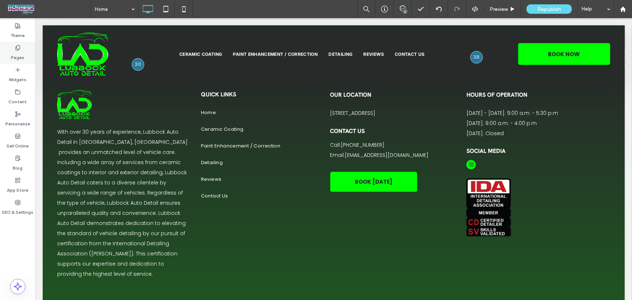
click at [12, 51] on label "Pages" at bounding box center [17, 56] width 13 height 10
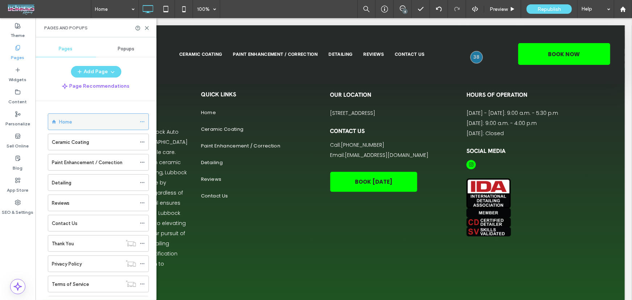
click at [145, 121] on div at bounding box center [144, 121] width 9 height 11
click at [145, 123] on div at bounding box center [144, 121] width 9 height 11
click at [144, 122] on use at bounding box center [142, 121] width 4 height 1
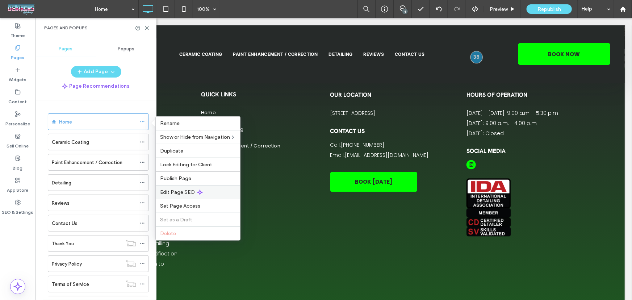
click at [192, 192] on span "Edit Page SEO" at bounding box center [177, 192] width 35 height 6
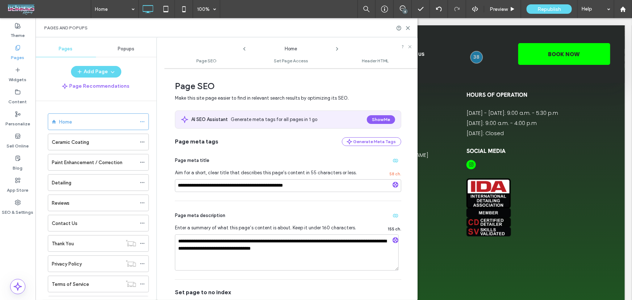
click at [192, 192] on div "**********" at bounding box center [288, 173] width 226 height 55
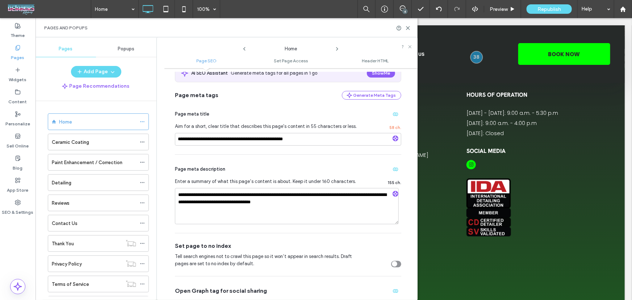
scroll to position [43, 0]
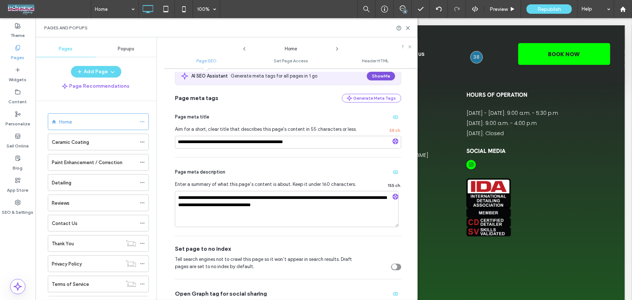
click at [385, 76] on button "Show Me" at bounding box center [381, 76] width 28 height 9
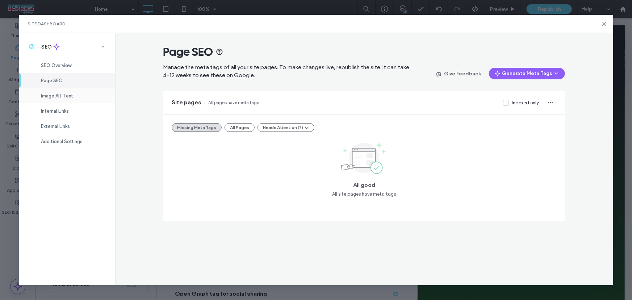
click at [76, 93] on div "Image Alt Text" at bounding box center [67, 95] width 96 height 15
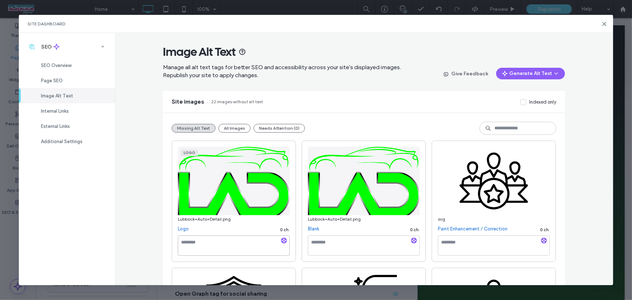
click at [215, 245] on textarea at bounding box center [234, 245] width 112 height 20
type textarea "**********"
click at [332, 243] on textarea at bounding box center [364, 245] width 112 height 20
paste textarea "**********"
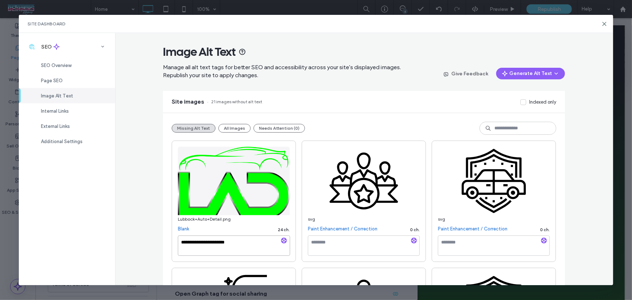
type textarea "**********"
click at [581, 205] on div "**********" at bounding box center [363, 159] width 497 height 252
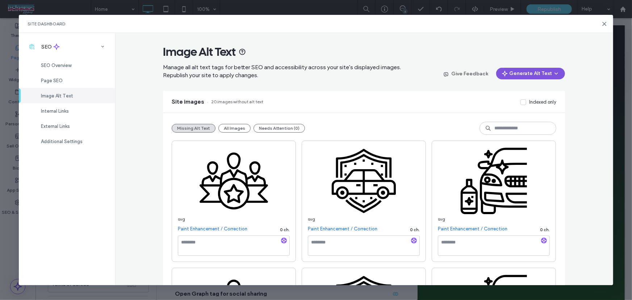
click at [520, 77] on button "Generate Alt Text" at bounding box center [530, 74] width 69 height 12
click at [511, 91] on span "Generate Missing Alt Text Only" at bounding box center [521, 92] width 66 height 7
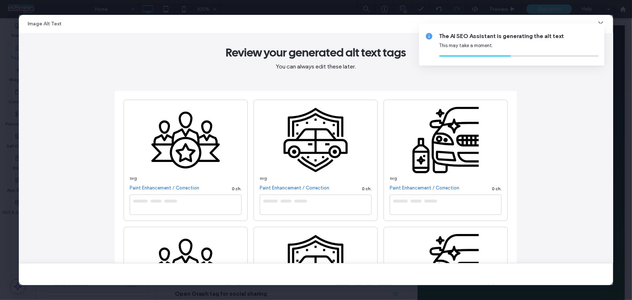
type textarea "**********"
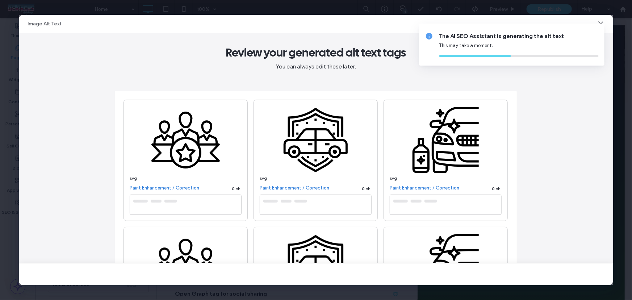
type textarea "**********"
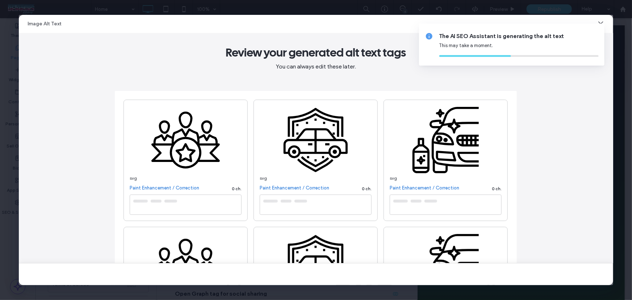
type textarea "**********"
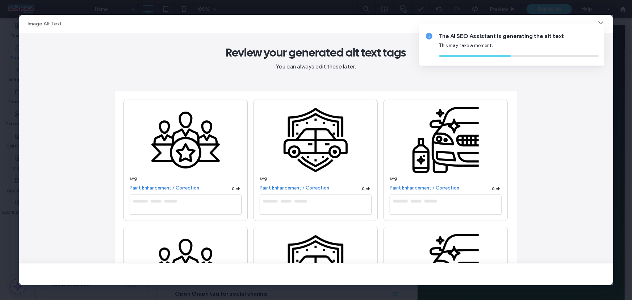
type textarea "**********"
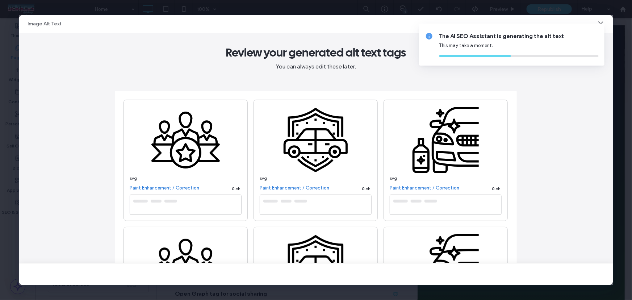
type textarea "**********"
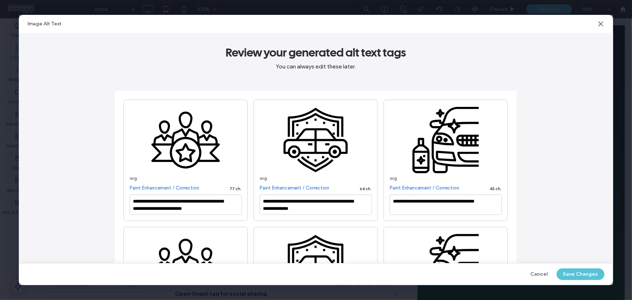
click at [569, 275] on button "Save Changes" at bounding box center [580, 274] width 48 height 12
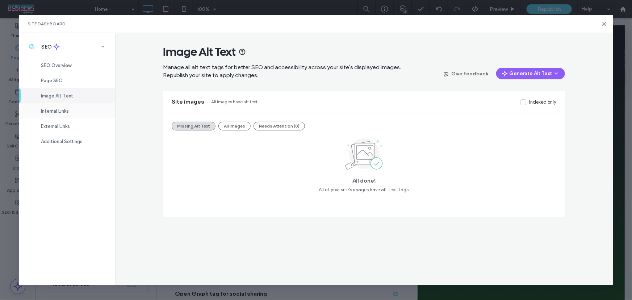
click at [61, 106] on div "Internal Links" at bounding box center [67, 110] width 96 height 15
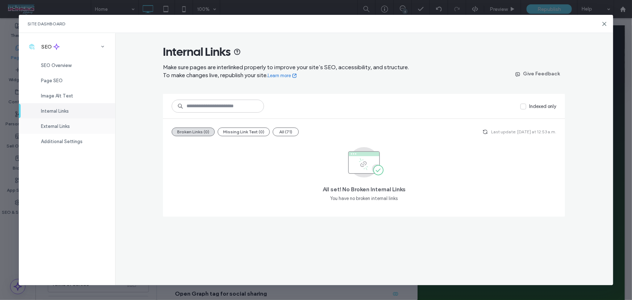
click at [69, 126] on span "External Links" at bounding box center [55, 125] width 29 height 5
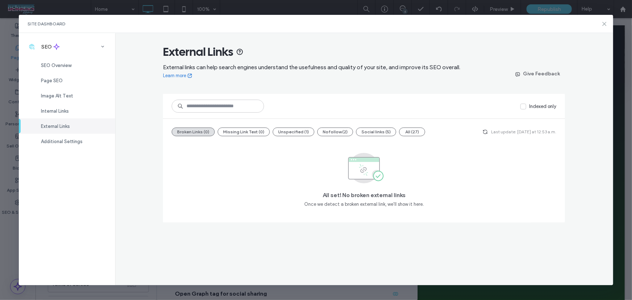
click at [604, 22] on icon at bounding box center [604, 24] width 6 height 6
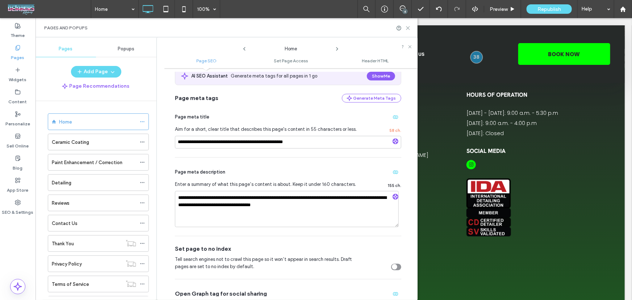
click at [407, 28] on icon at bounding box center [407, 27] width 5 height 5
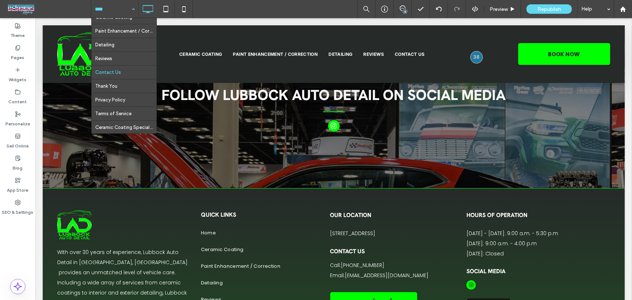
scroll to position [26, 0]
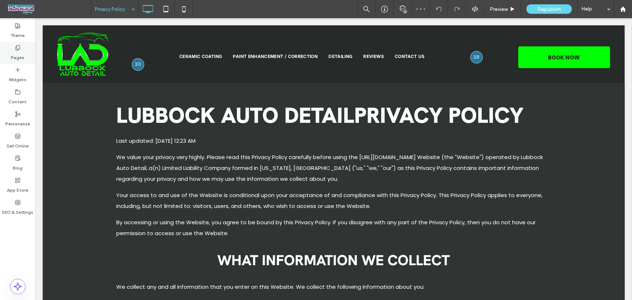
click at [15, 55] on label "Pages" at bounding box center [17, 56] width 13 height 10
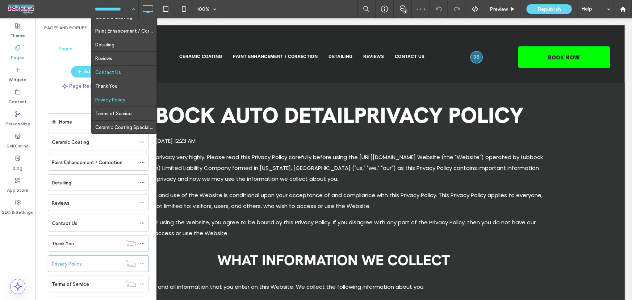
scroll to position [26, 0]
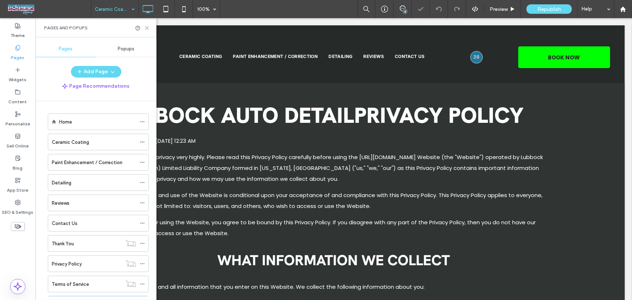
click at [145, 26] on use at bounding box center [146, 27] width 3 height 3
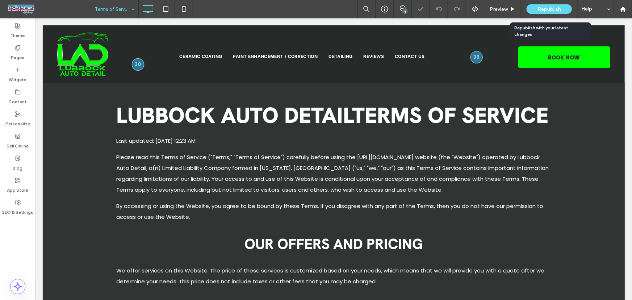
click at [562, 10] on div "Republish" at bounding box center [548, 8] width 45 height 9
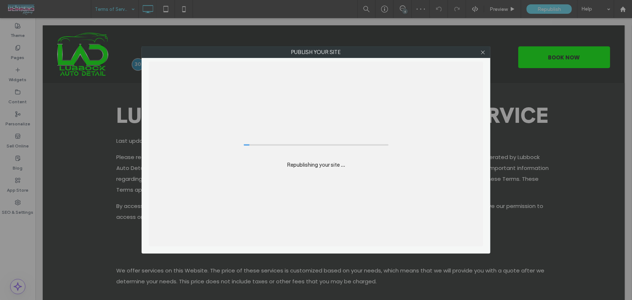
click at [23, 54] on div "Publish your site Republishing your site ..." at bounding box center [316, 150] width 632 height 300
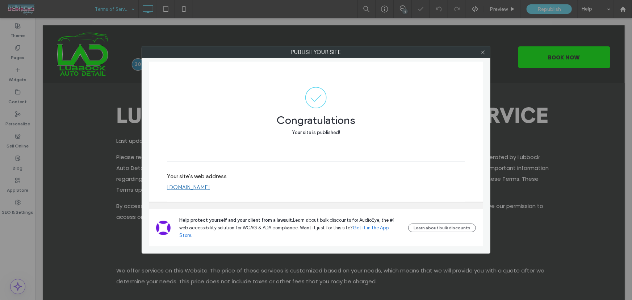
drag, startPoint x: 484, startPoint y: 53, endPoint x: 127, endPoint y: 7, distance: 359.4
click at [482, 53] on icon at bounding box center [482, 52] width 5 height 5
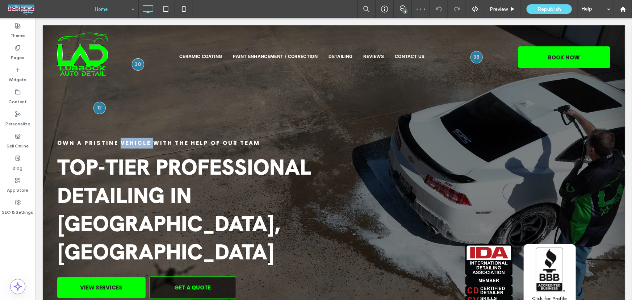
click at [127, 142] on span "Own a Pristine Vehicle with the Help of Our Team" at bounding box center [158, 143] width 203 height 8
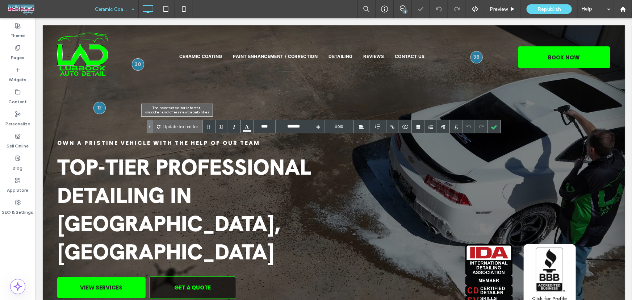
click at [172, 127] on p "Update text editor" at bounding box center [180, 126] width 35 height 13
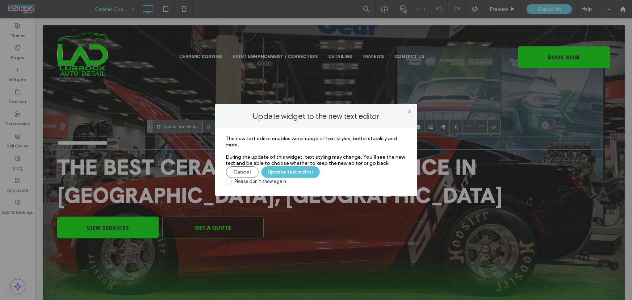
click at [280, 173] on button "Update text editor" at bounding box center [290, 172] width 58 height 12
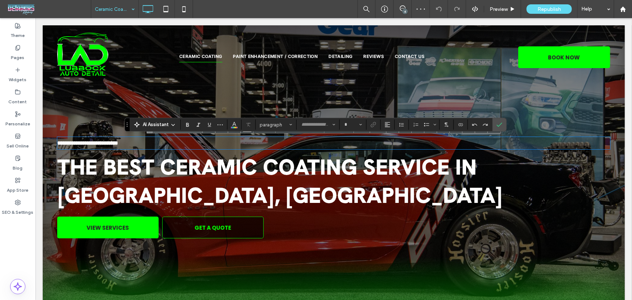
type input "*******"
type input "**"
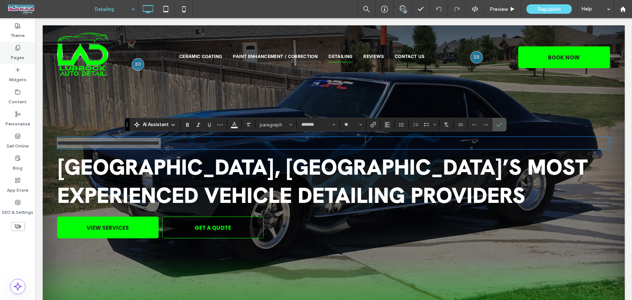
click at [17, 60] on label "Pages" at bounding box center [17, 56] width 13 height 10
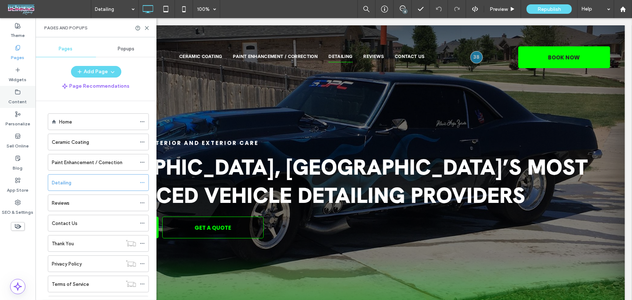
click at [21, 95] on label "Content" at bounding box center [18, 100] width 18 height 10
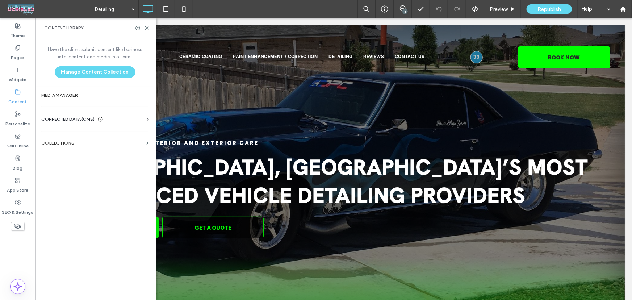
click at [84, 118] on span "CONNECTED DATA (CMS)" at bounding box center [67, 118] width 53 height 7
click at [77, 134] on label "Business Info" at bounding box center [96, 136] width 98 height 5
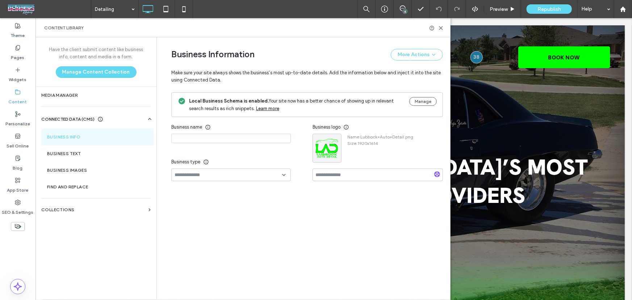
type input "**********"
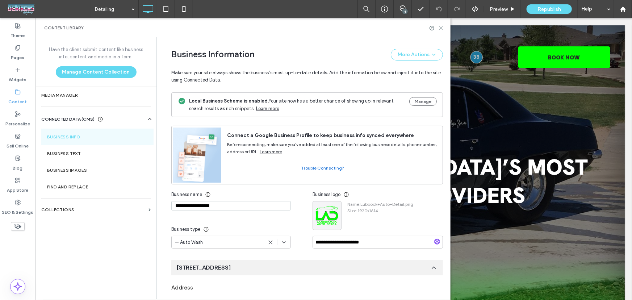
click at [442, 30] on icon at bounding box center [440, 27] width 5 height 5
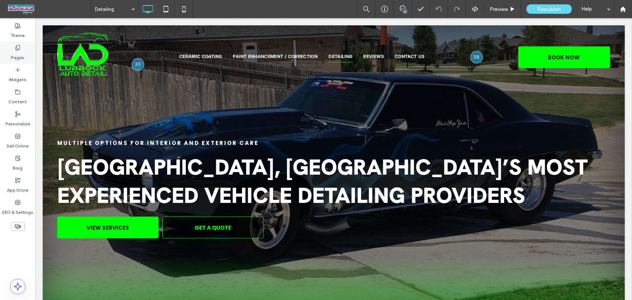
click at [5, 54] on div "Pages" at bounding box center [17, 53] width 35 height 22
